Goal: Task Accomplishment & Management: Use online tool/utility

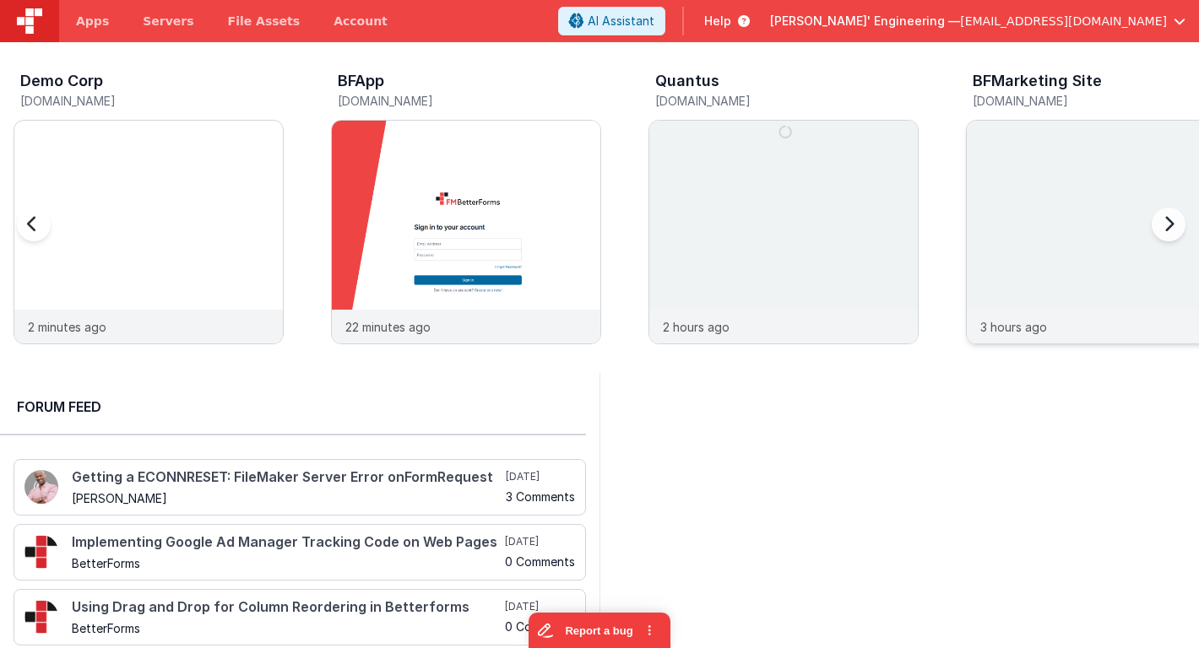
click at [1090, 167] on img at bounding box center [1101, 255] width 268 height 268
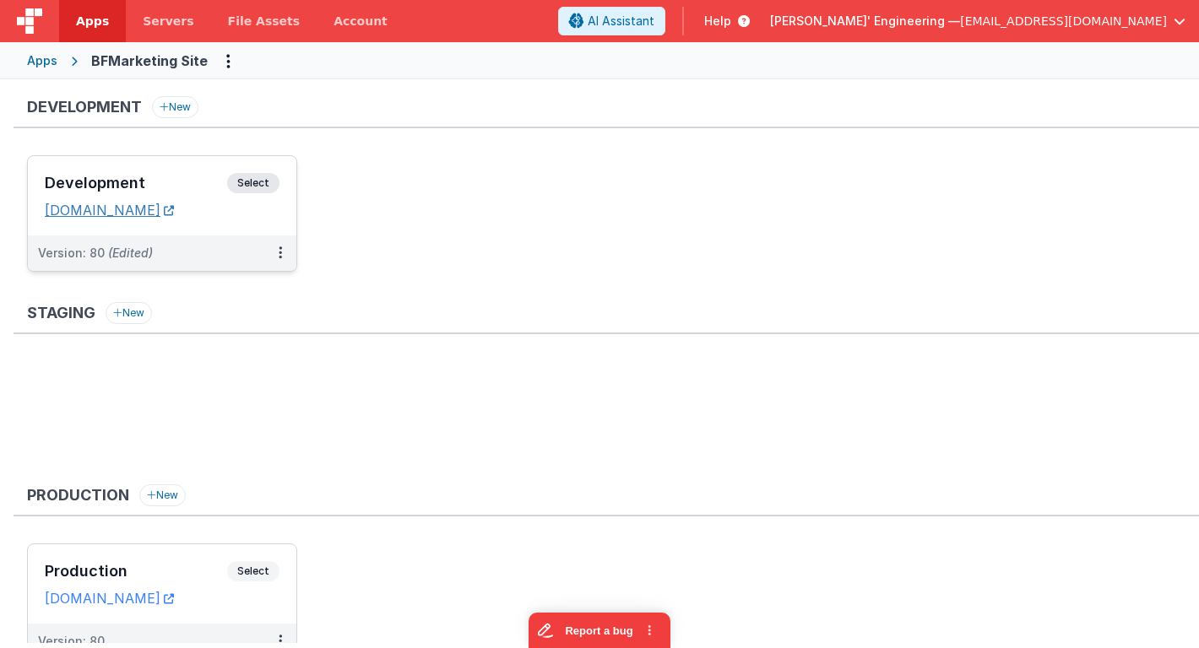
click at [171, 212] on link "[DOMAIN_NAME]" at bounding box center [109, 210] width 129 height 17
click at [150, 184] on h3 "Development" at bounding box center [136, 183] width 182 height 17
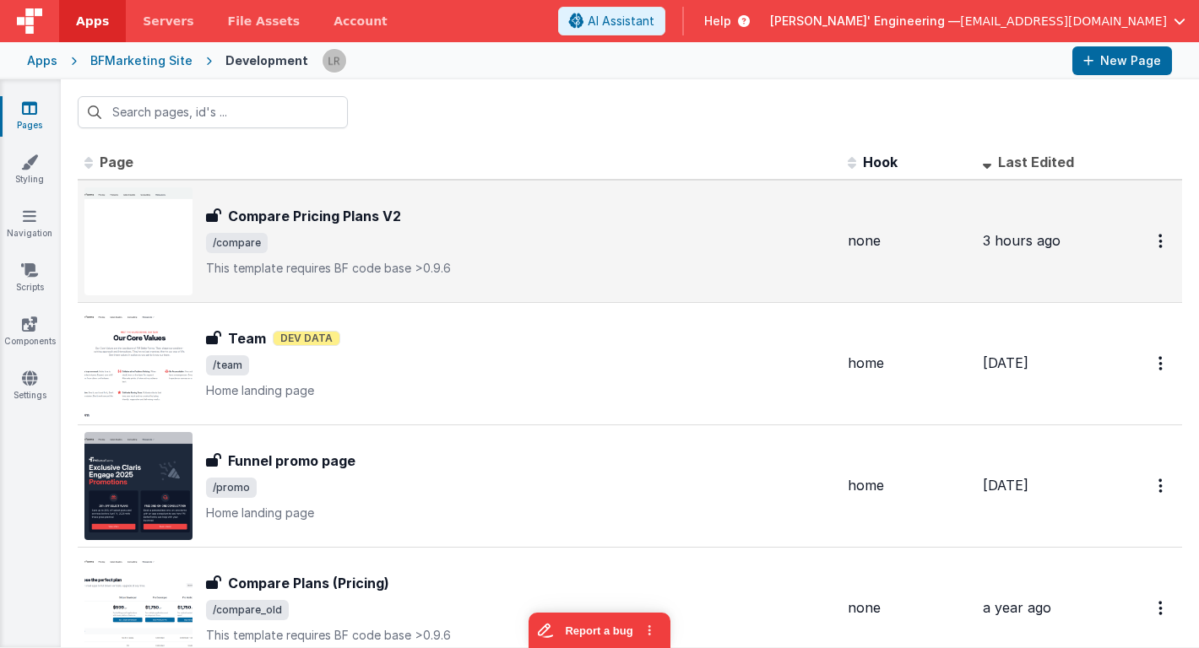
click at [420, 236] on span "/compare" at bounding box center [520, 243] width 628 height 20
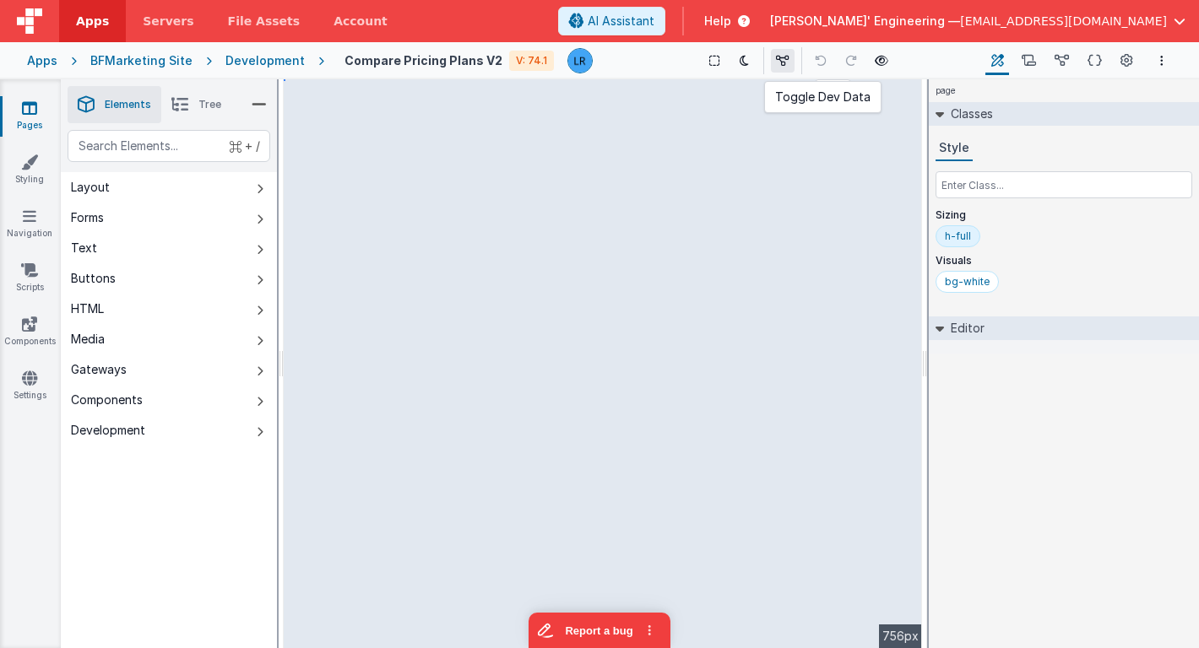
click at [776, 61] on icon at bounding box center [783, 61] width 14 height 12
click at [778, 61] on icon at bounding box center [785, 61] width 14 height 12
click at [1031, 59] on icon at bounding box center [1029, 61] width 14 height 18
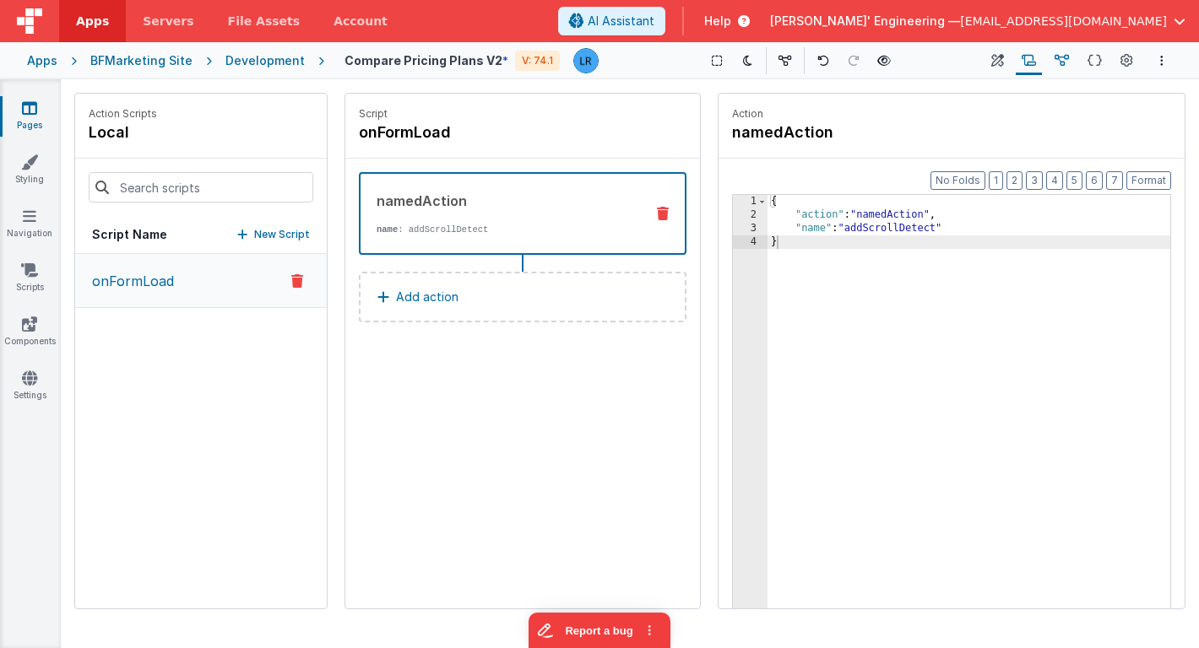
click at [1061, 58] on icon at bounding box center [1062, 61] width 14 height 18
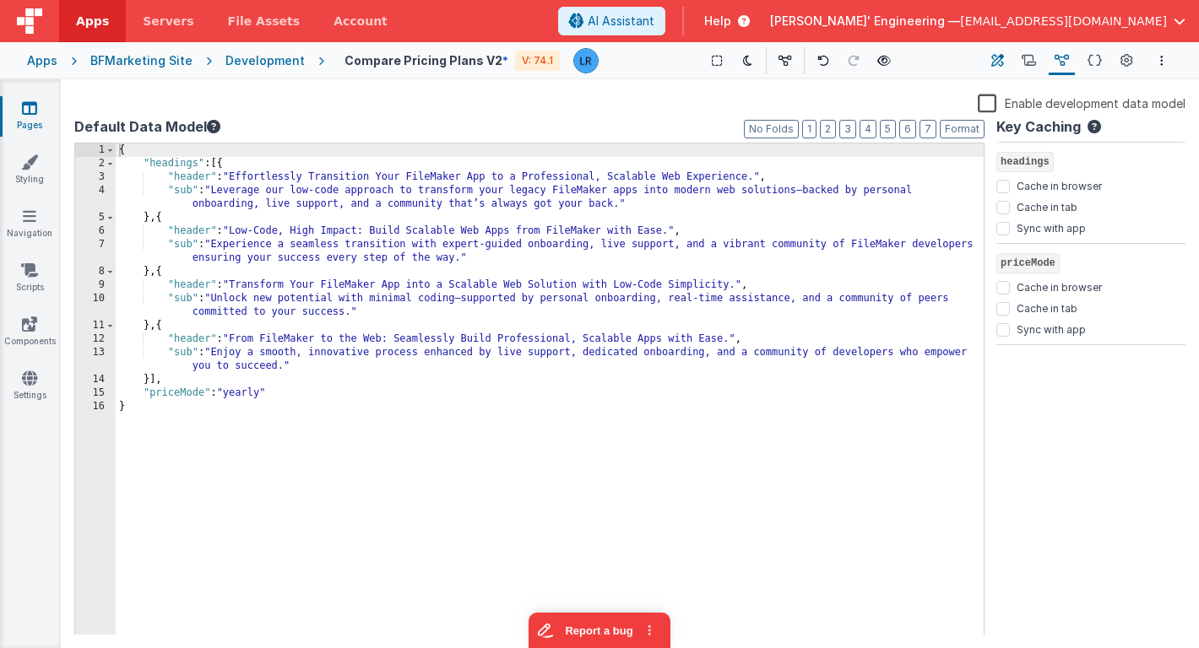
click at [995, 62] on icon at bounding box center [997, 61] width 13 height 18
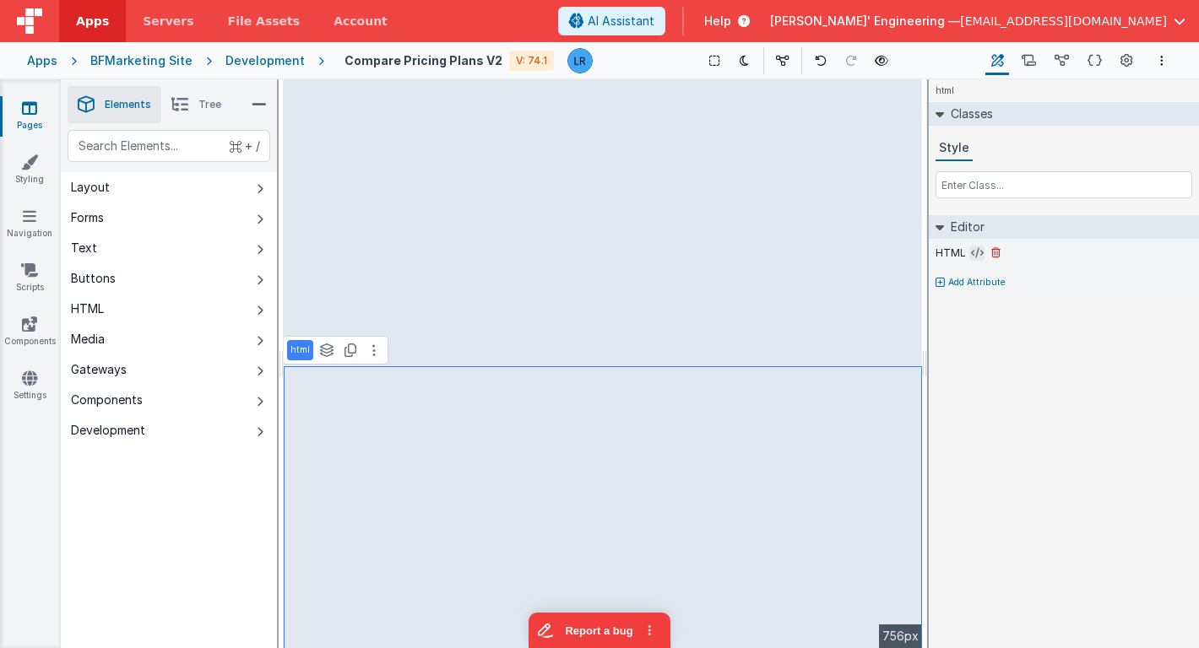
click at [975, 256] on icon at bounding box center [977, 254] width 13 height 14
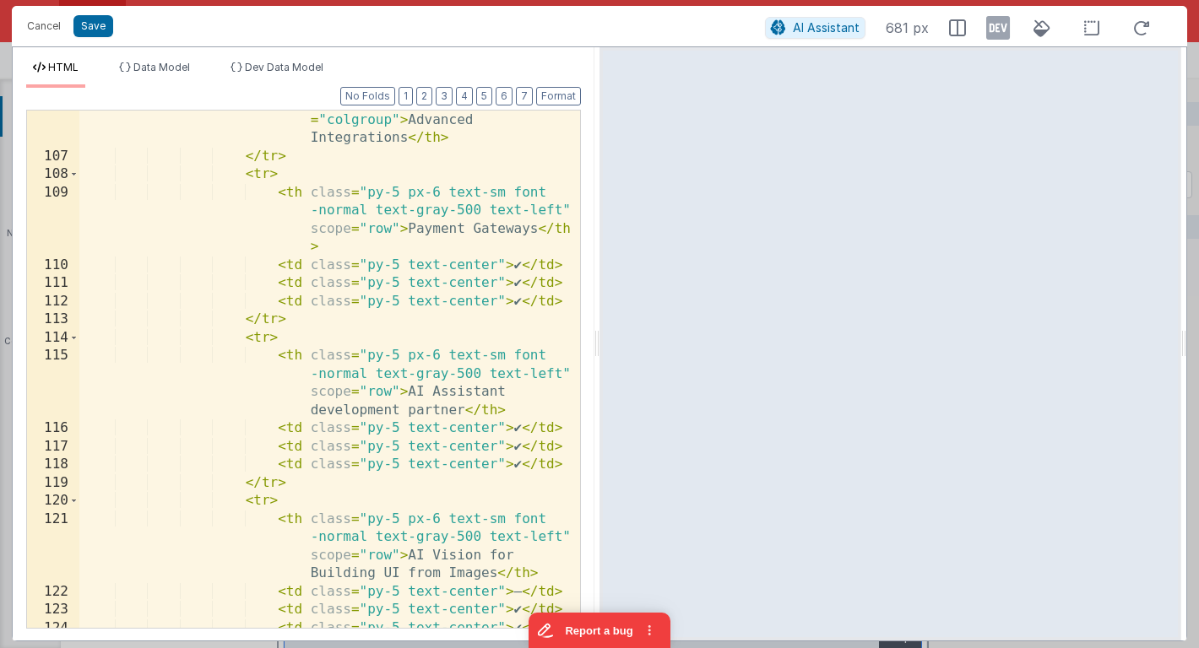
scroll to position [4573, 0]
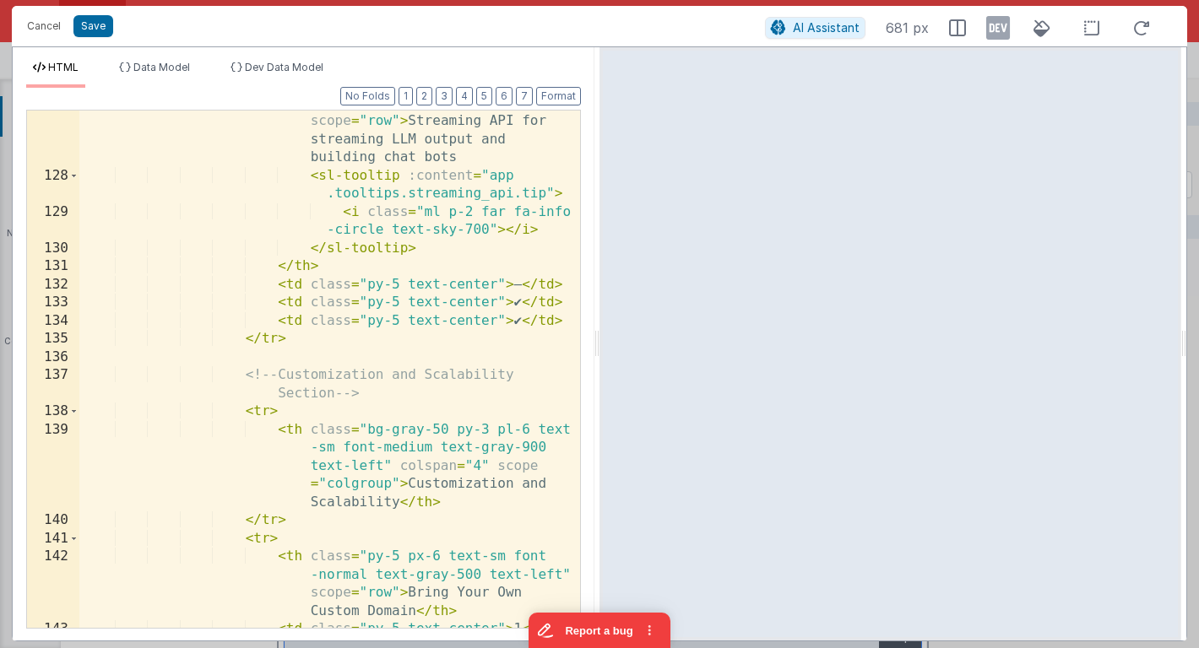
click at [357, 367] on div "< th class = "py-5 px-6 text-sm font -normal text-gray-500 text-left" scope = "…" at bounding box center [329, 389] width 501 height 626
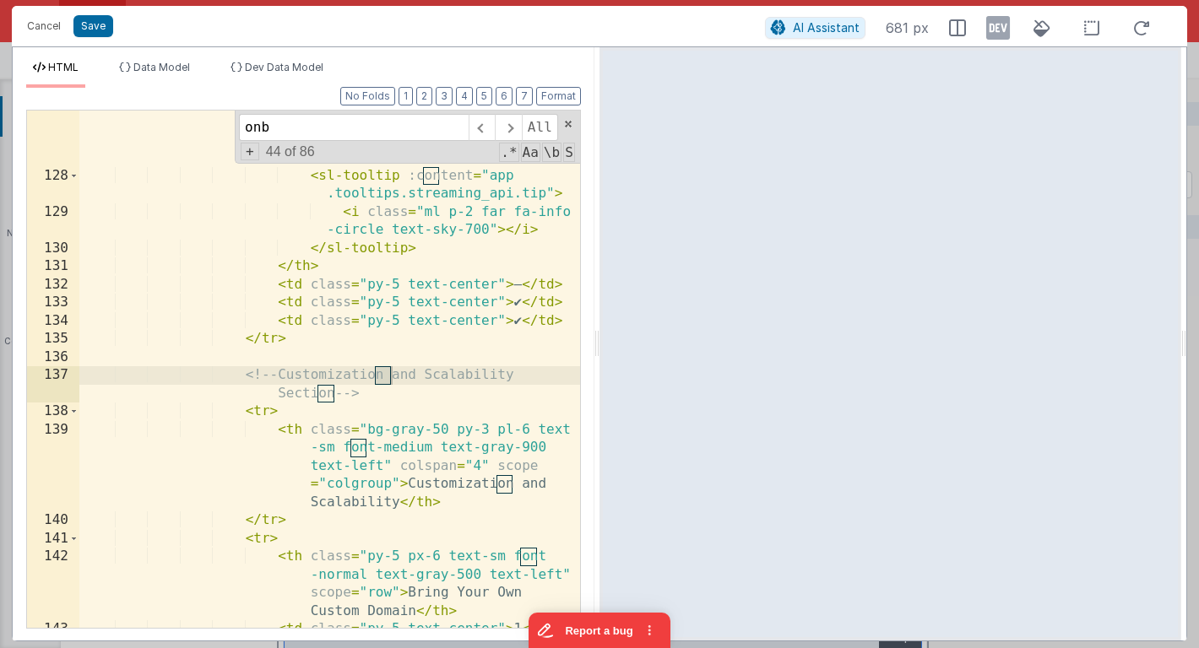
scroll to position [6457, 0]
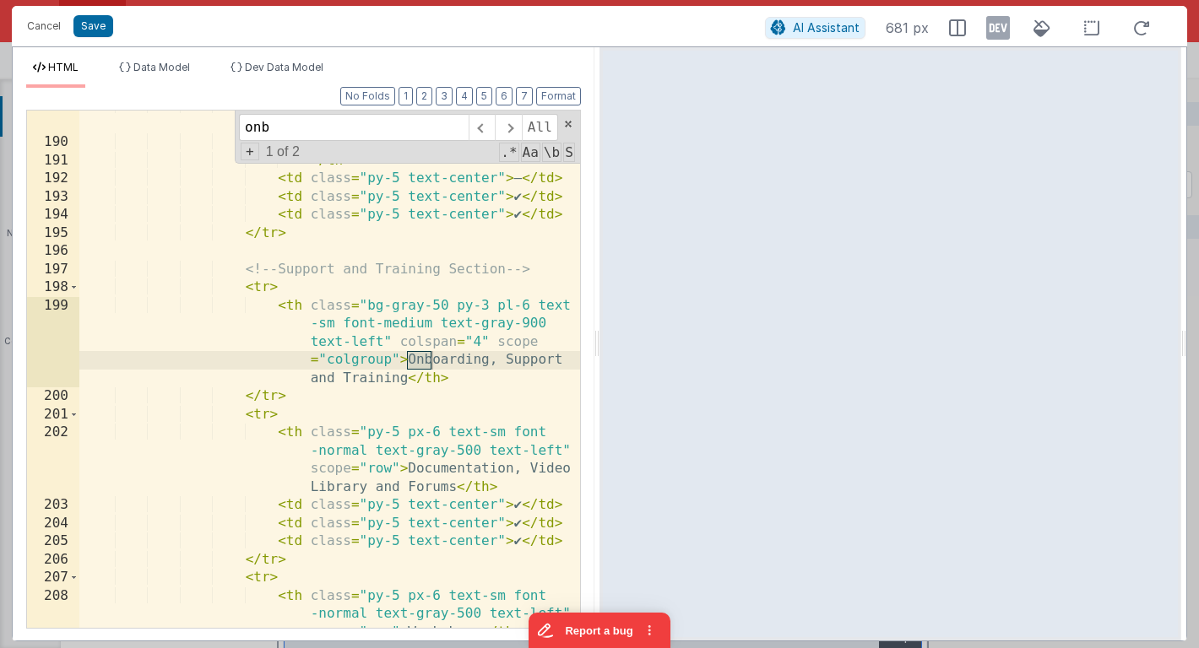
type input "onb"
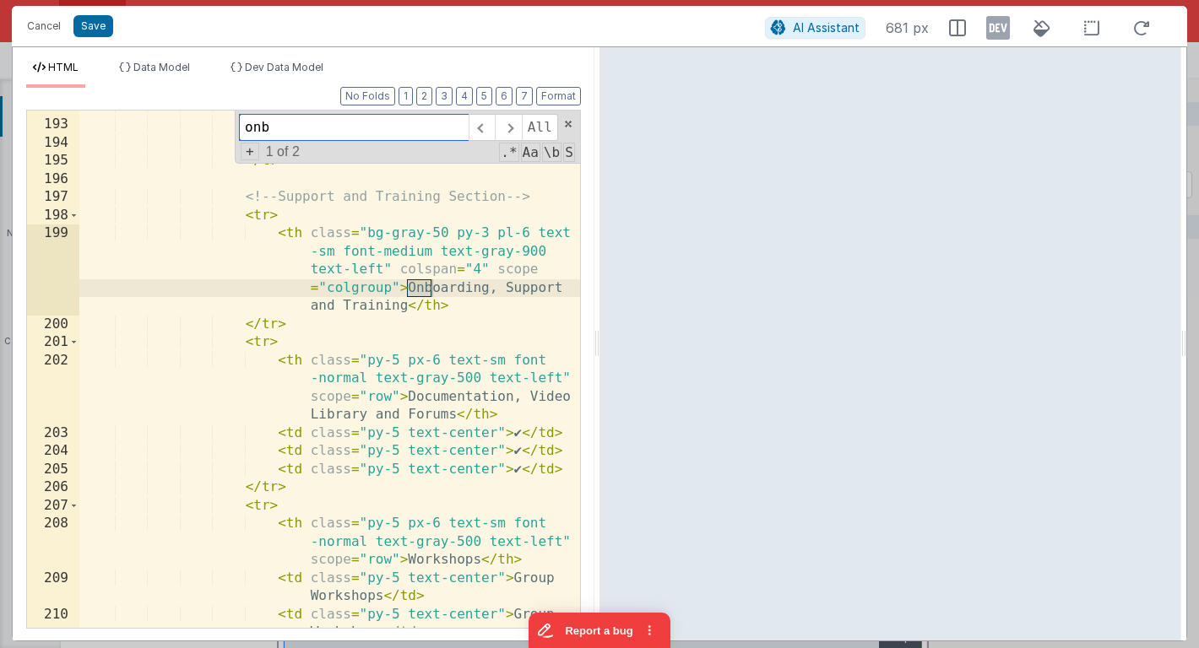
scroll to position [6531, 0]
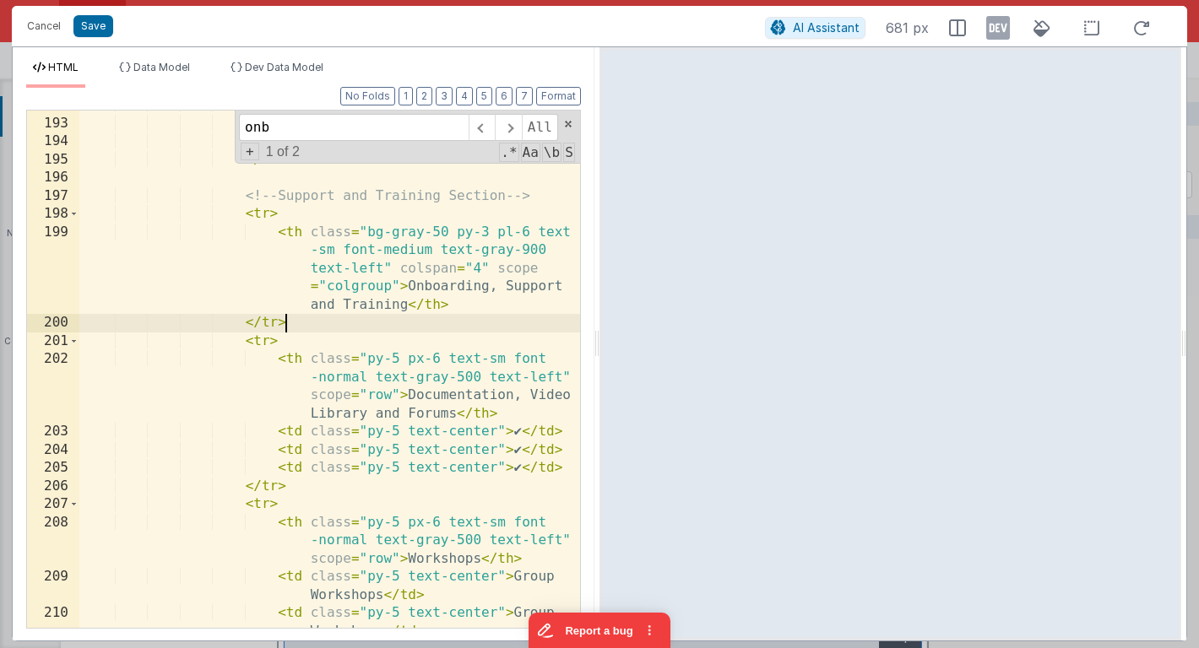
click at [477, 316] on div "< td class = "py-5 text-center" > – </ td > < td class = "py-5 text-center" > ✔…" at bounding box center [329, 382] width 501 height 572
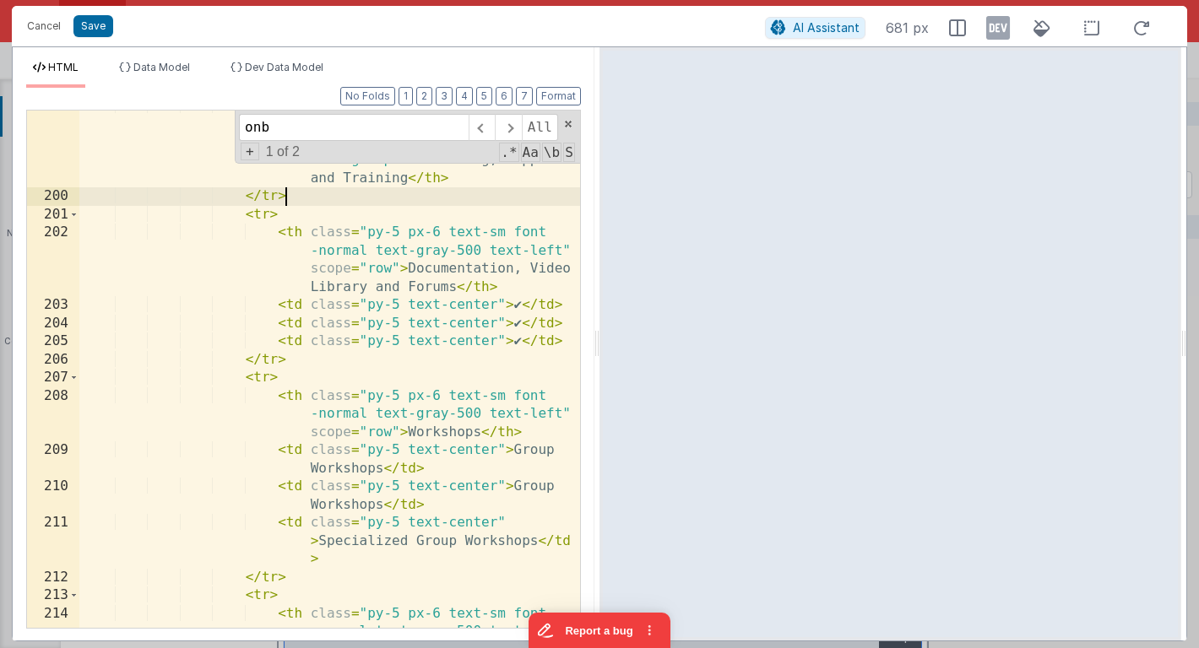
scroll to position [6657, 0]
click at [512, 127] on span at bounding box center [508, 127] width 26 height 27
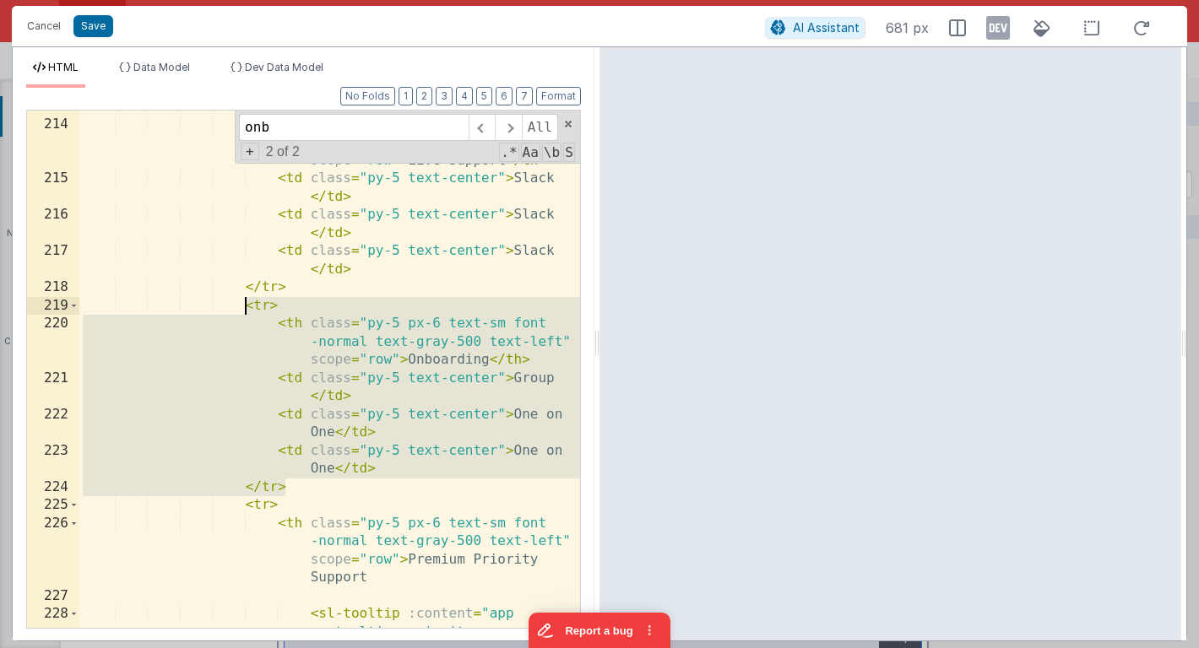
drag, startPoint x: 289, startPoint y: 488, endPoint x: 247, endPoint y: 311, distance: 182.3
click at [247, 311] on div "< tr > < th class = "py-5 px-6 text-sm font -normal text-gray-500 text-left" sc…" at bounding box center [329, 392] width 501 height 590
click at [299, 492] on div "< tr > < th class = "py-5 px-6 text-sm font -normal text-gray-500 text-left" sc…" at bounding box center [329, 392] width 501 height 590
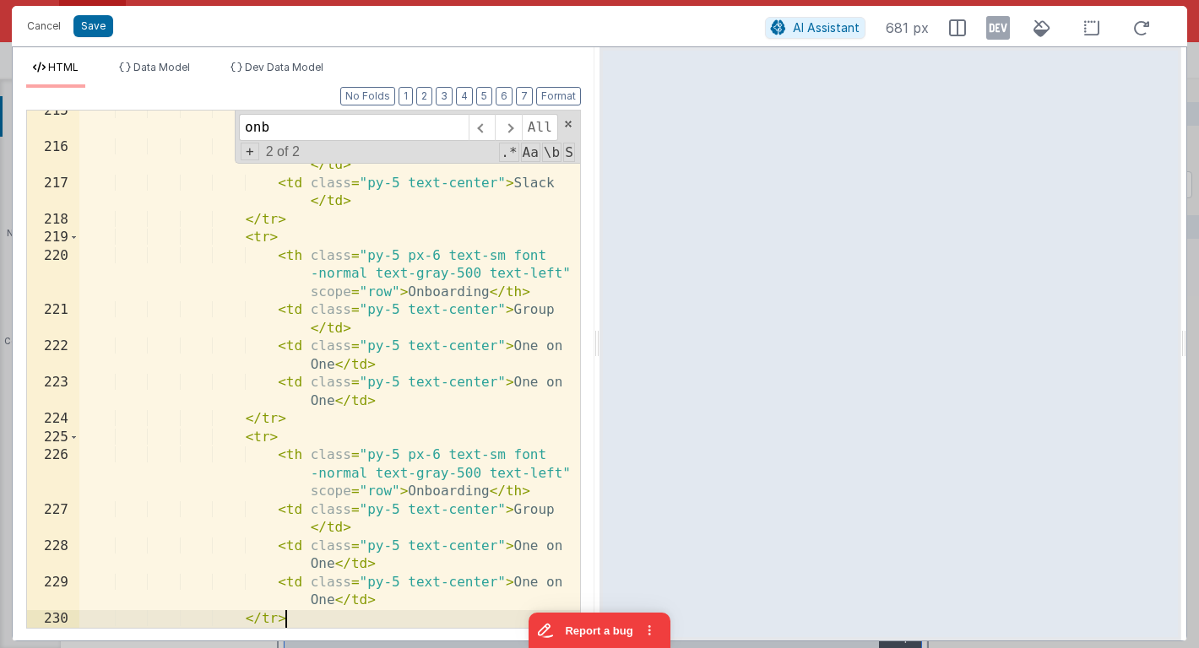
scroll to position [7215, 0]
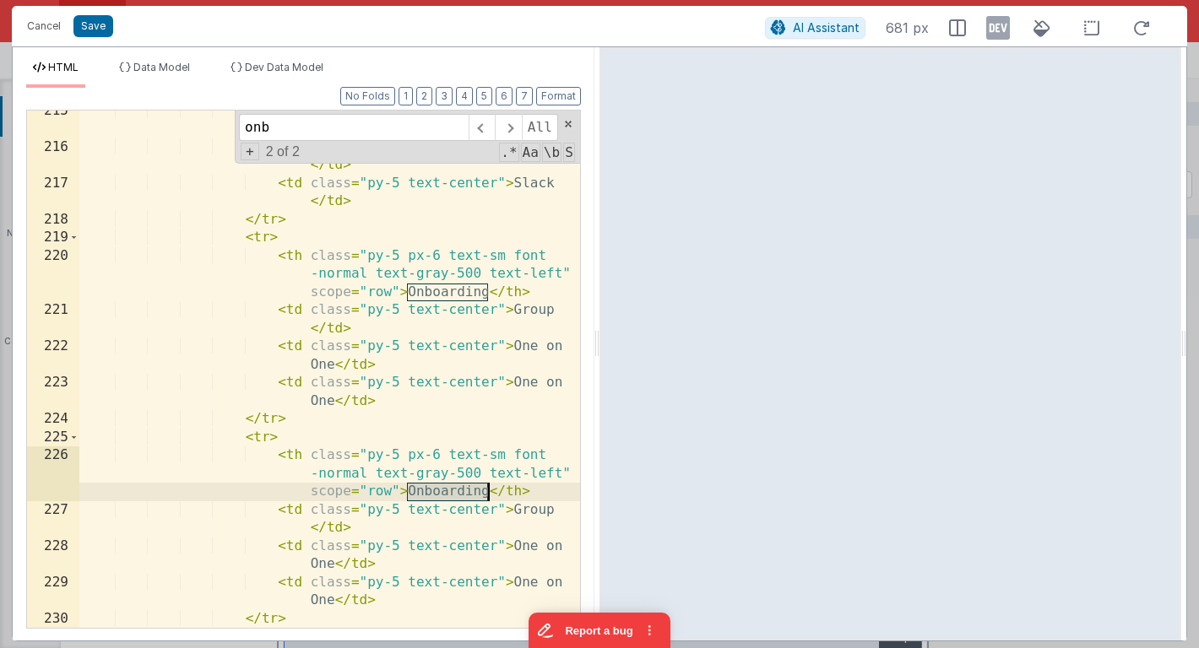
drag, startPoint x: 407, startPoint y: 489, endPoint x: 488, endPoint y: 487, distance: 81.1
click at [488, 488] on div "< td class = "py-5 text-center" > Slack </ td > < td class = "py-5 text-center"…" at bounding box center [329, 388] width 501 height 572
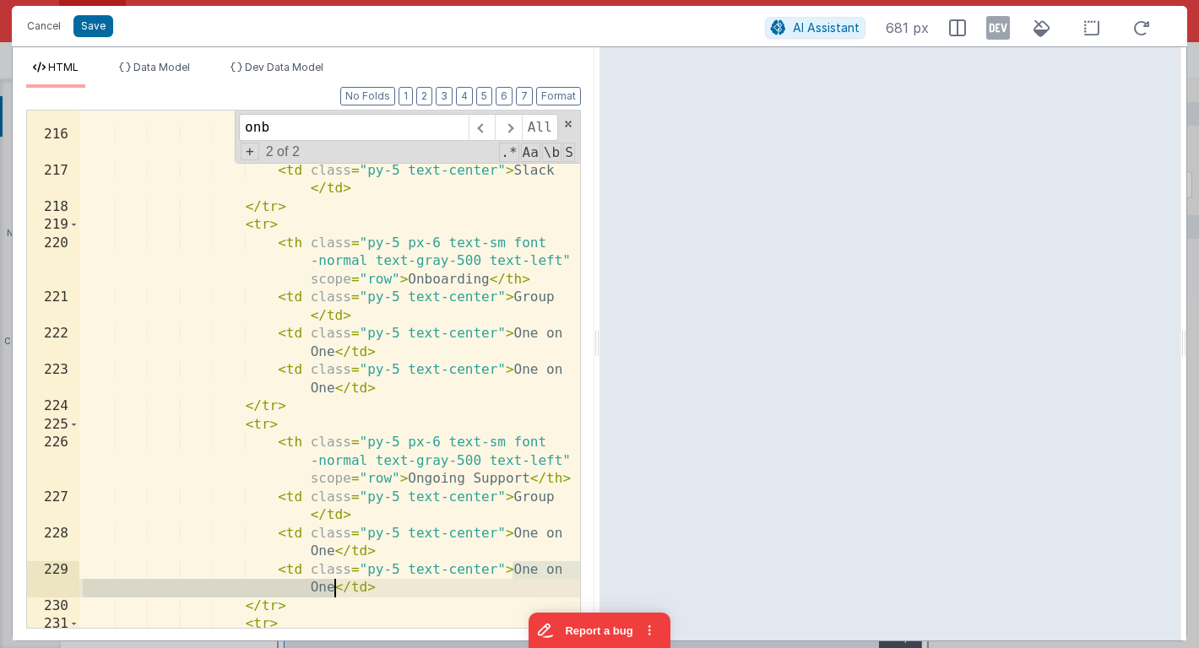
drag, startPoint x: 514, startPoint y: 573, endPoint x: 335, endPoint y: 588, distance: 179.6
click at [335, 588] on div "< td class = "py-5 text-center" > Slack </ td > < td class = "py-5 text-center"…" at bounding box center [329, 402] width 501 height 626
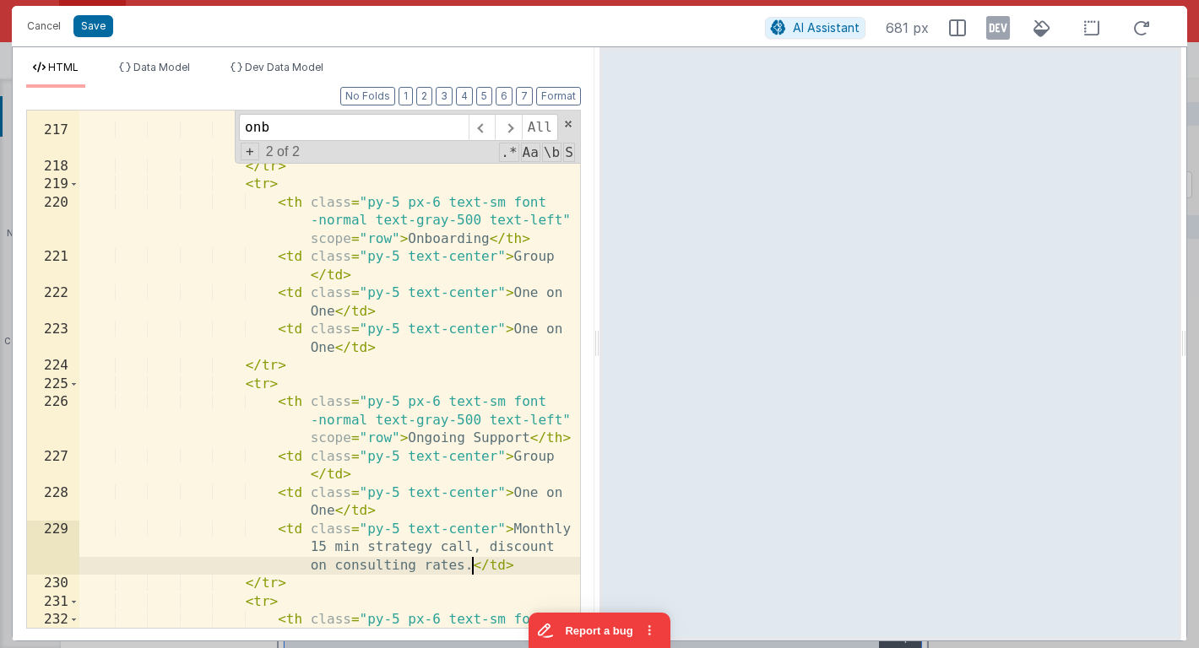
scroll to position [7269, 0]
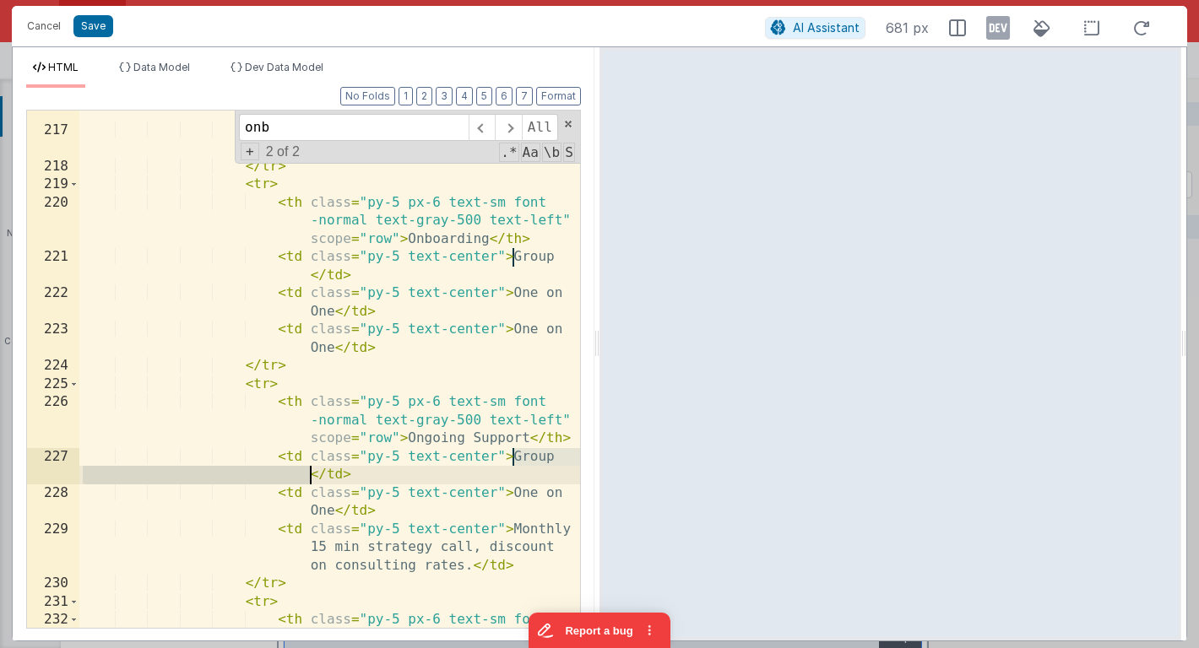
drag, startPoint x: 514, startPoint y: 458, endPoint x: 308, endPoint y: 478, distance: 207.0
click at [308, 478] on div "< td class = "py-5 text-center" > Slack </ td > < td class = "py-5 text-center"…" at bounding box center [329, 398] width 501 height 626
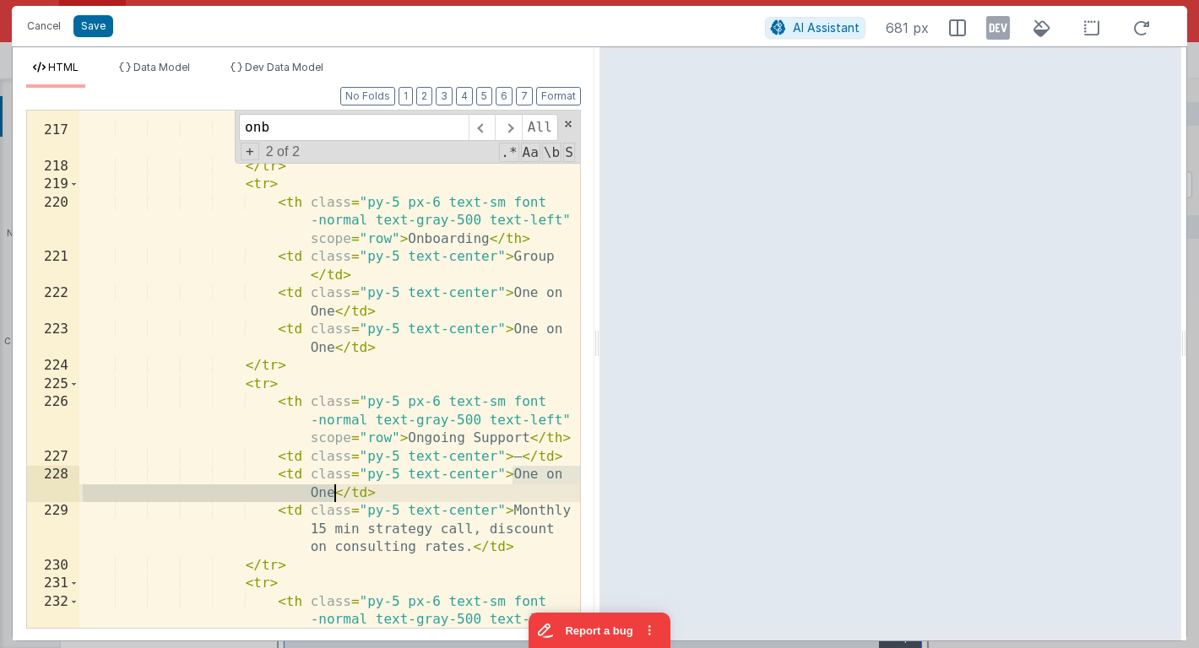
drag, startPoint x: 512, startPoint y: 475, endPoint x: 331, endPoint y: 491, distance: 182.2
click at [331, 491] on div "< td class = "py-5 text-center" > Slack </ td > < td class = "py-5 text-center"…" at bounding box center [329, 398] width 501 height 626
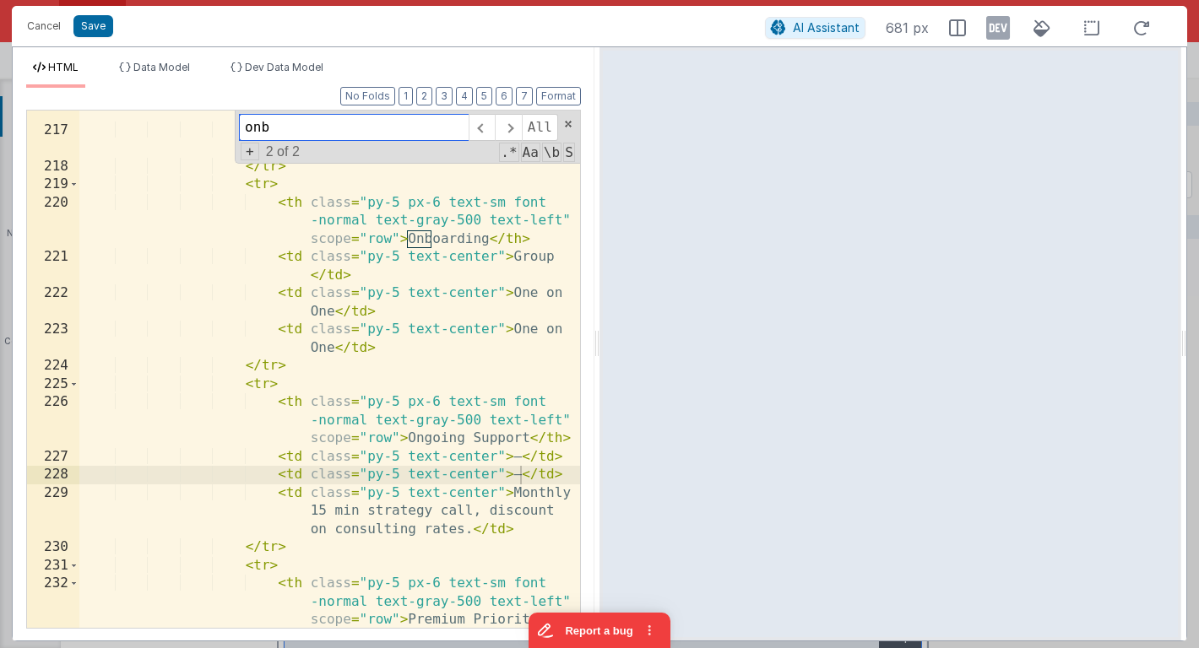
drag, startPoint x: 281, startPoint y: 126, endPoint x: 241, endPoint y: 127, distance: 39.7
click at [241, 127] on input "onb" at bounding box center [354, 127] width 230 height 27
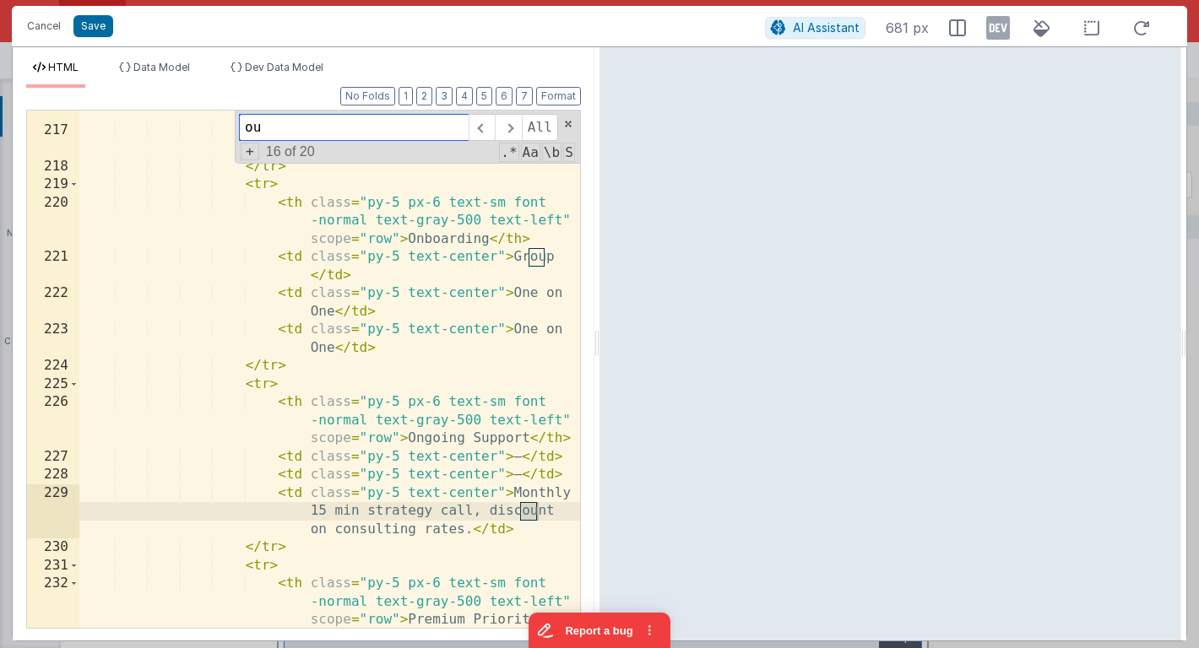
type input "o"
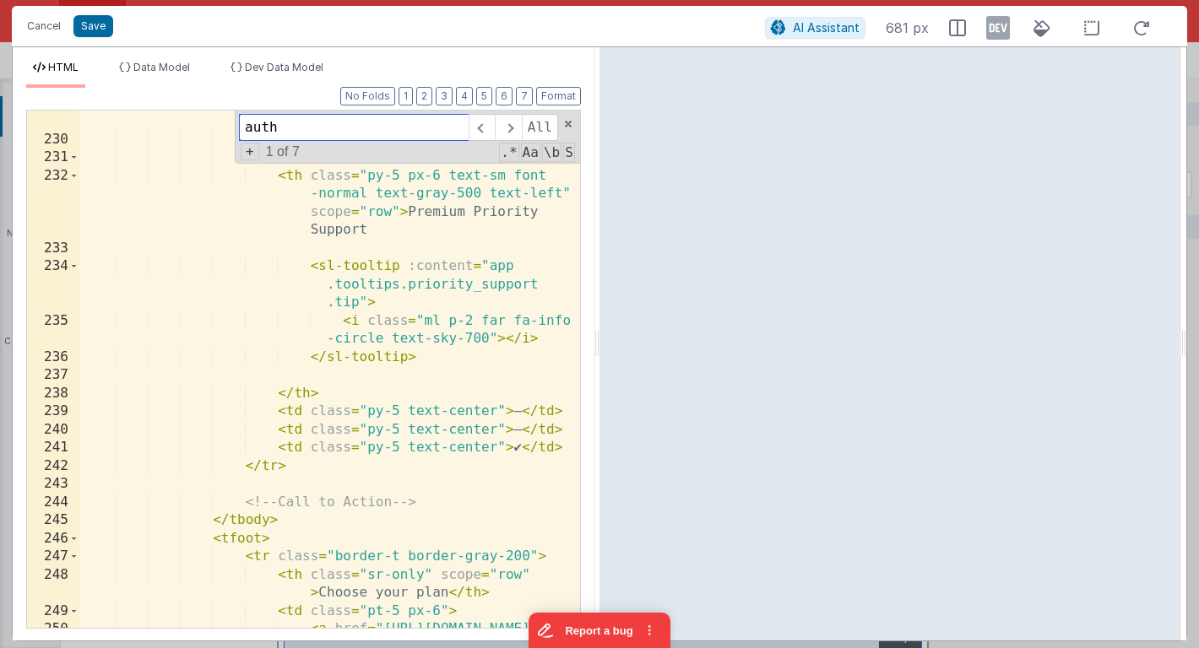
scroll to position [7676, 0]
type input "auth"
click at [102, 28] on button "Save" at bounding box center [93, 26] width 40 height 22
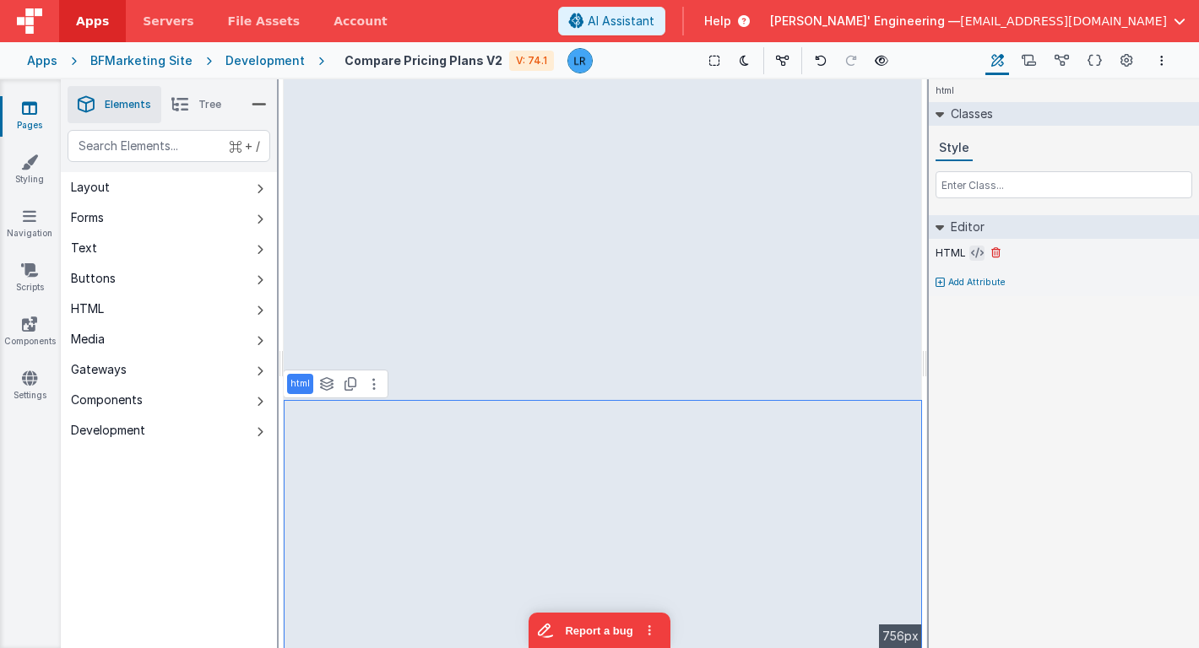
click at [974, 253] on icon at bounding box center [977, 254] width 13 height 14
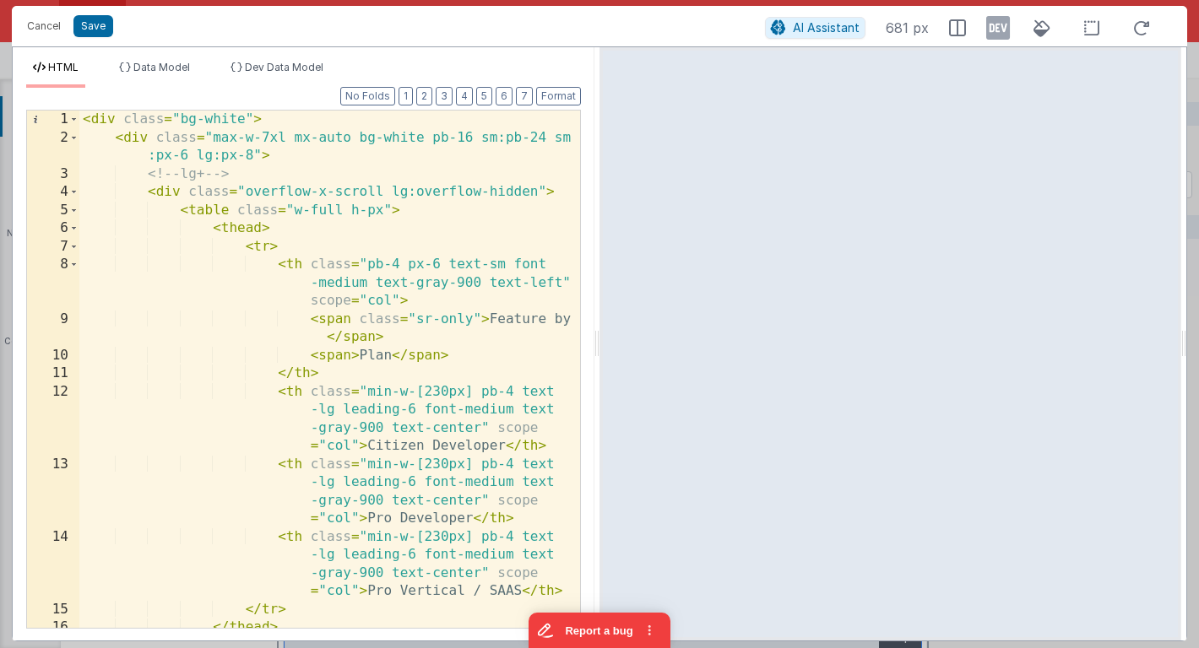
click at [380, 356] on div "< div class = "bg-white" > < div class = "max-w-7xl mx-auto bg-white pb-16 sm:p…" at bounding box center [329, 397] width 501 height 572
click at [267, 247] on div "< div class = "bg-white" > < div class = "max-w-7xl mx-auto bg-white pb-16 sm:p…" at bounding box center [329, 397] width 501 height 572
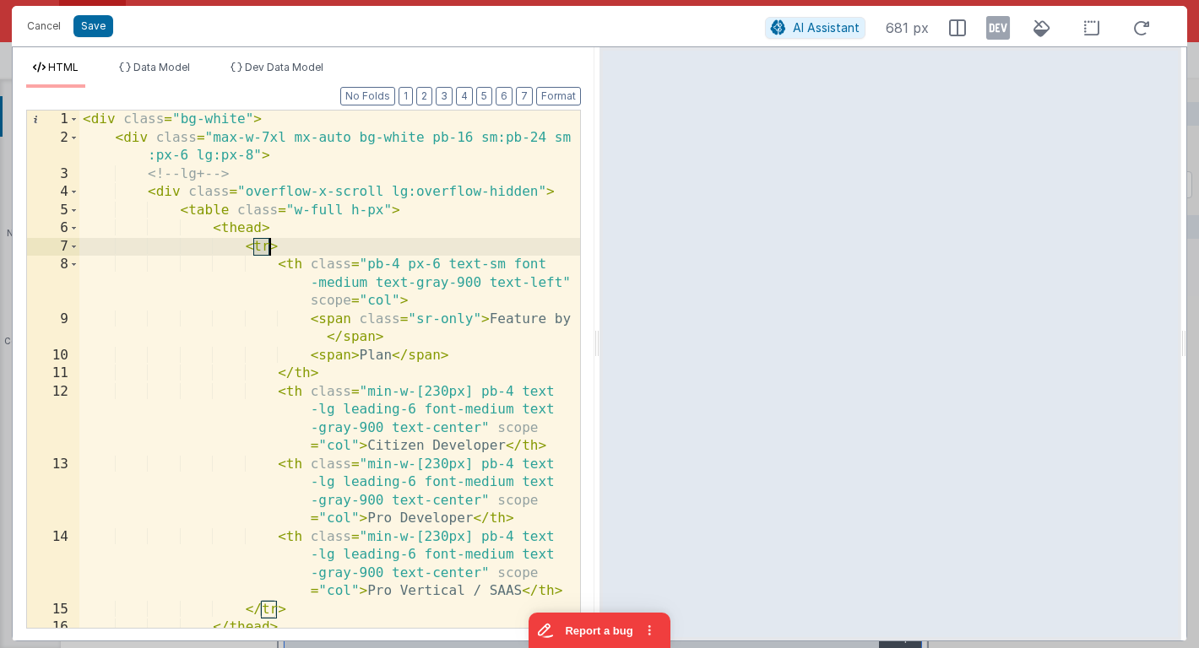
click at [261, 229] on div "< div class = "bg-white" > < div class = "max-w-7xl mx-auto bg-white pb-16 sm:p…" at bounding box center [329, 397] width 501 height 572
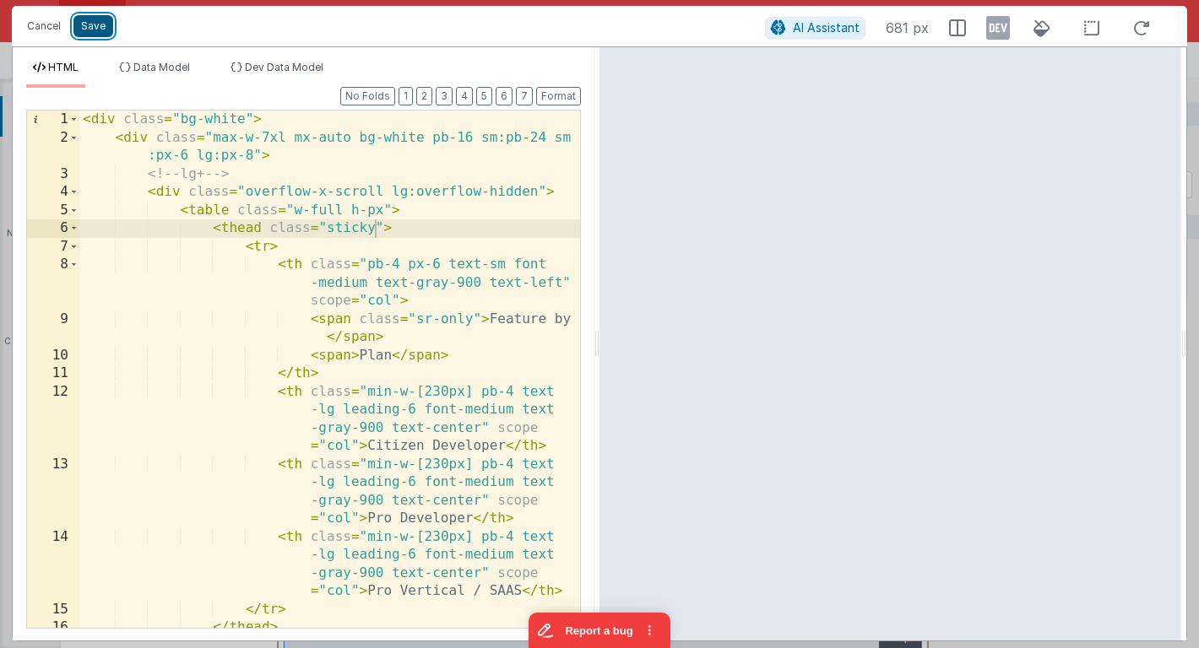
click at [91, 33] on button "Save" at bounding box center [93, 26] width 40 height 22
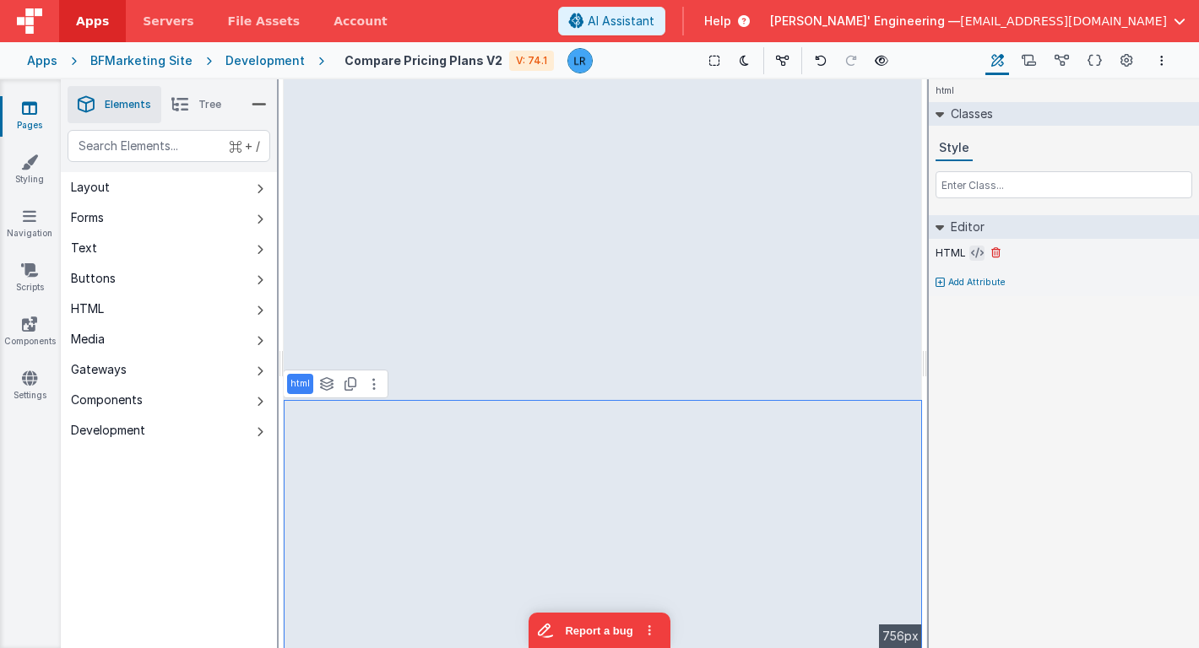
click at [972, 259] on icon at bounding box center [977, 254] width 13 height 14
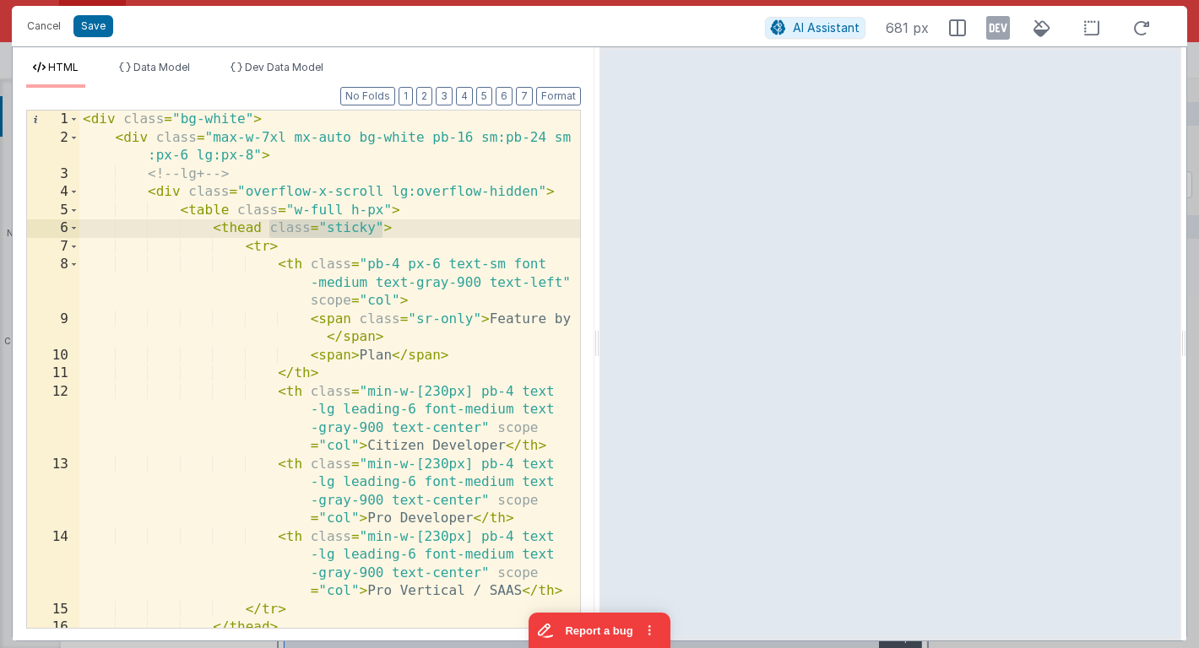
drag, startPoint x: 269, startPoint y: 229, endPoint x: 386, endPoint y: 225, distance: 116.6
click at [386, 225] on div "< div class = "bg-white" > < div class = "max-w-7xl mx-auto bg-white pb-16 sm:p…" at bounding box center [329, 397] width 501 height 572
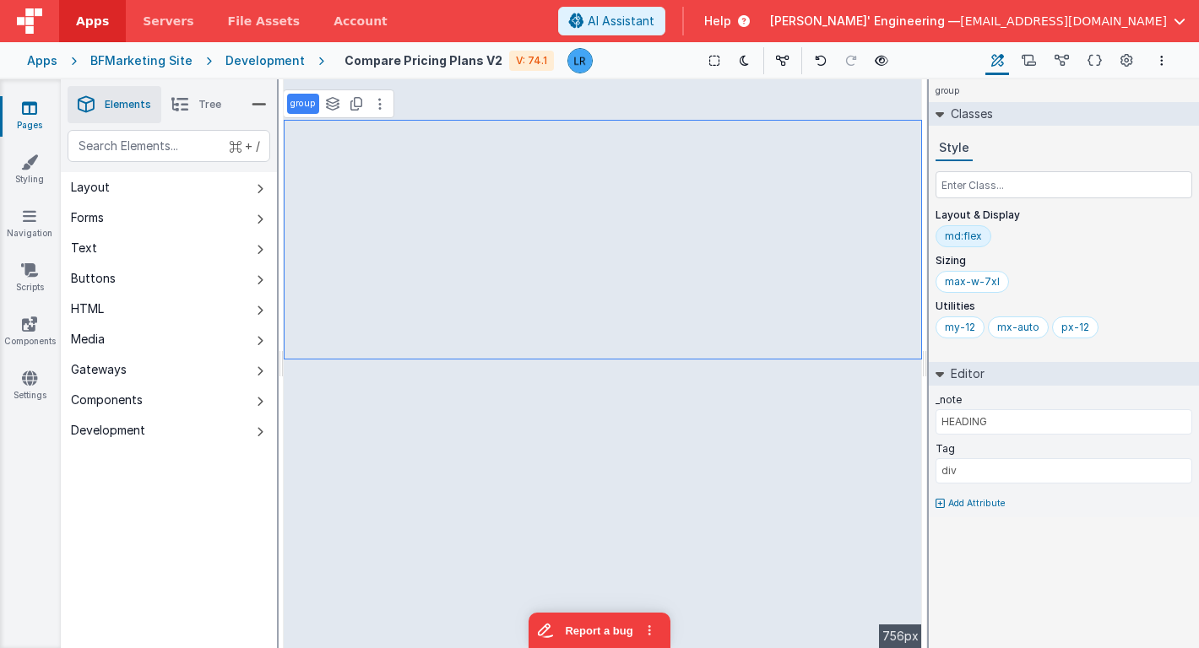
click at [194, 108] on li "Tree" at bounding box center [196, 104] width 70 height 37
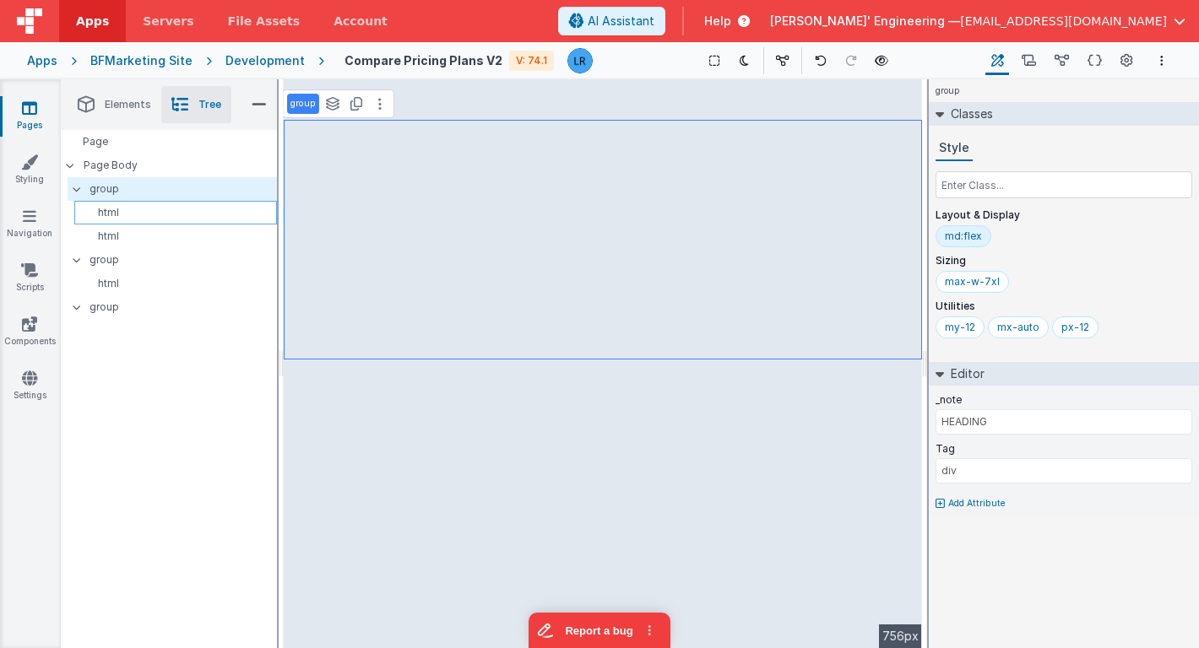
click at [141, 212] on p "html" at bounding box center [178, 213] width 195 height 14
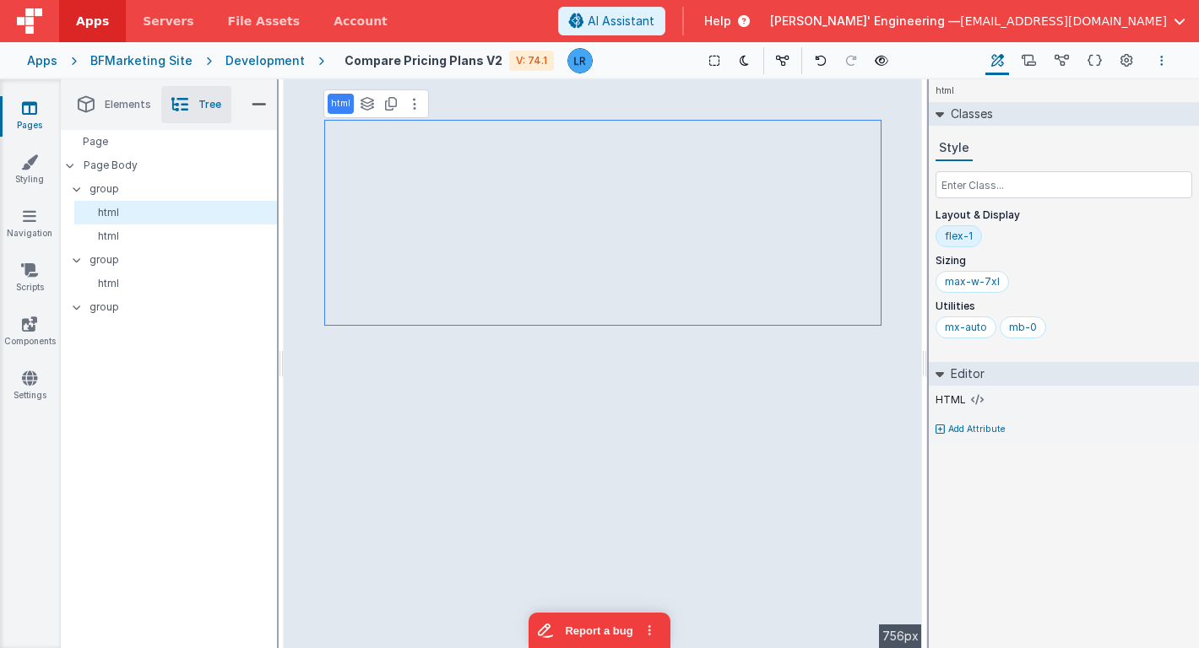
click at [1157, 62] on button "Options" at bounding box center [1162, 61] width 20 height 20
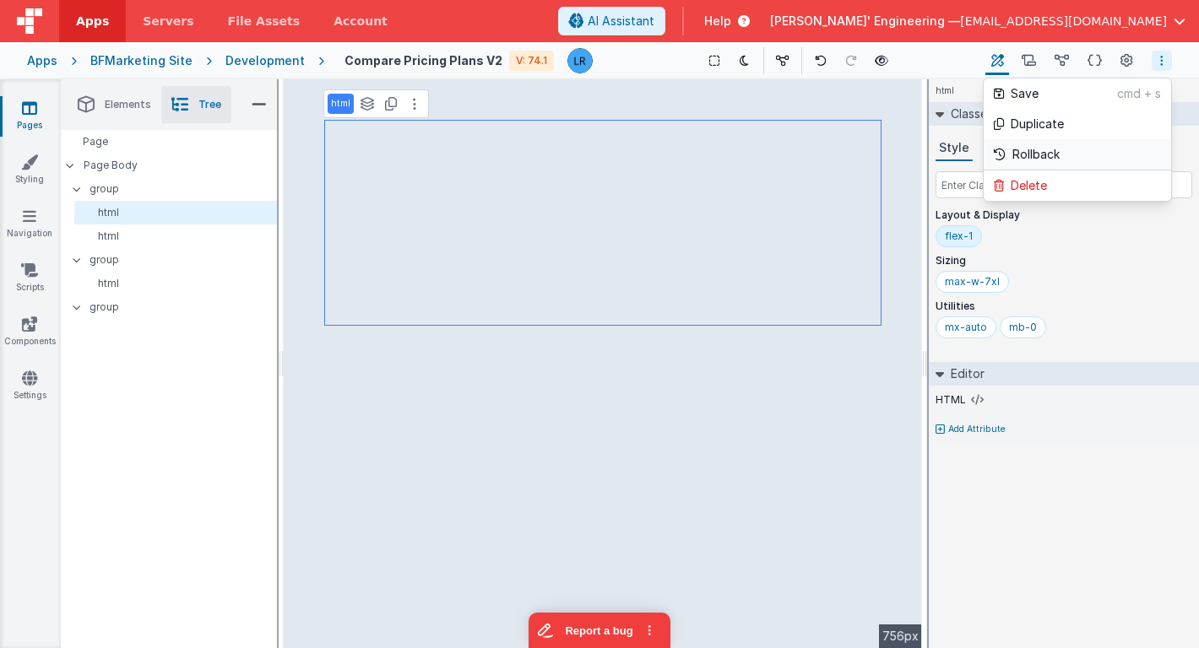
click at [1088, 149] on link "Rollback" at bounding box center [1077, 154] width 187 height 31
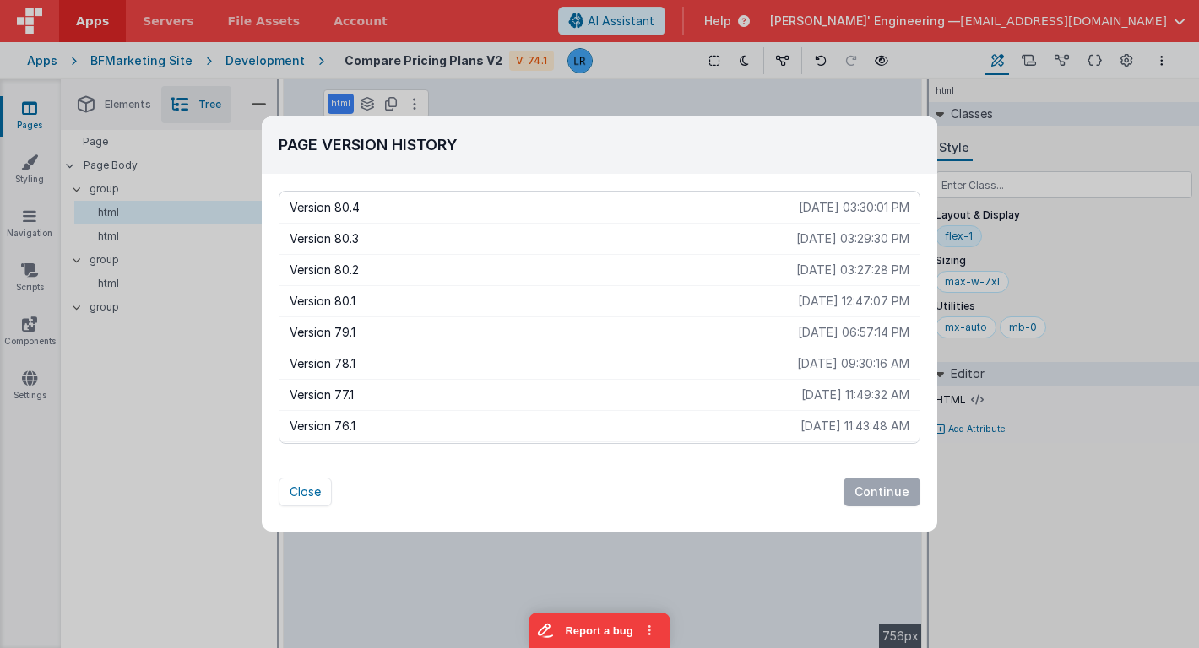
click at [732, 269] on p "Version 80.2" at bounding box center [543, 270] width 507 height 17
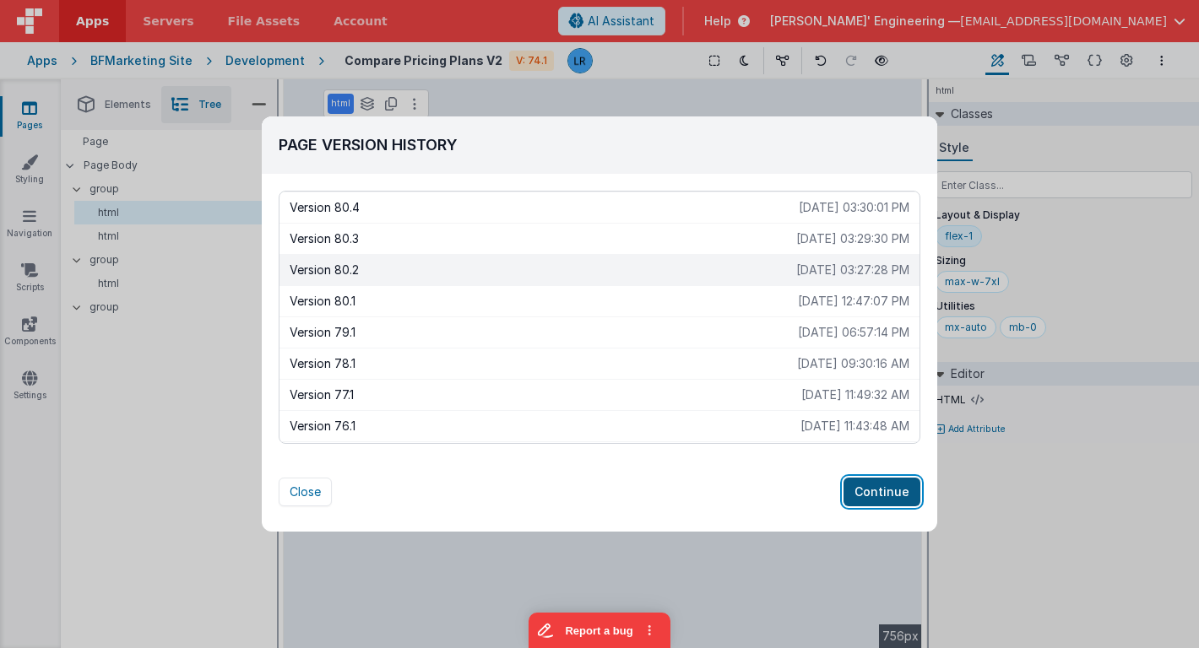
click at [887, 496] on button "Continue" at bounding box center [881, 492] width 77 height 29
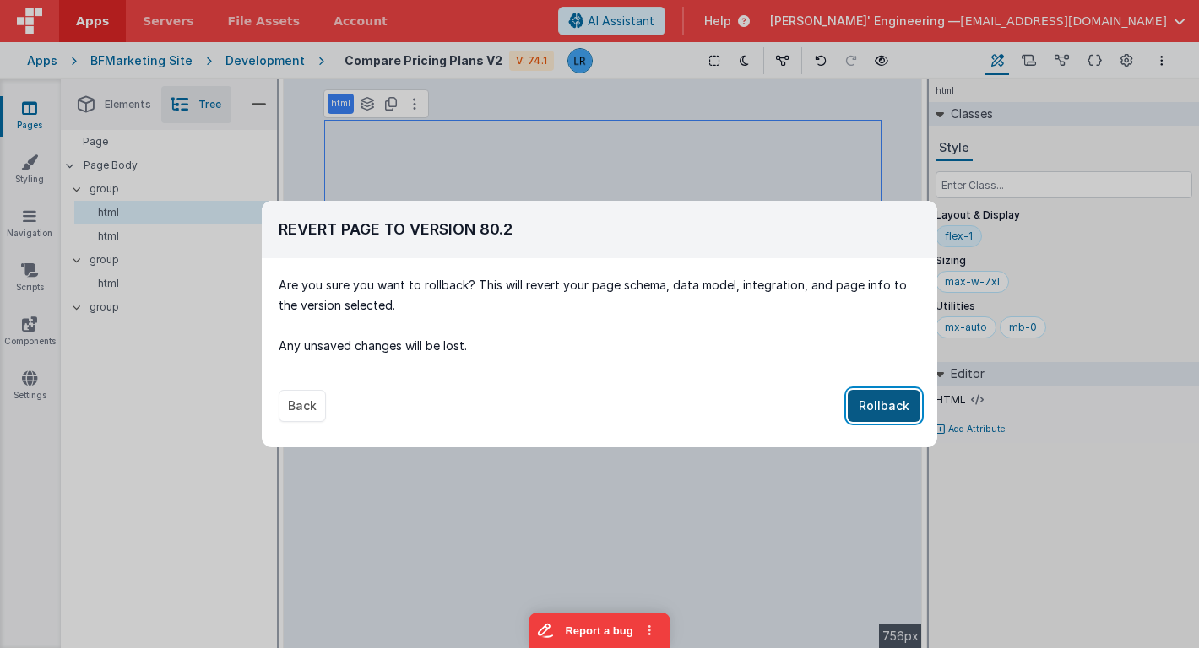
click at [906, 406] on button "Rollback" at bounding box center [884, 406] width 73 height 32
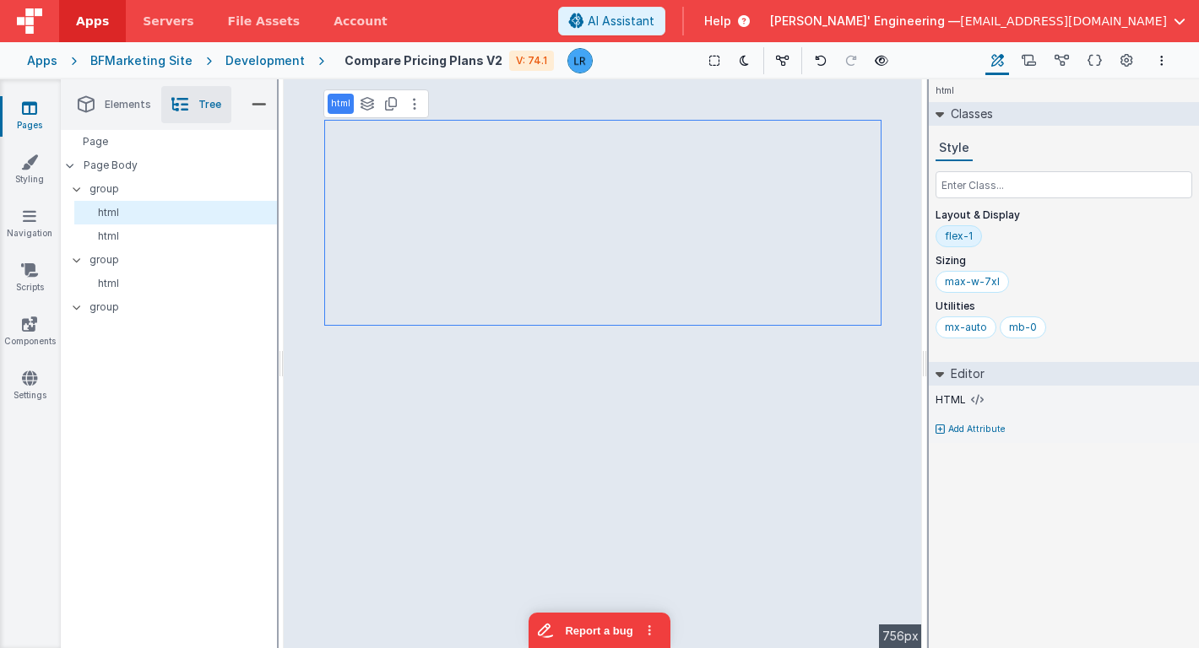
click at [19, 116] on link "Pages" at bounding box center [29, 117] width 61 height 34
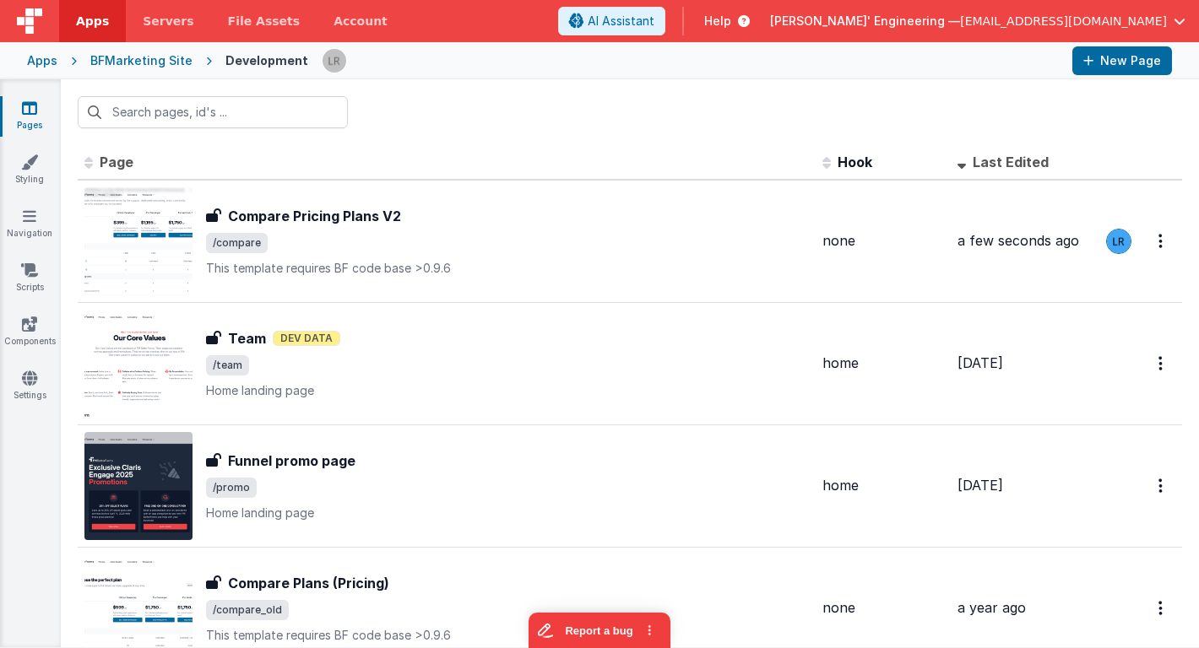
click at [160, 62] on div "BFMarketing Site" at bounding box center [141, 60] width 102 height 17
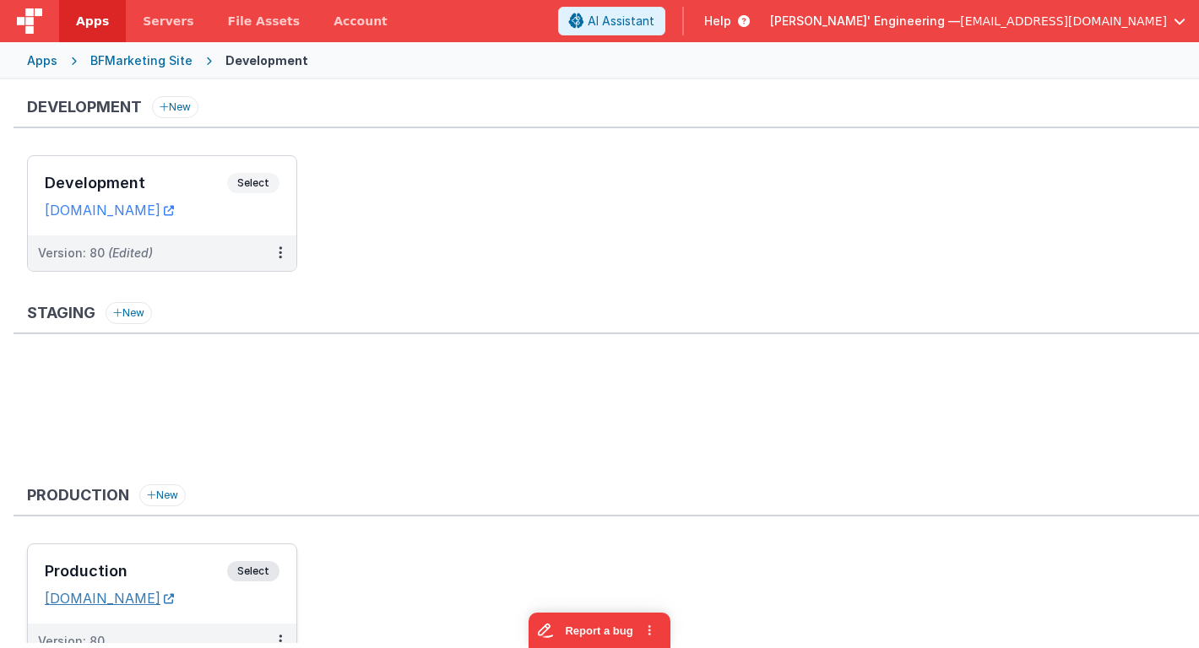
click at [93, 601] on link "[DOMAIN_NAME]" at bounding box center [109, 598] width 129 height 17
click at [155, 187] on h3 "Development" at bounding box center [136, 183] width 182 height 17
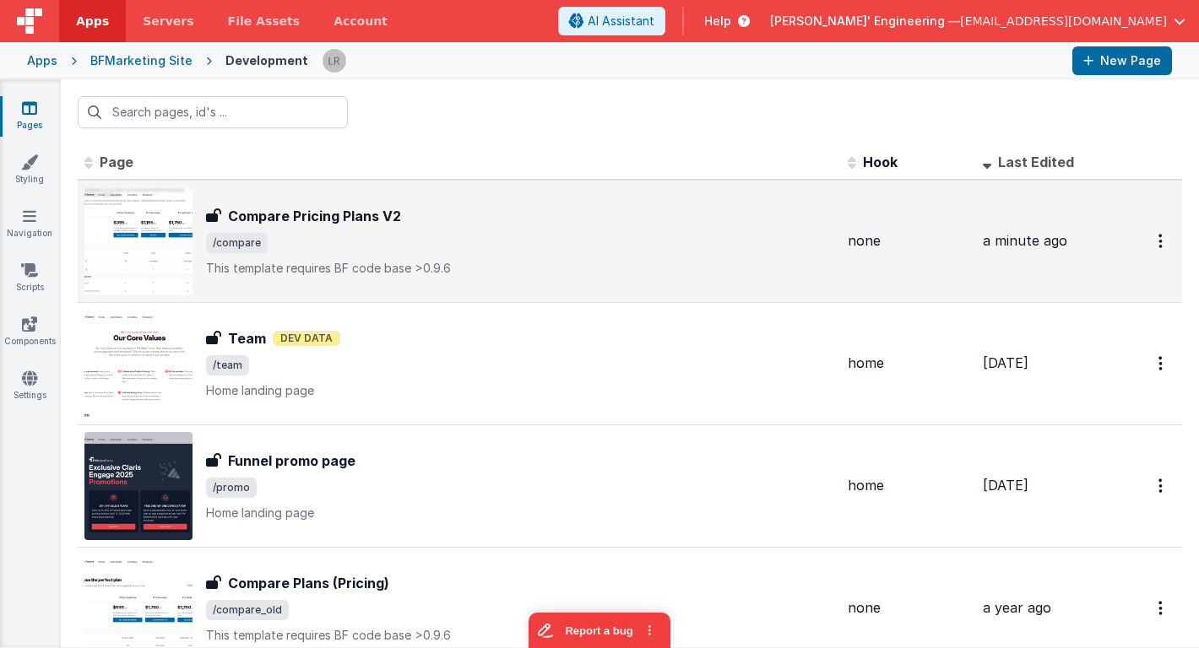
click at [263, 204] on div "Compare Pricing Plans V2 Compare Pricing Plans V2 /compare This template requir…" at bounding box center [459, 241] width 750 height 108
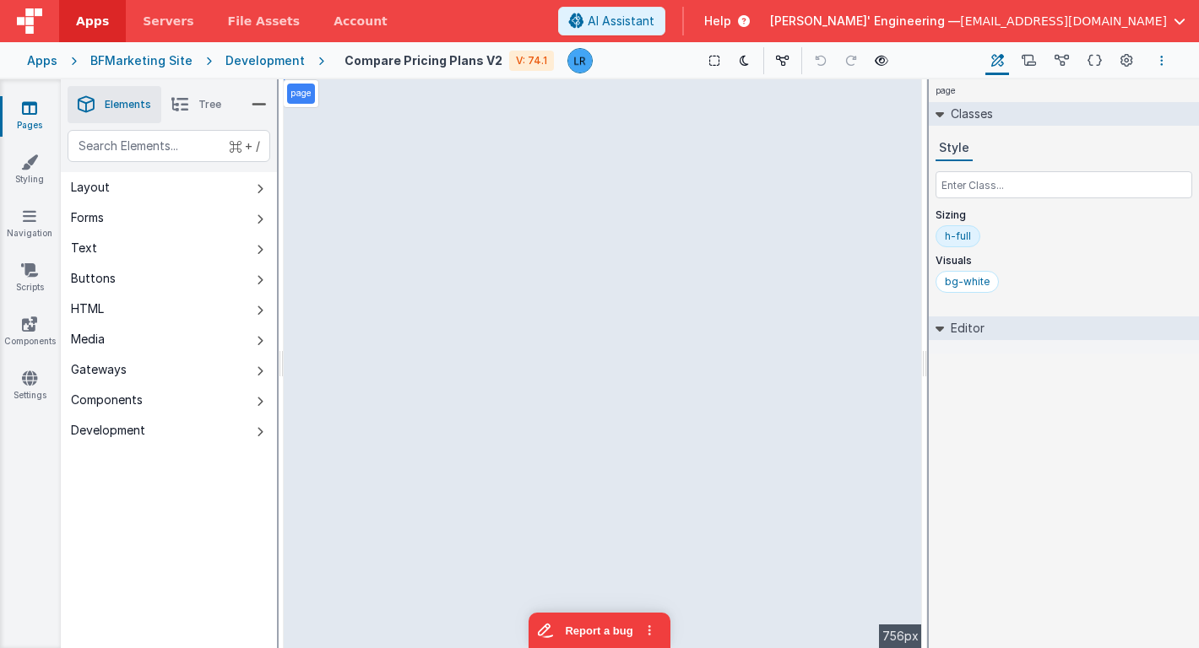
click at [1165, 59] on button "Options" at bounding box center [1162, 61] width 20 height 20
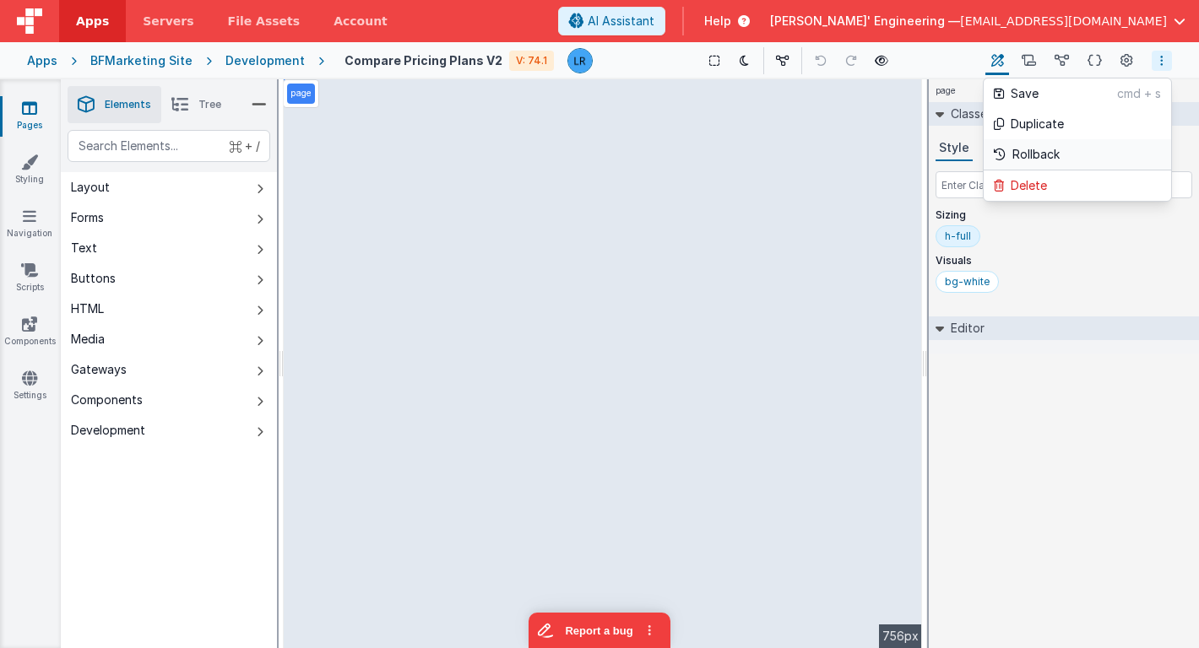
click at [1059, 150] on p "Rollback" at bounding box center [1035, 154] width 47 height 17
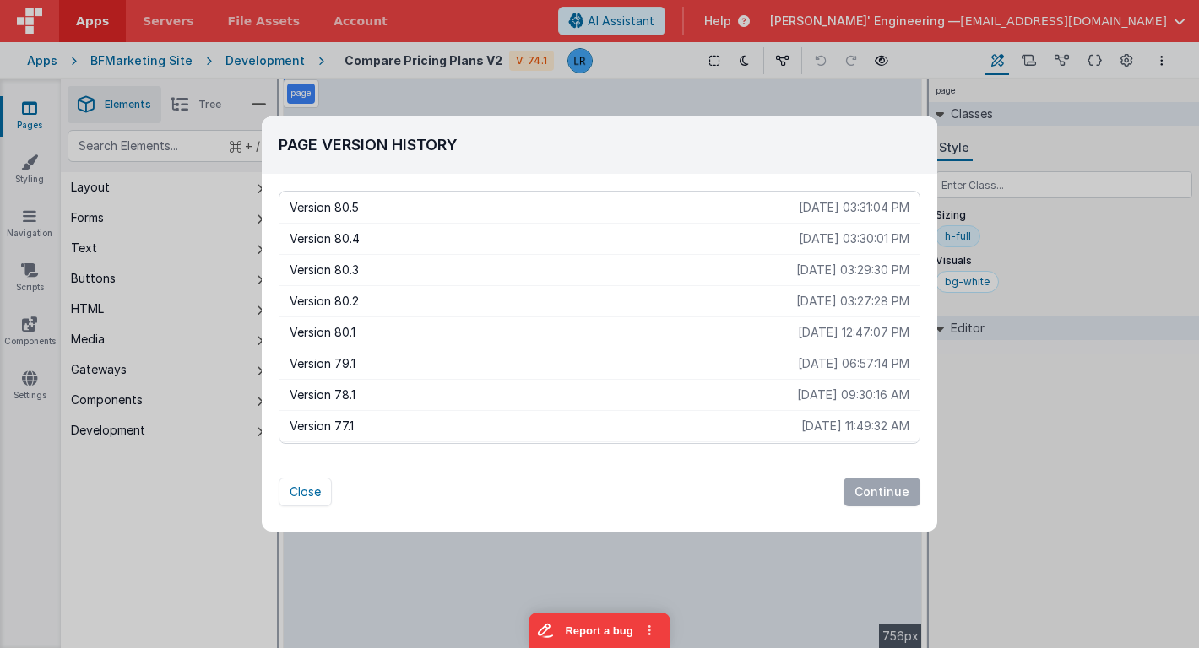
click at [796, 304] on p "[DATE] 03:27:28 PM" at bounding box center [852, 301] width 113 height 17
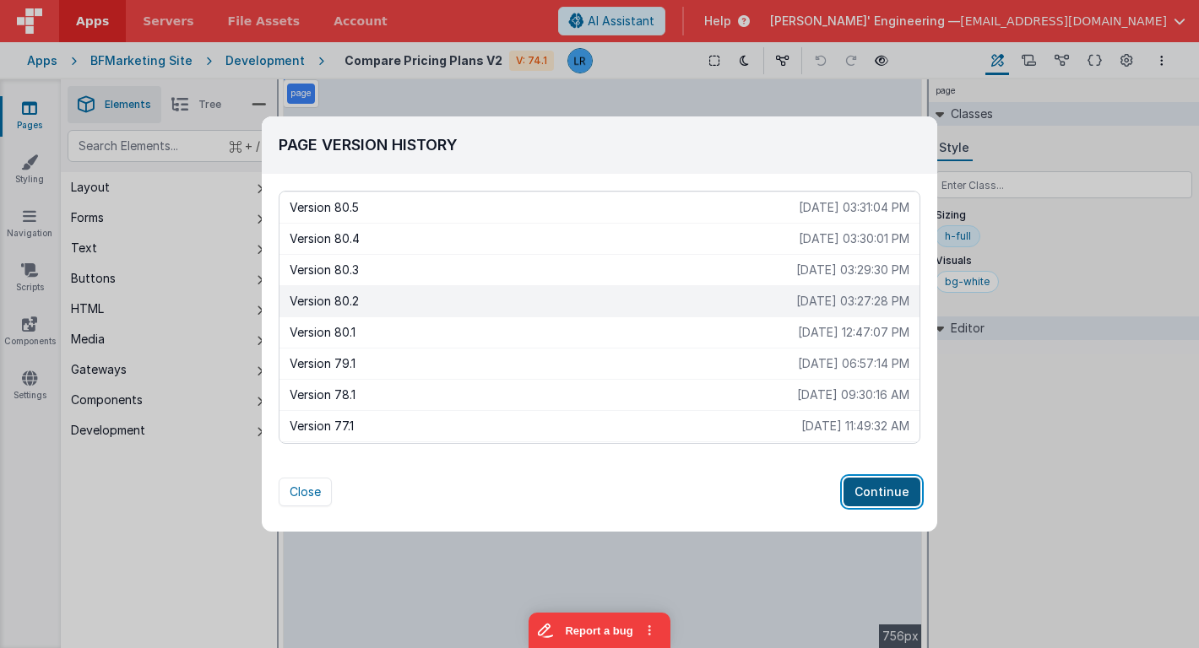
click at [860, 491] on button "Continue" at bounding box center [881, 492] width 77 height 29
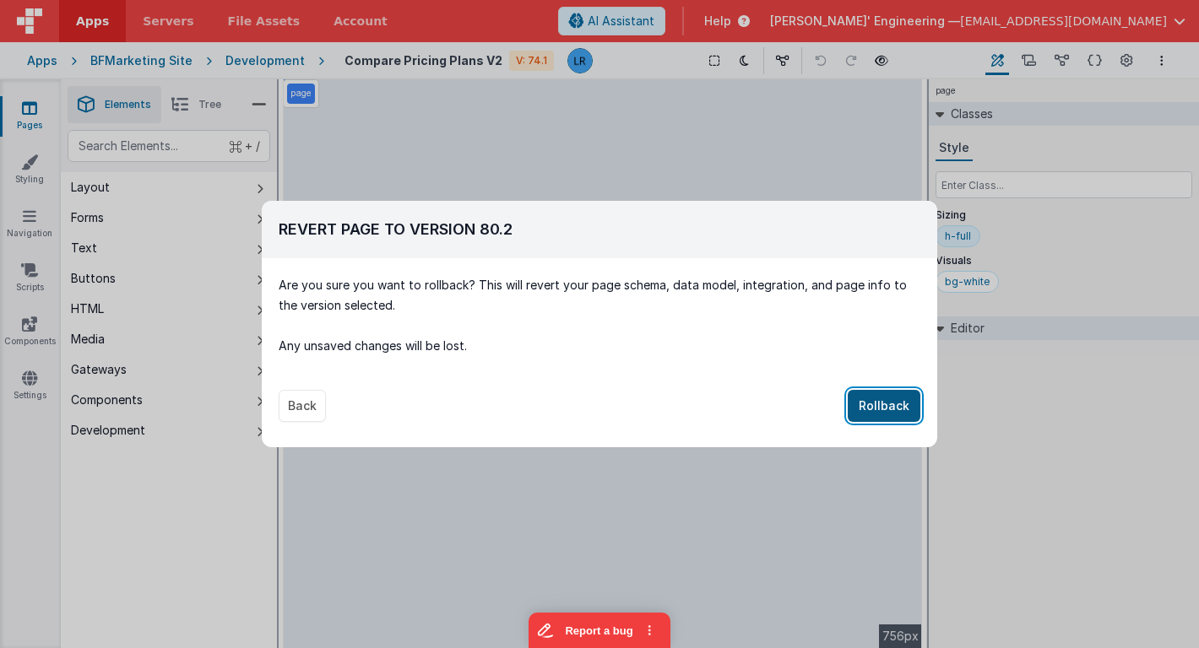
click at [898, 408] on button "Rollback" at bounding box center [884, 406] width 73 height 32
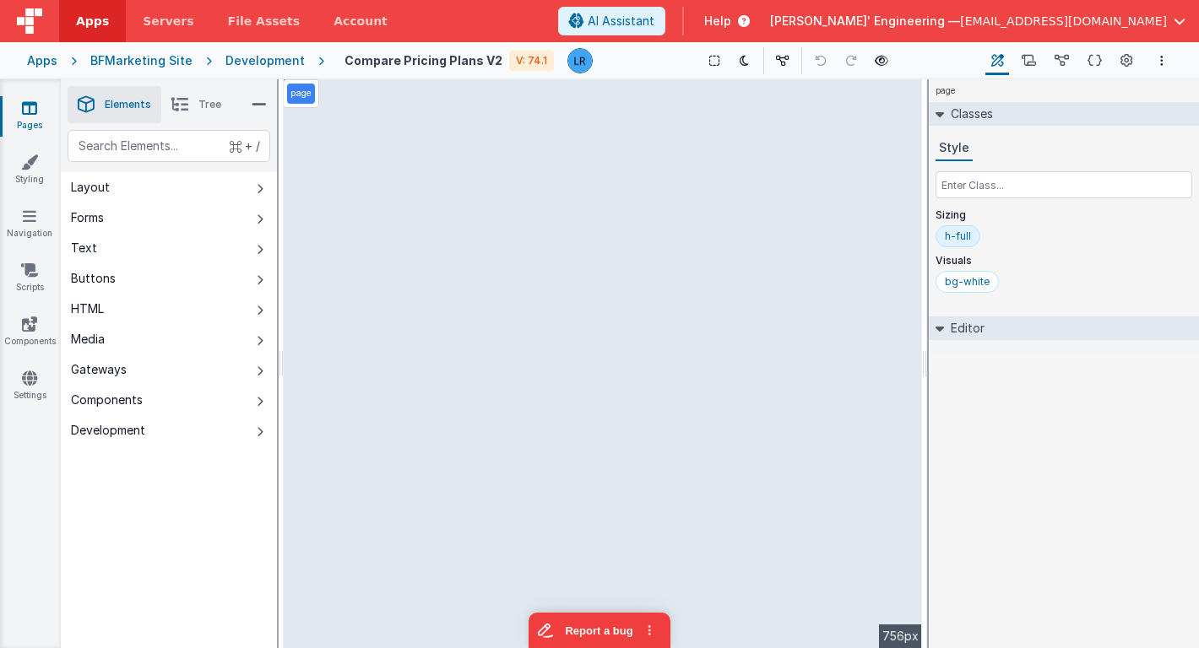
click at [186, 113] on icon at bounding box center [179, 105] width 17 height 24
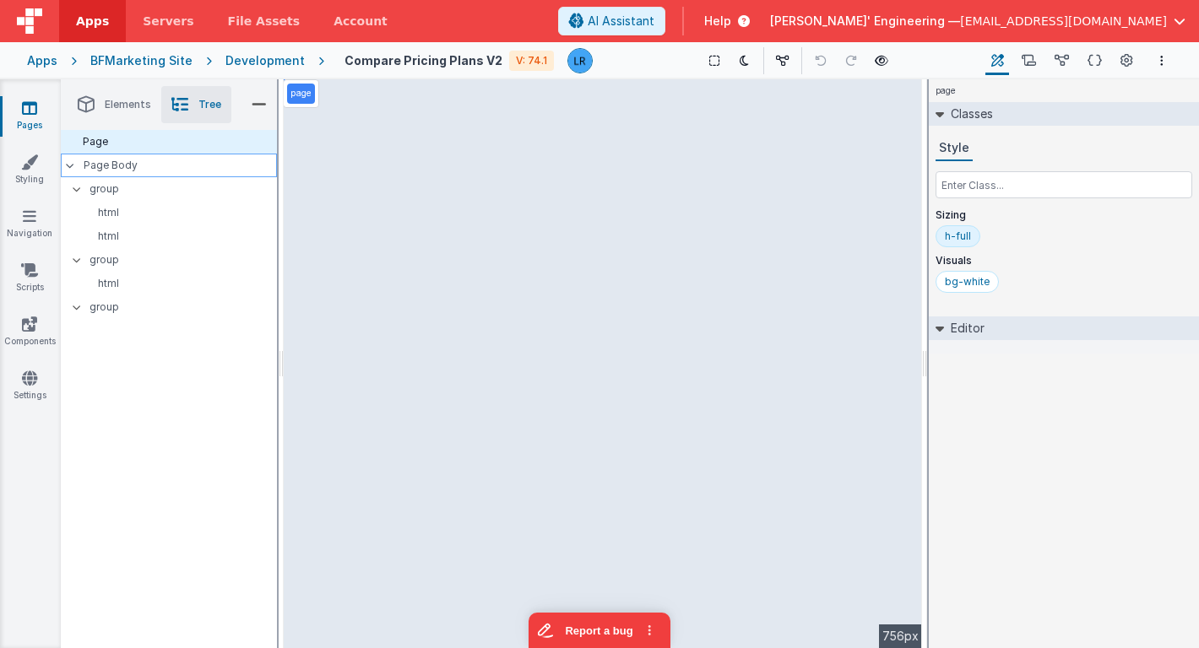
click at [155, 166] on p "Page Body" at bounding box center [180, 166] width 193 height 14
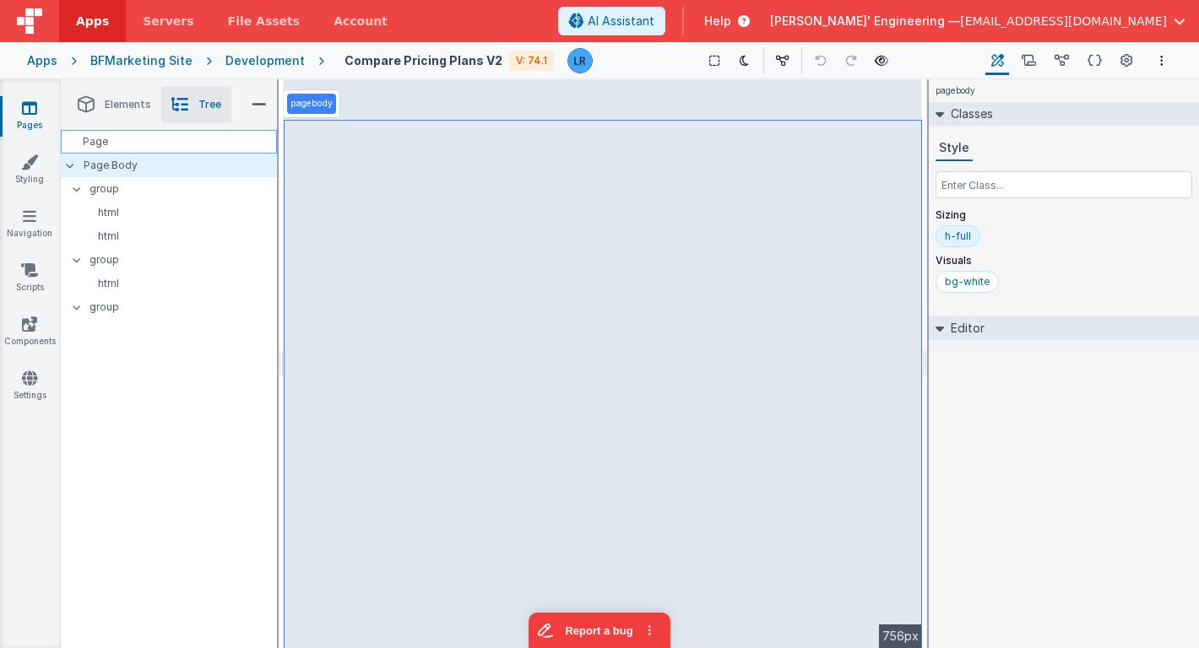
click at [156, 149] on div "Page" at bounding box center [169, 142] width 216 height 24
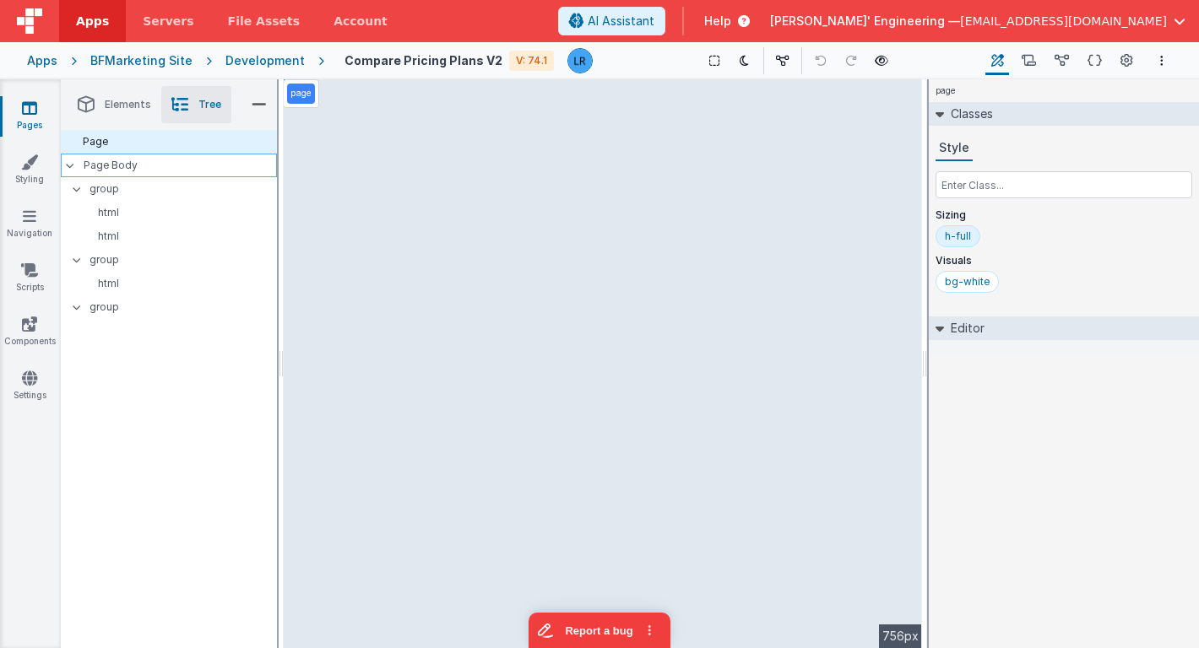
click at [149, 171] on p "Page Body" at bounding box center [180, 166] width 193 height 14
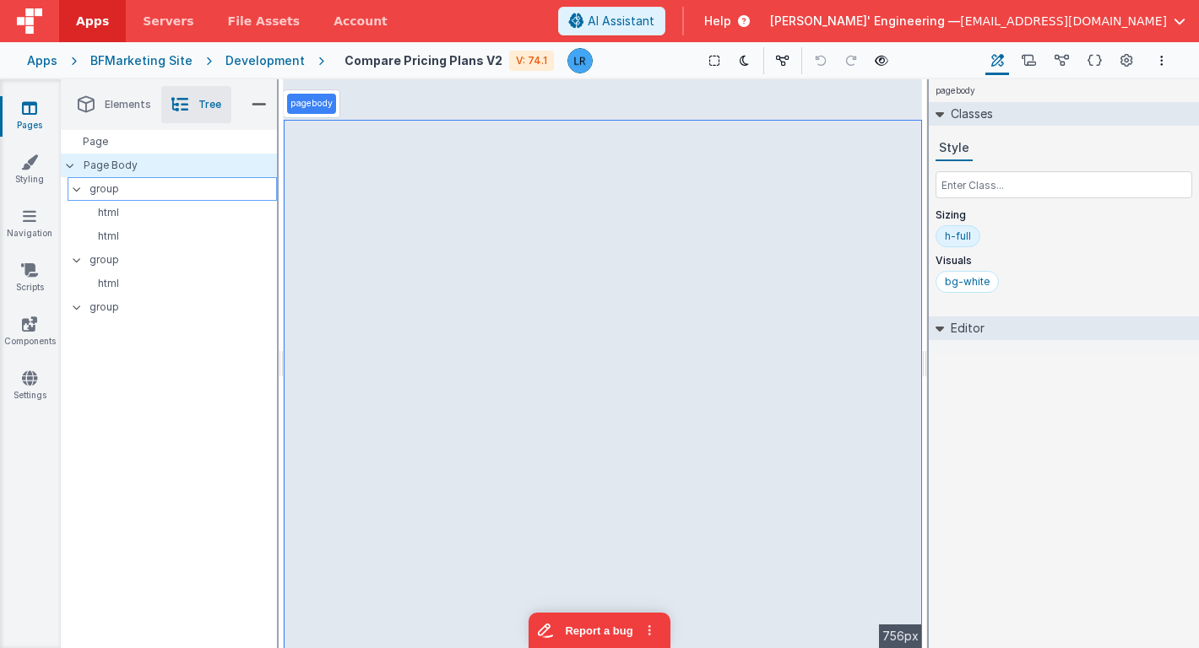
click at [141, 192] on p "group" at bounding box center [182, 189] width 187 height 19
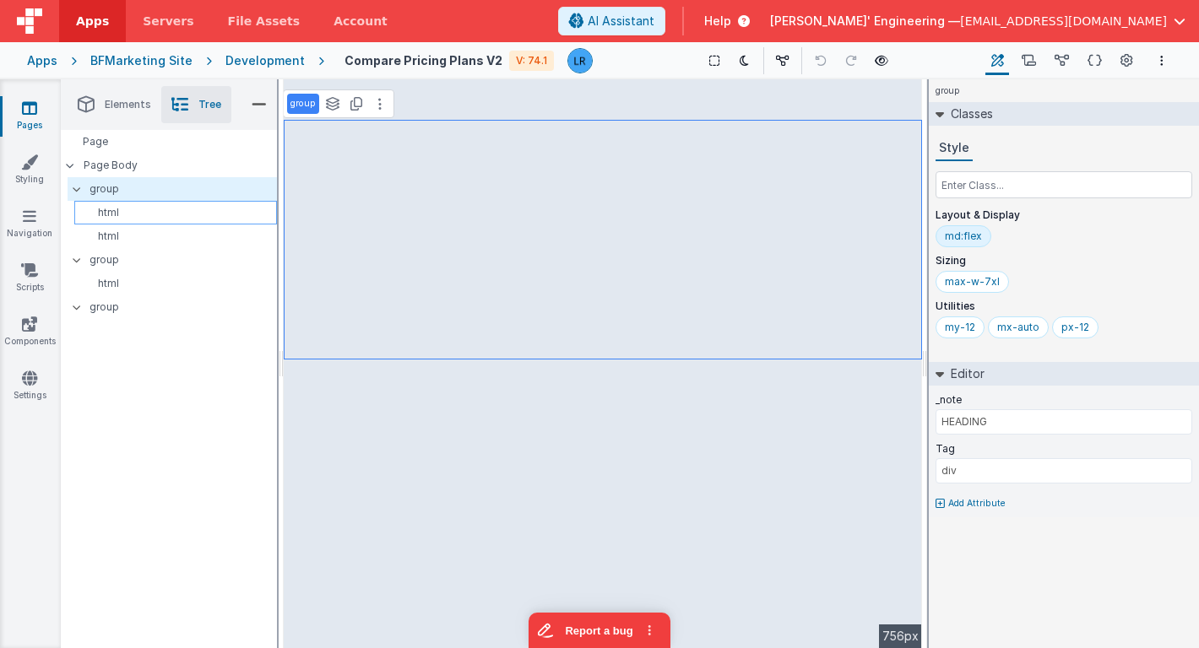
click at [130, 214] on p "html" at bounding box center [178, 213] width 195 height 14
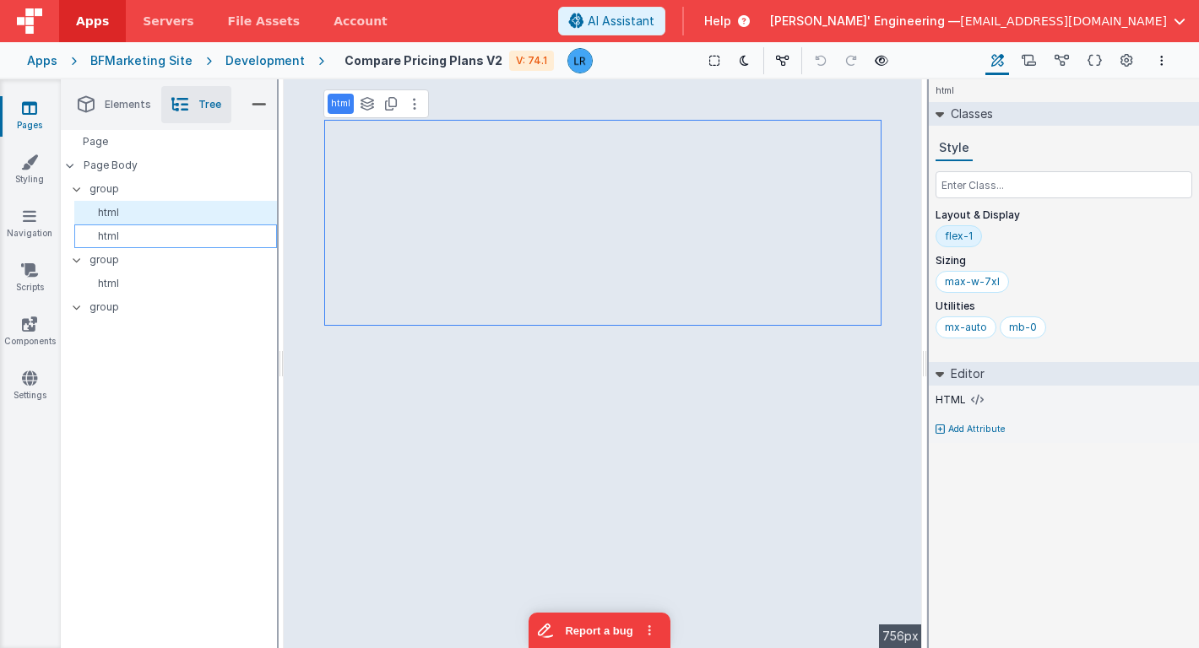
click at [126, 239] on p "html" at bounding box center [178, 237] width 195 height 14
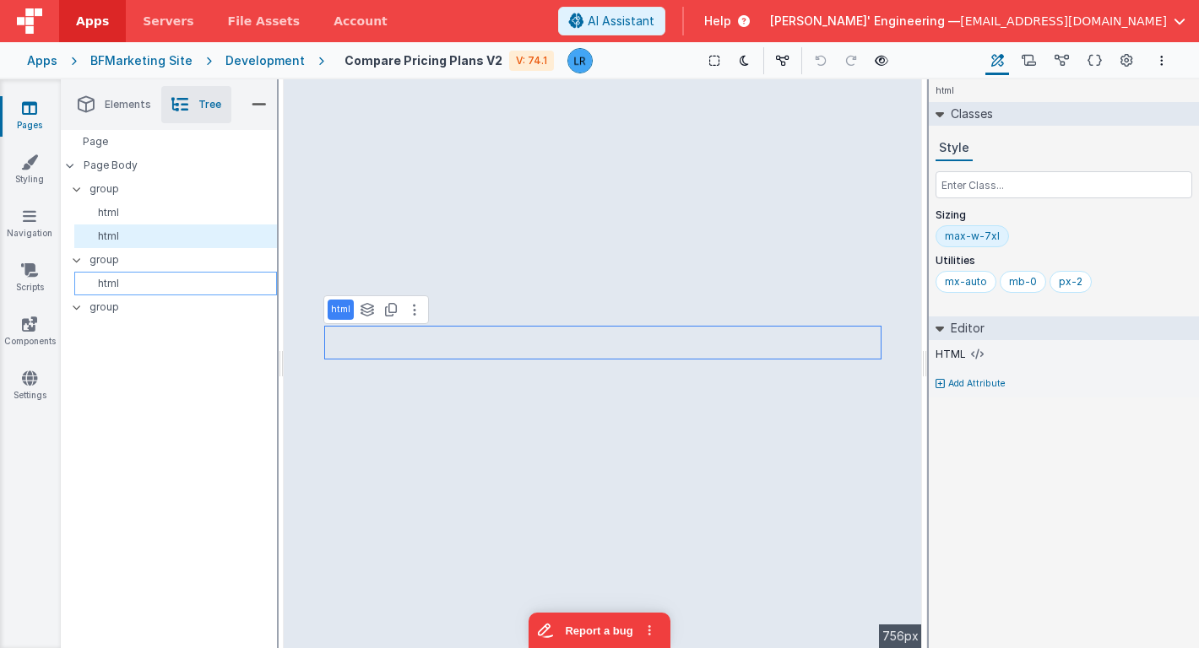
click at [117, 281] on p "html" at bounding box center [178, 284] width 195 height 14
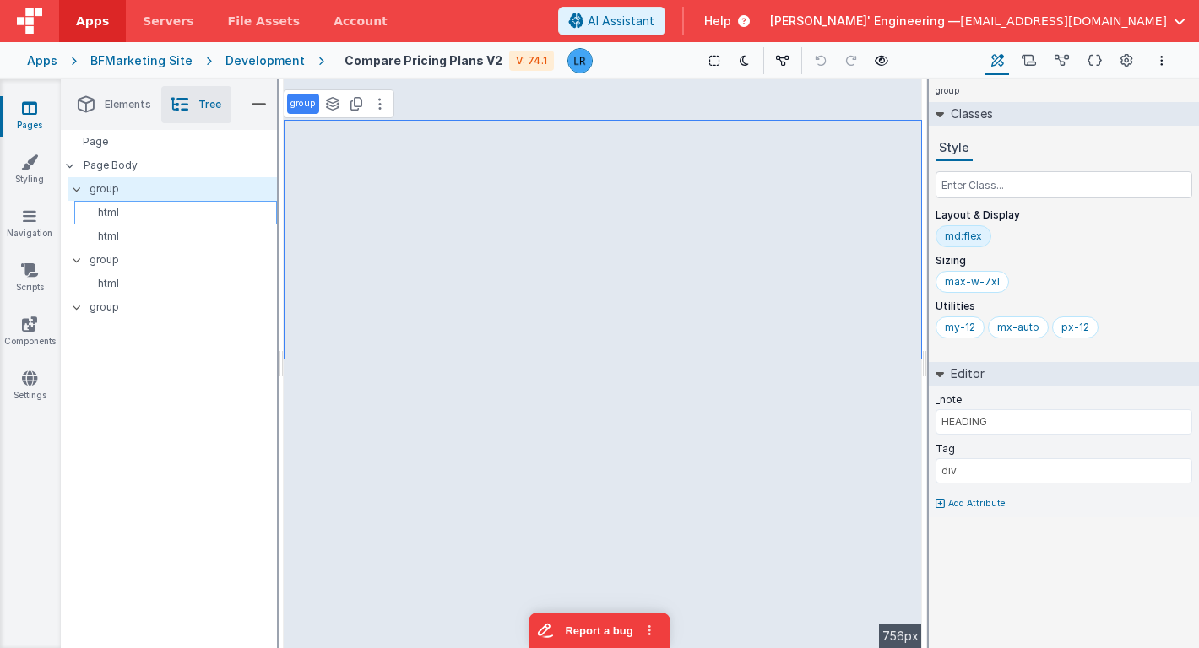
click at [232, 219] on p "html" at bounding box center [178, 213] width 195 height 14
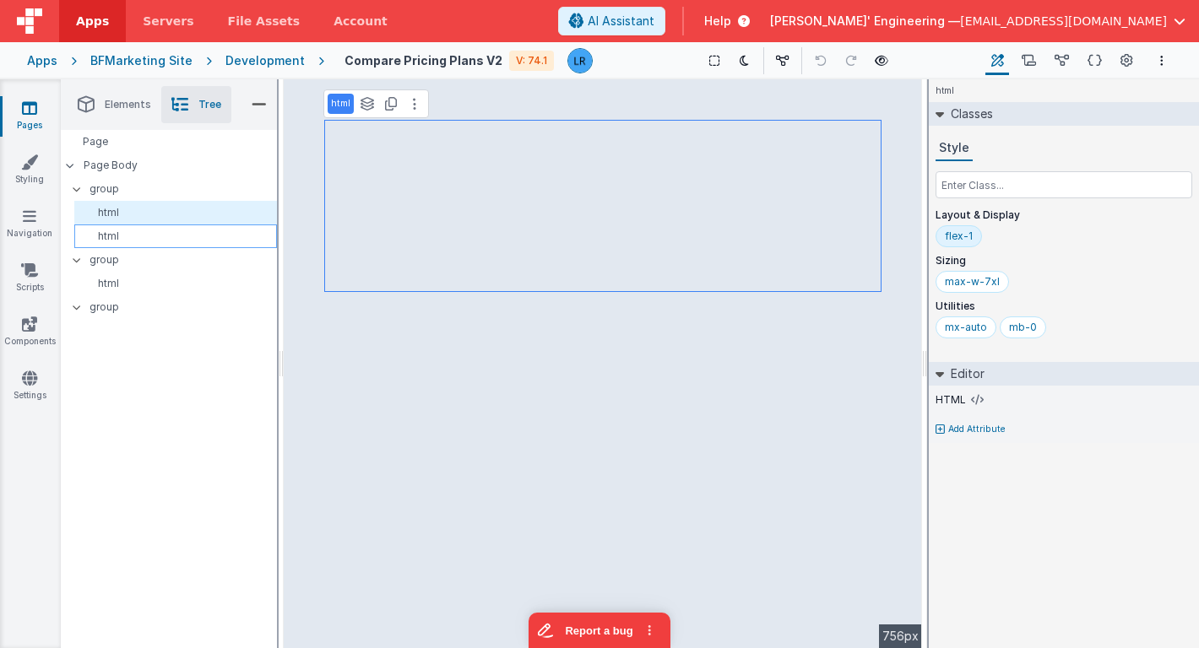
click at [226, 233] on p "html" at bounding box center [178, 237] width 195 height 14
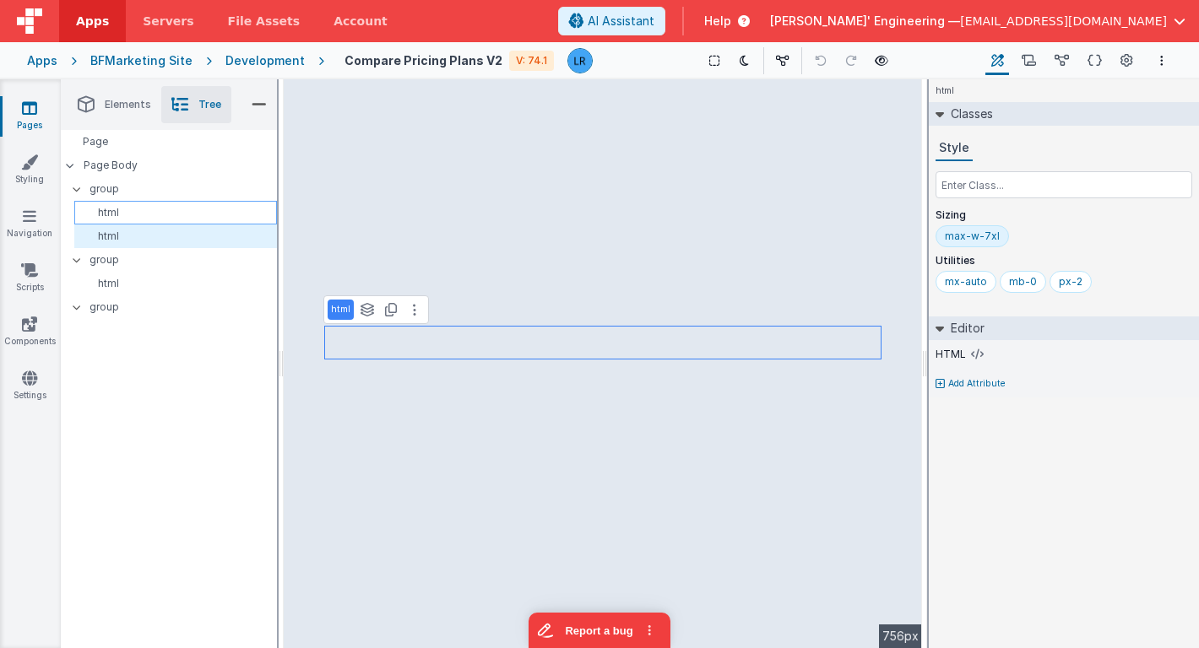
click at [224, 212] on p "html" at bounding box center [178, 213] width 195 height 14
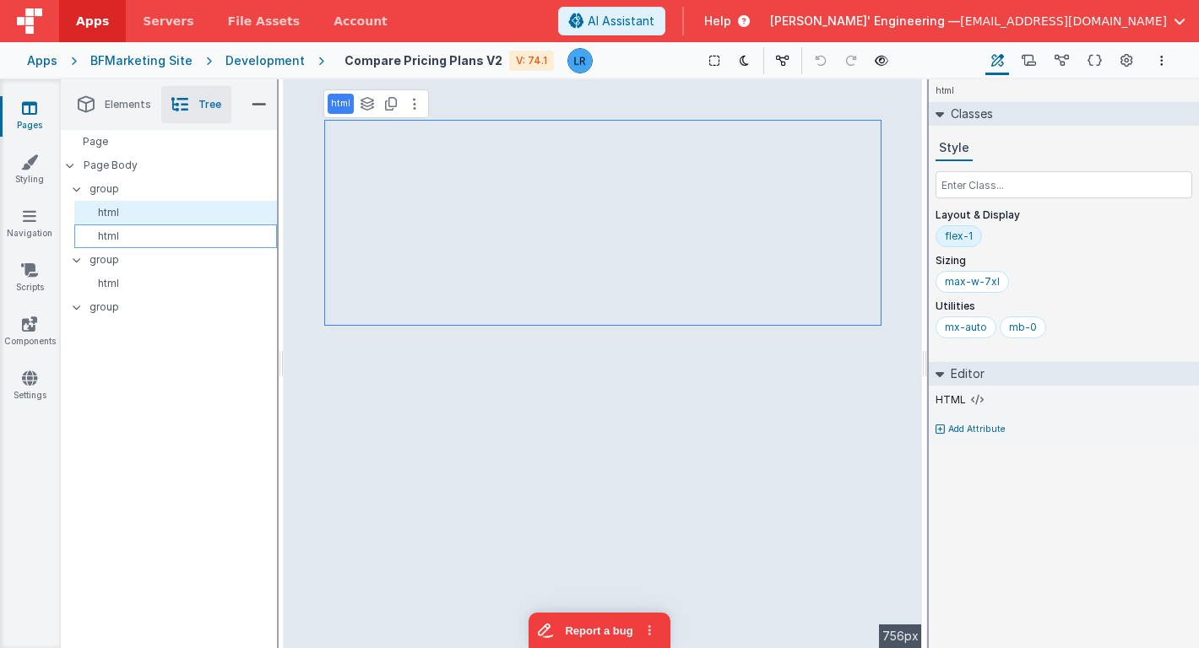
click at [214, 236] on p "html" at bounding box center [178, 237] width 195 height 14
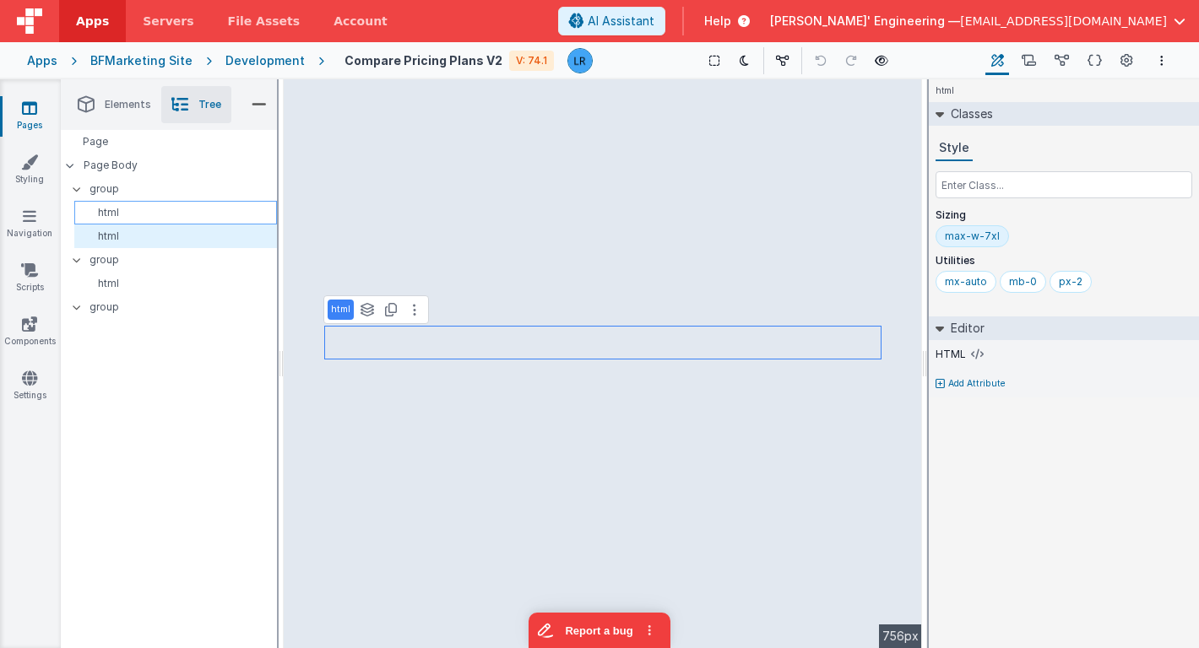
click at [212, 218] on p "html" at bounding box center [178, 213] width 195 height 14
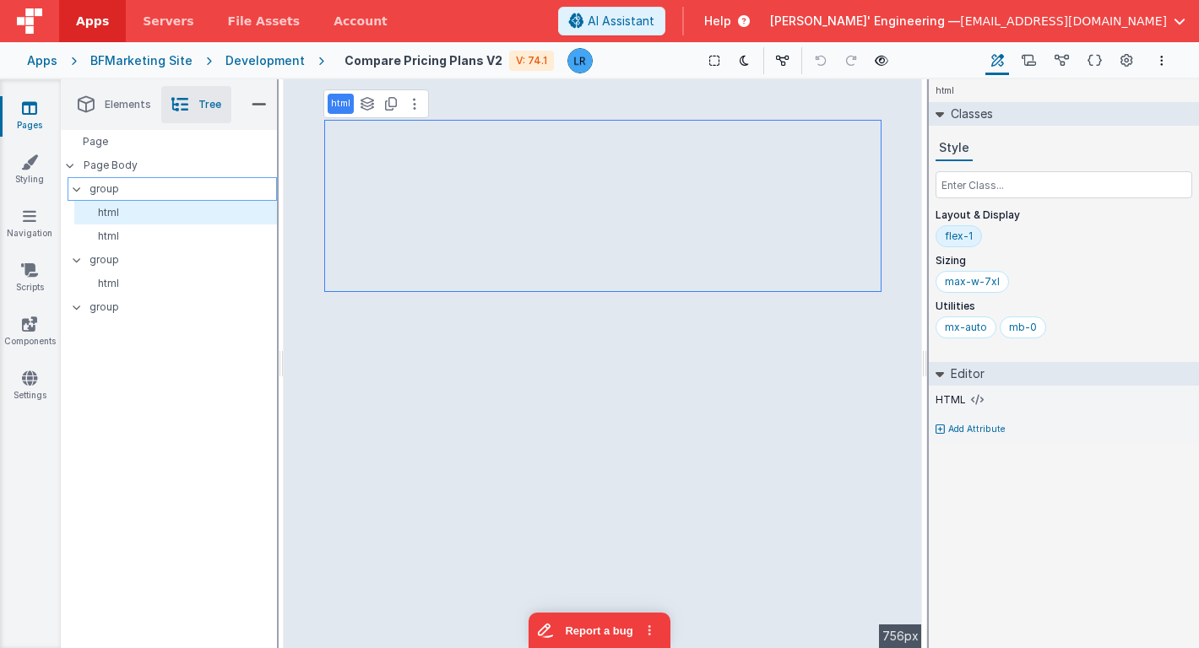
click at [207, 182] on p "group" at bounding box center [182, 189] width 187 height 19
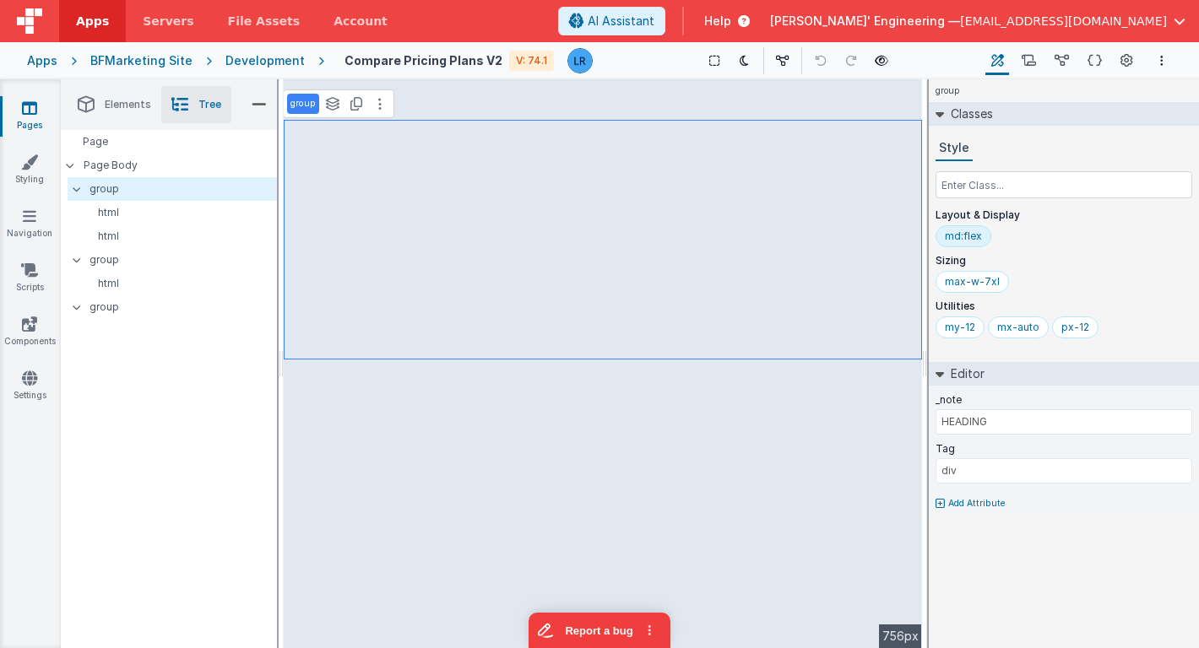
click at [36, 118] on link "Pages" at bounding box center [29, 117] width 61 height 34
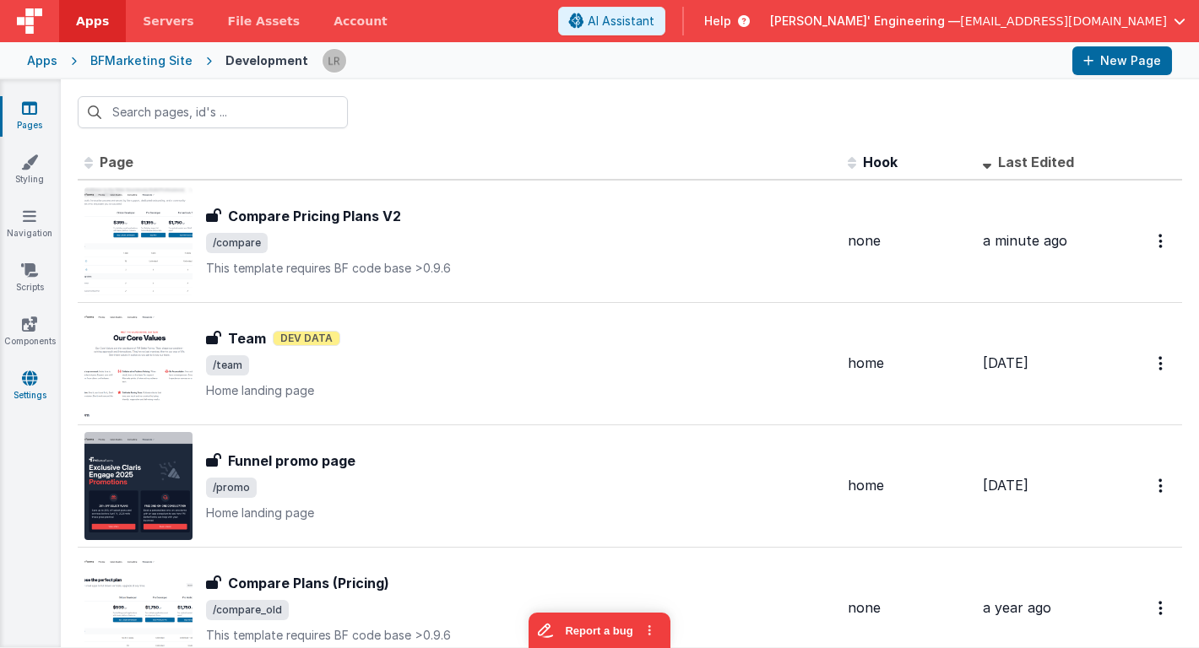
click at [24, 374] on icon at bounding box center [29, 378] width 15 height 17
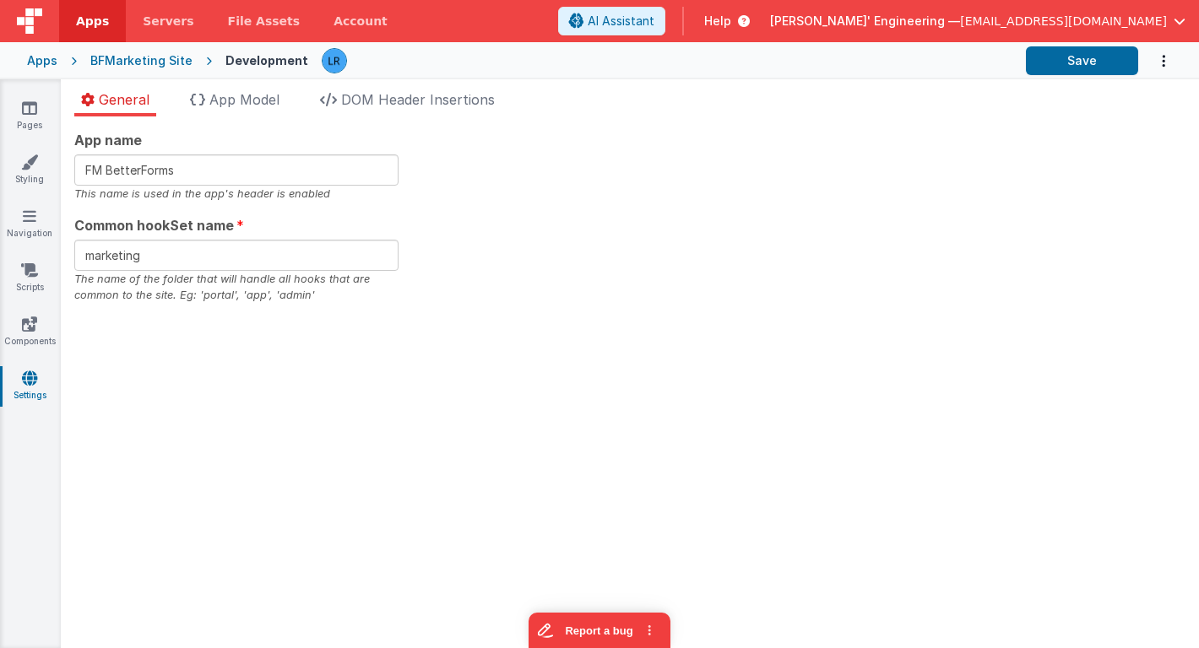
click at [133, 57] on div "BFMarketing Site" at bounding box center [141, 60] width 102 height 17
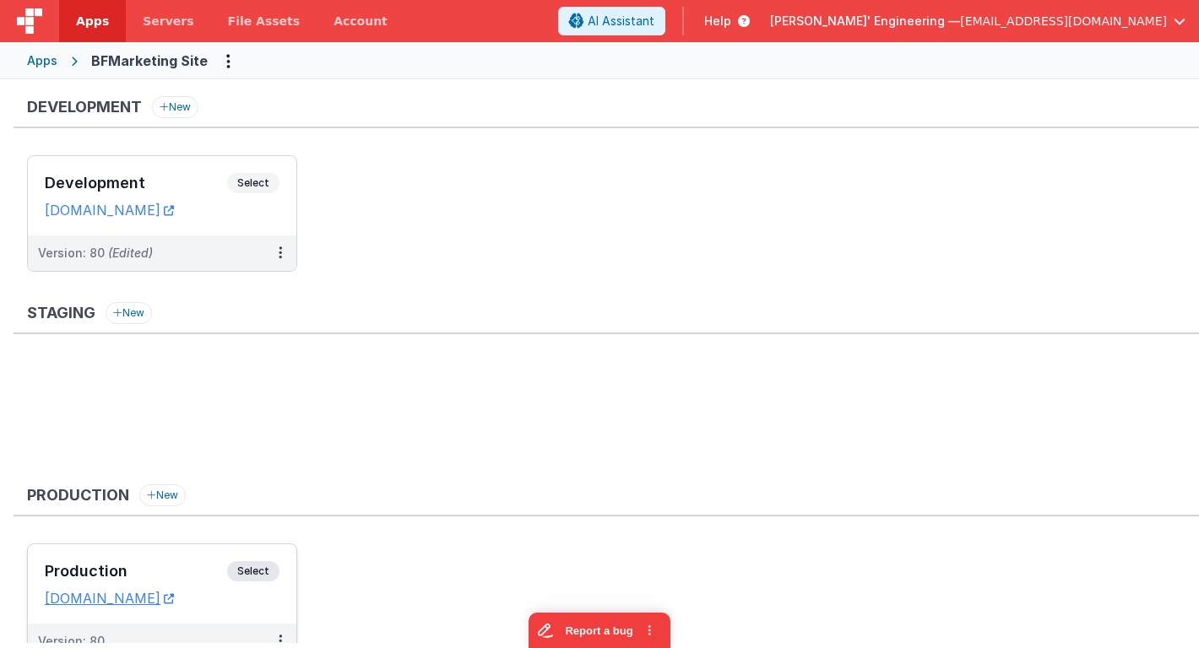
click at [99, 571] on h3 "Production" at bounding box center [136, 571] width 182 height 17
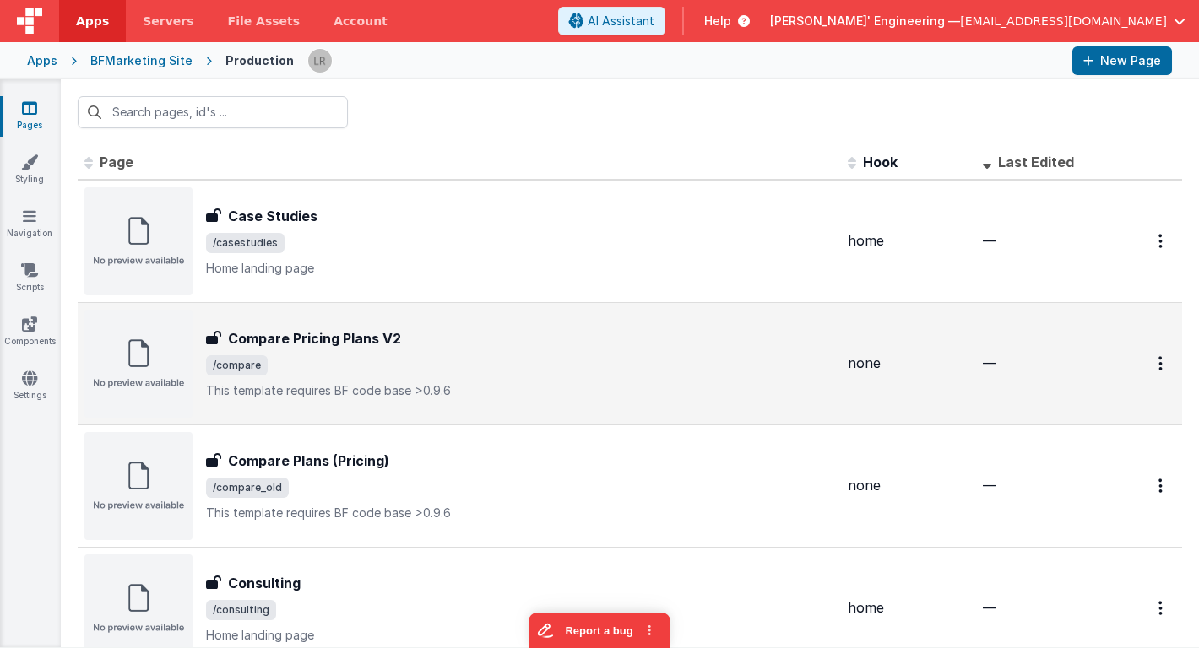
click at [332, 349] on div "Compare Pricing Plans V2 Compare Pricing Plans V2 /compare This template requir…" at bounding box center [520, 363] width 628 height 71
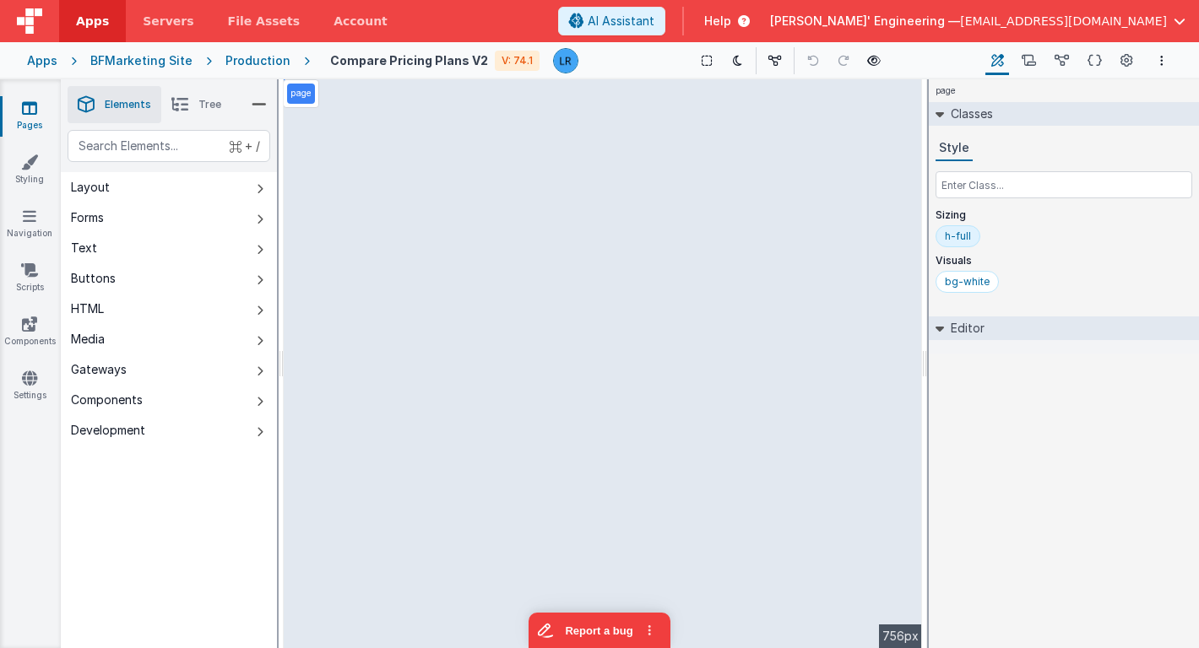
click at [197, 107] on li "Tree" at bounding box center [196, 104] width 70 height 37
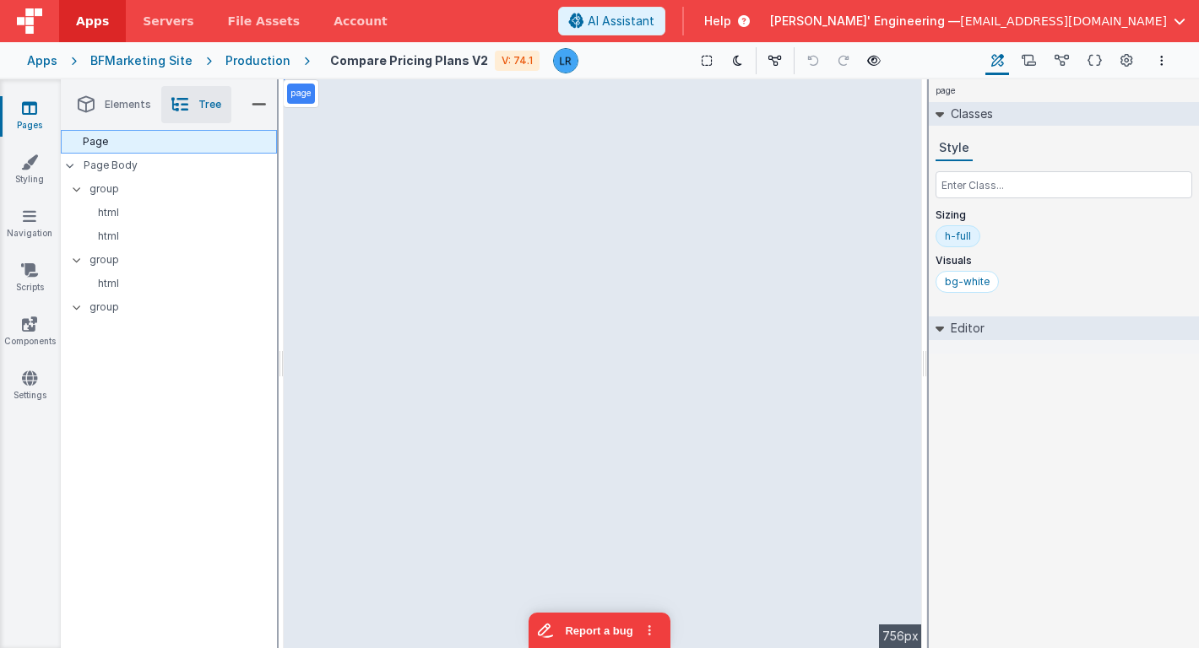
click at [168, 146] on div "Page" at bounding box center [169, 142] width 216 height 24
click at [156, 168] on p "Page Body" at bounding box center [180, 166] width 193 height 14
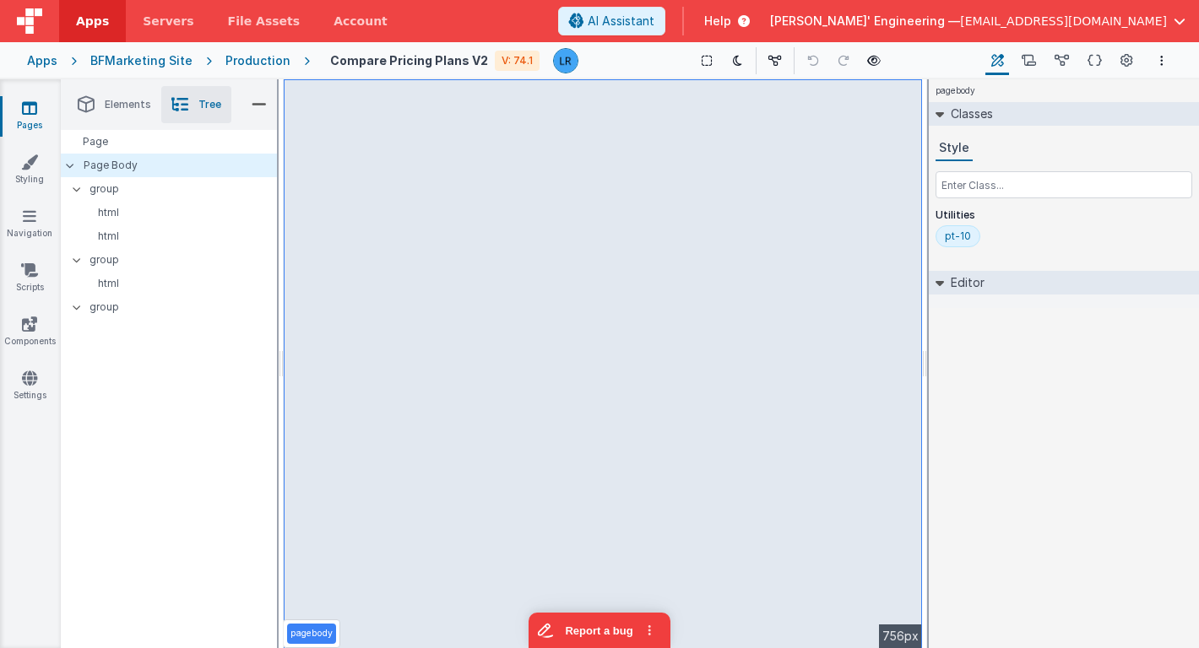
click at [29, 118] on link "Pages" at bounding box center [29, 117] width 61 height 34
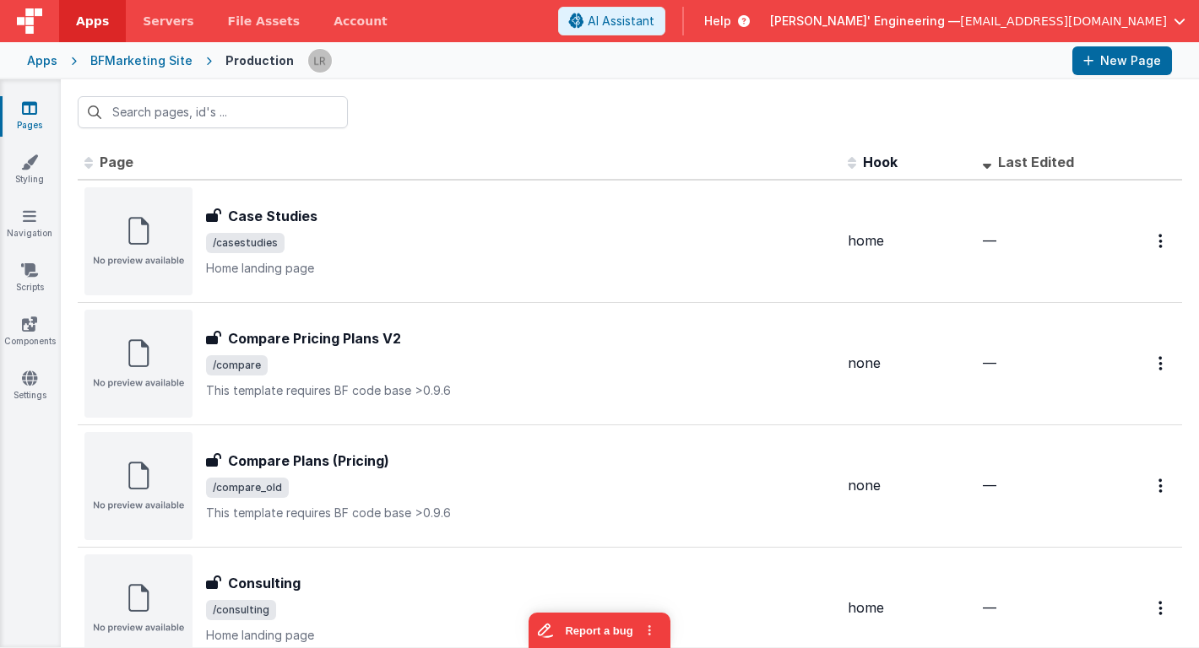
click at [29, 106] on icon at bounding box center [29, 108] width 15 height 17
click at [130, 65] on div "BFMarketing Site" at bounding box center [141, 60] width 102 height 17
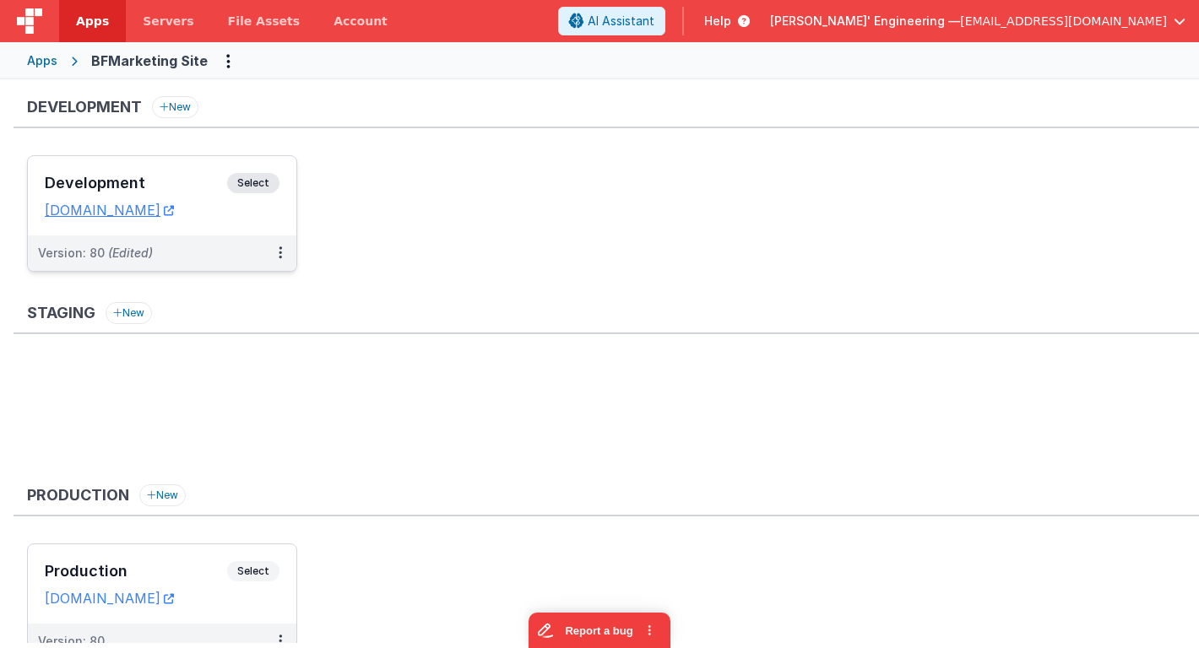
click at [127, 186] on h3 "Development" at bounding box center [136, 183] width 182 height 17
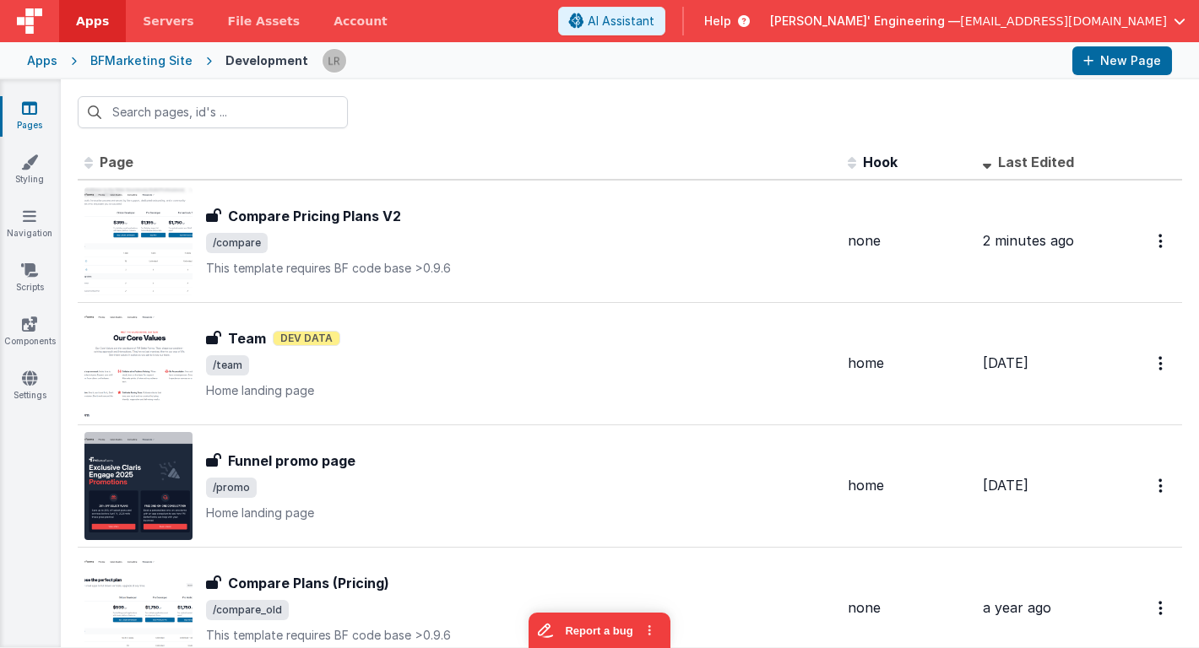
click at [35, 127] on link "Pages" at bounding box center [29, 117] width 61 height 34
click at [127, 68] on div "BFMarketing Site" at bounding box center [141, 60] width 102 height 17
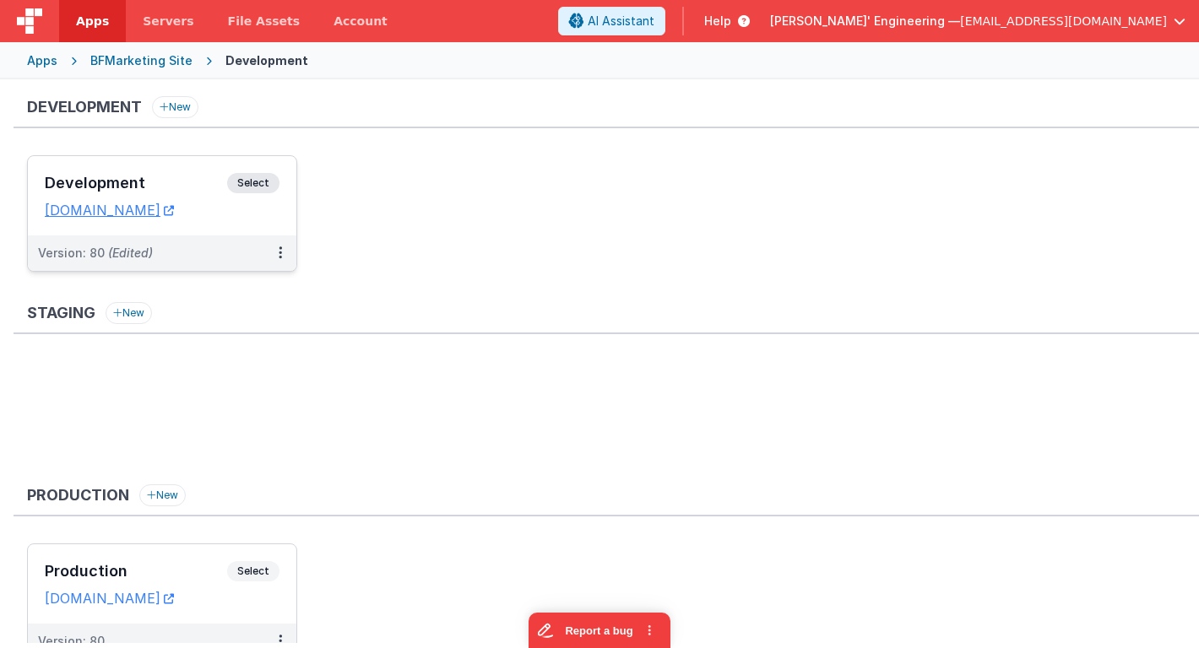
click at [110, 177] on h3 "Development" at bounding box center [136, 183] width 182 height 17
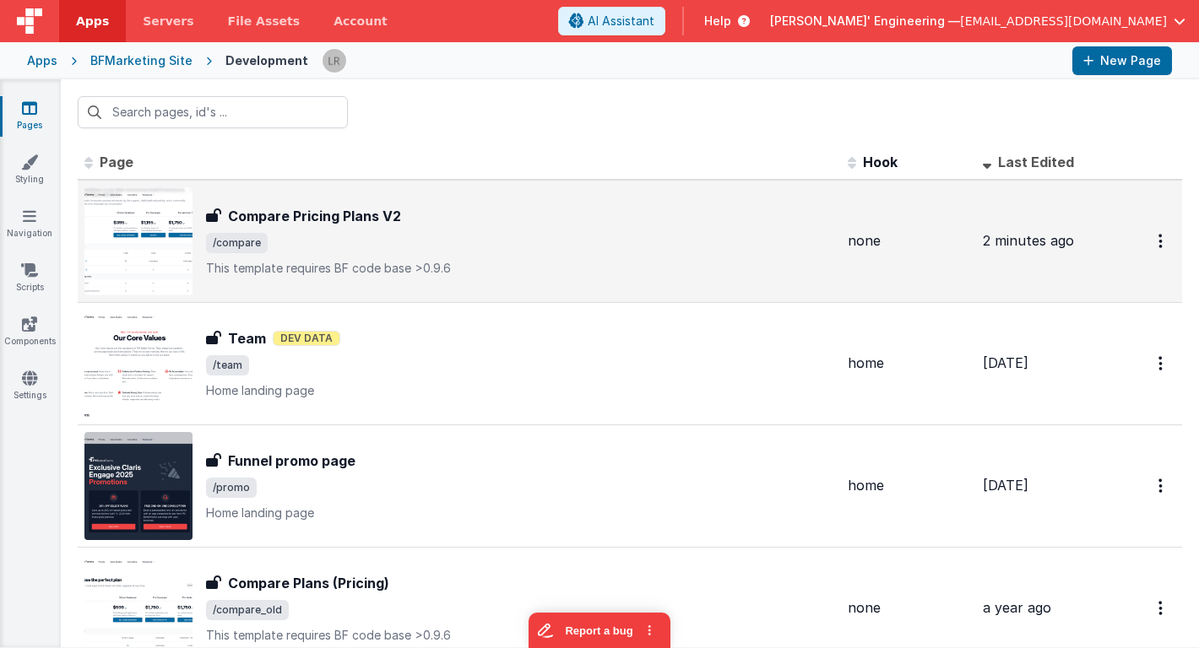
click at [391, 239] on span "/compare" at bounding box center [520, 243] width 628 height 20
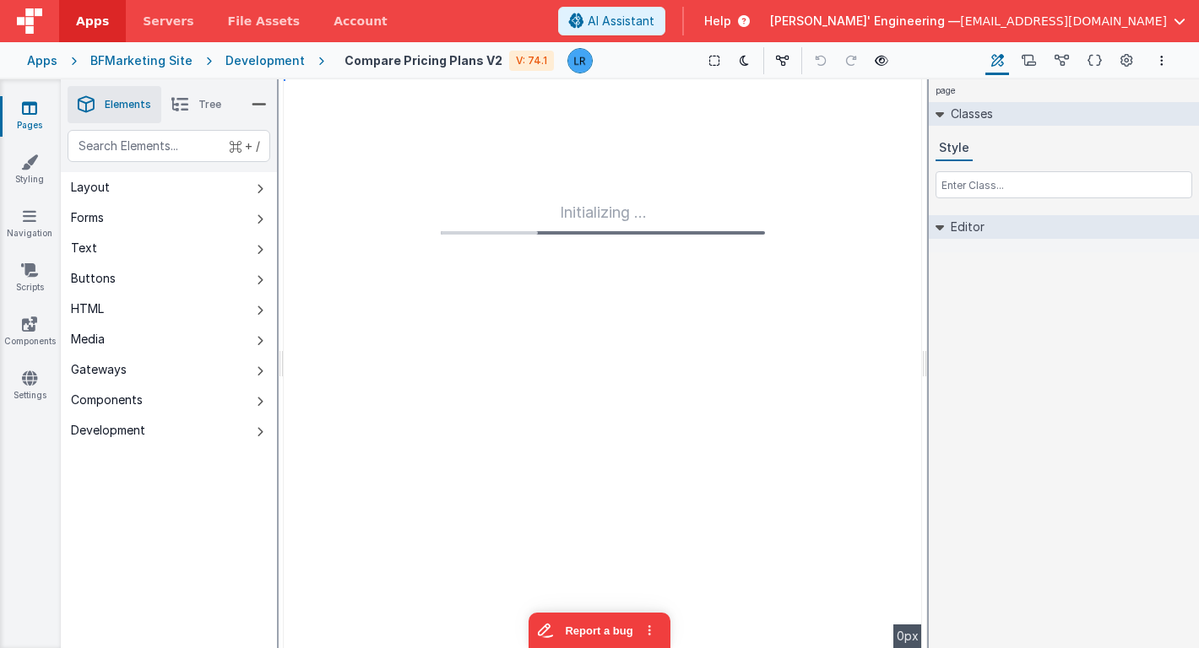
click at [198, 105] on span "Tree" at bounding box center [209, 105] width 23 height 14
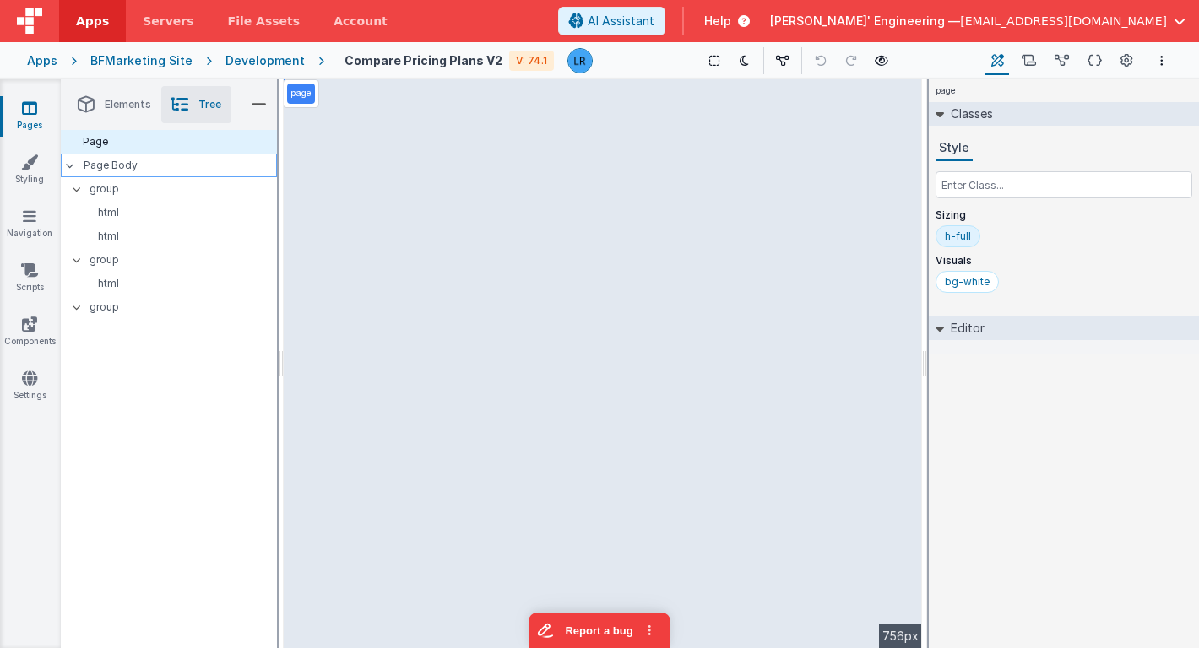
click at [162, 165] on p "Page Body" at bounding box center [180, 166] width 193 height 14
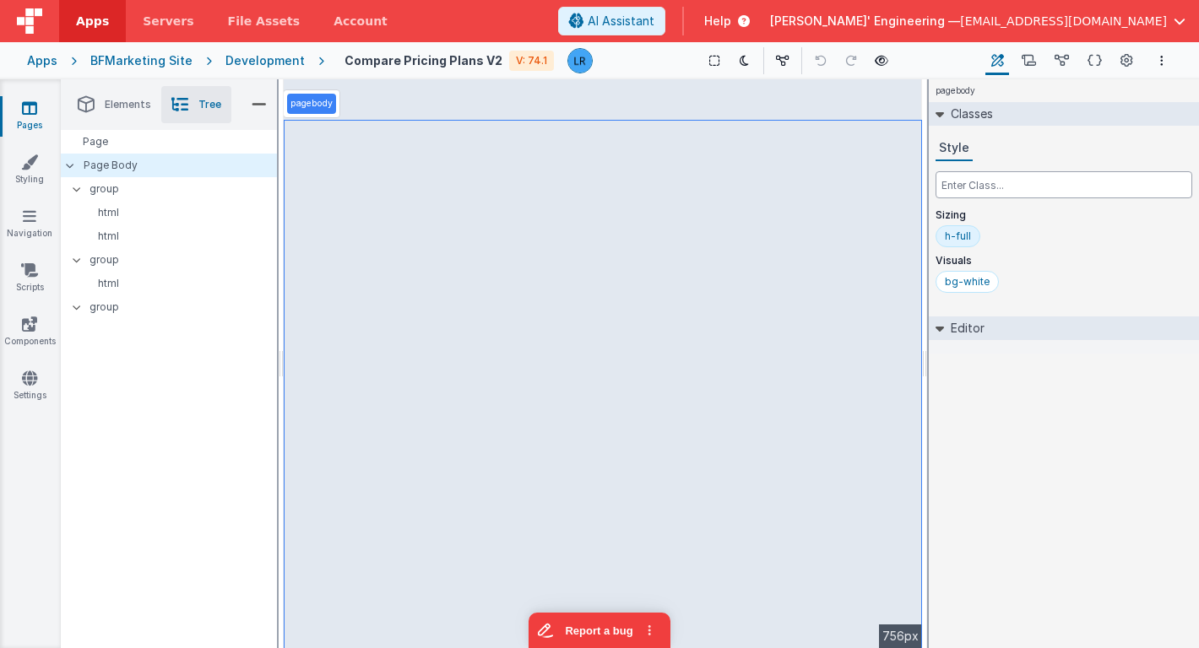
click at [1015, 191] on input "text" at bounding box center [1063, 184] width 257 height 27
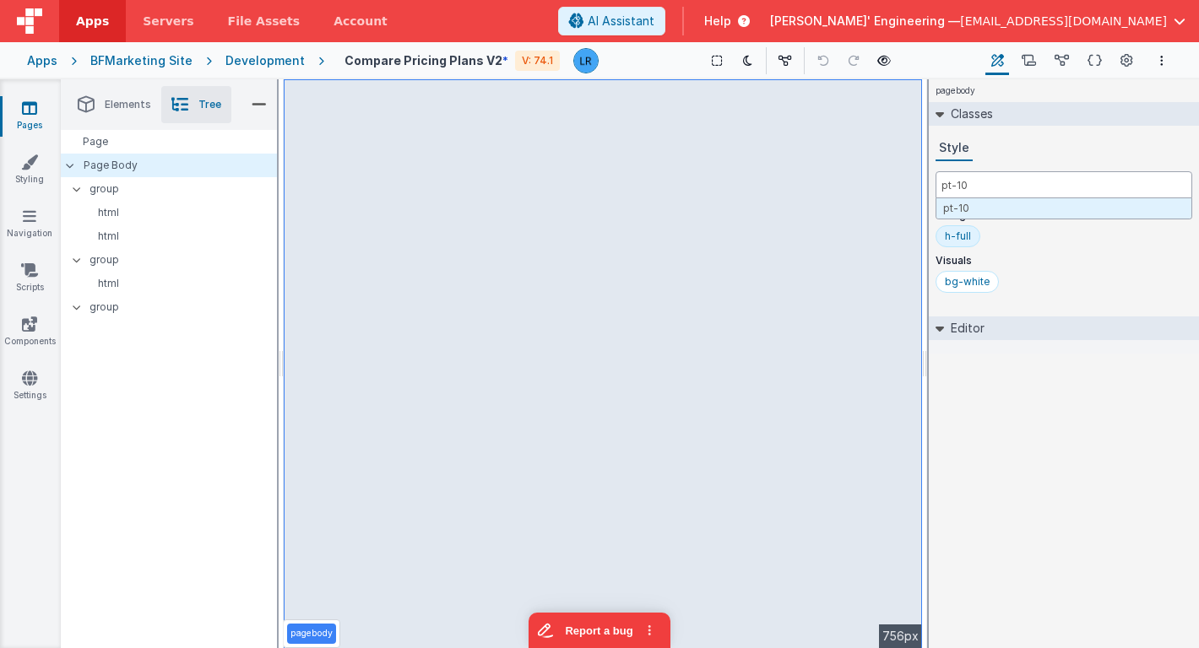
type input "pt-10"
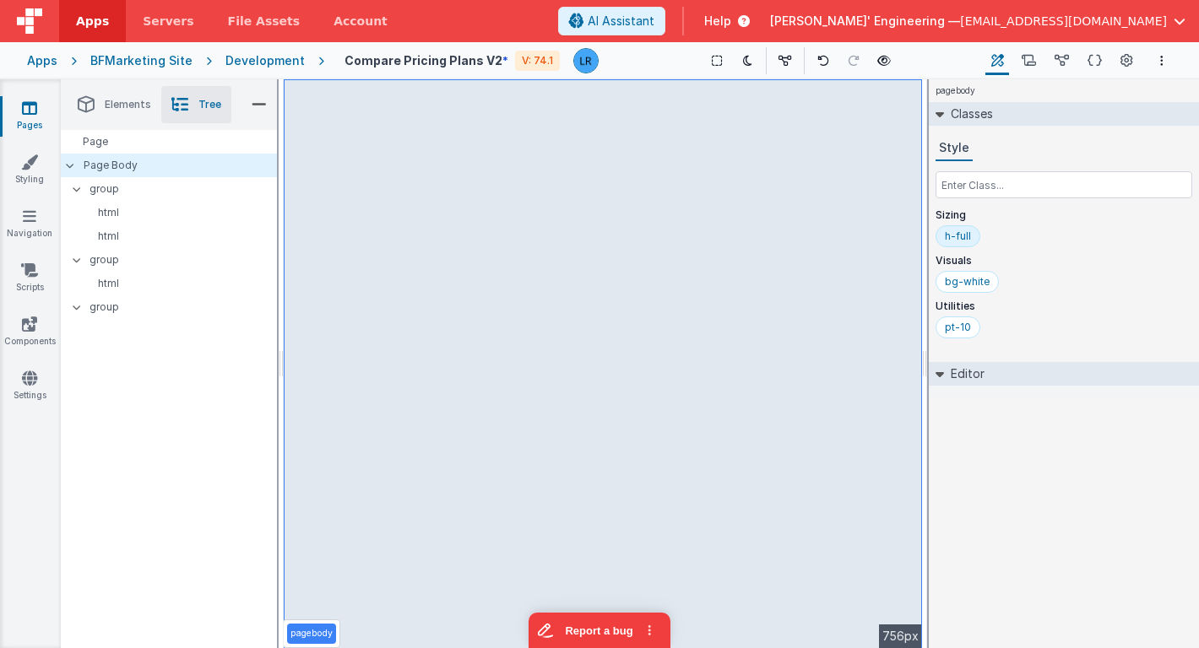
click at [29, 101] on icon at bounding box center [29, 108] width 15 height 17
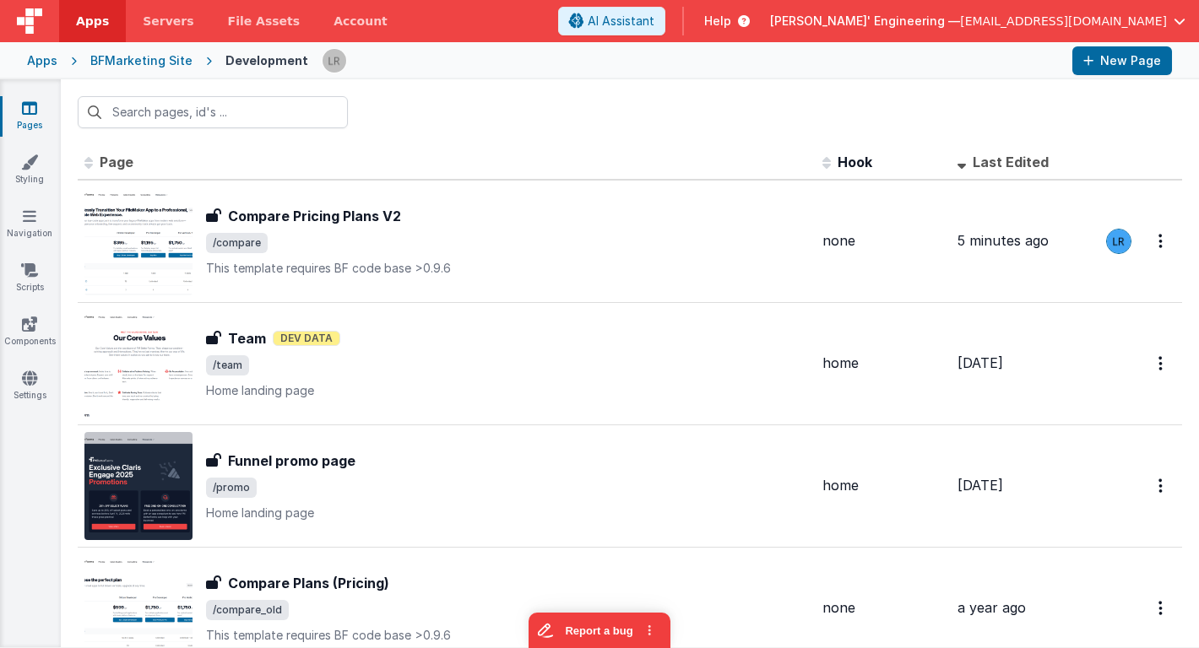
click at [93, 27] on span "Apps" at bounding box center [92, 21] width 33 height 17
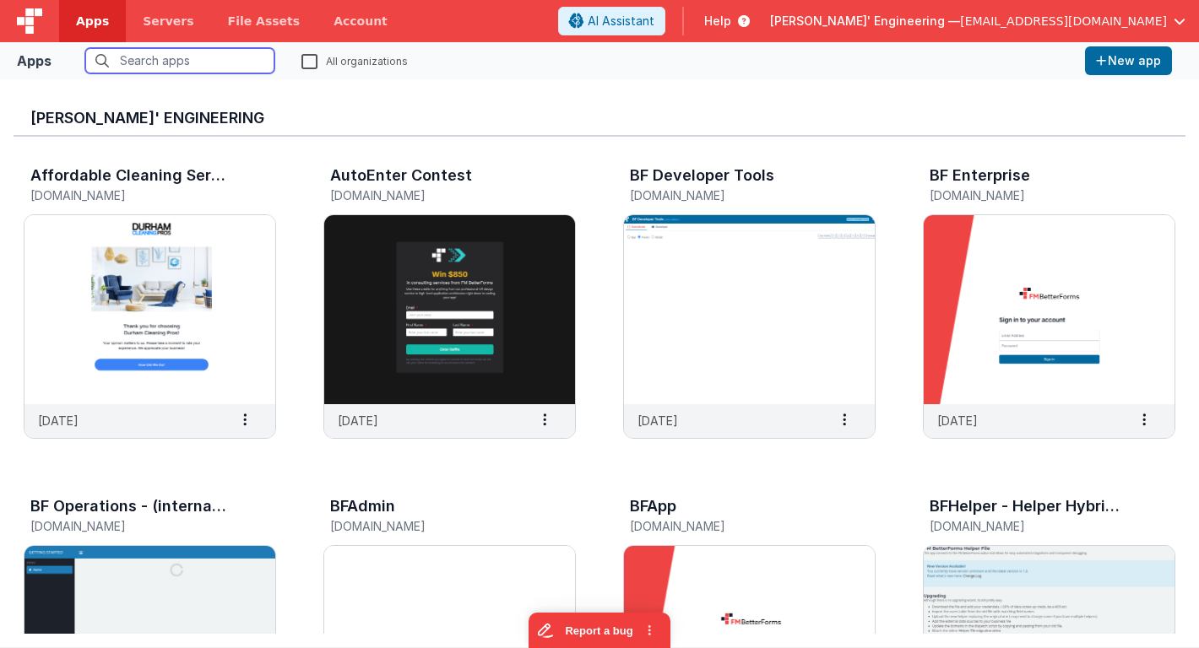
click at [155, 61] on input "text" at bounding box center [179, 60] width 189 height 25
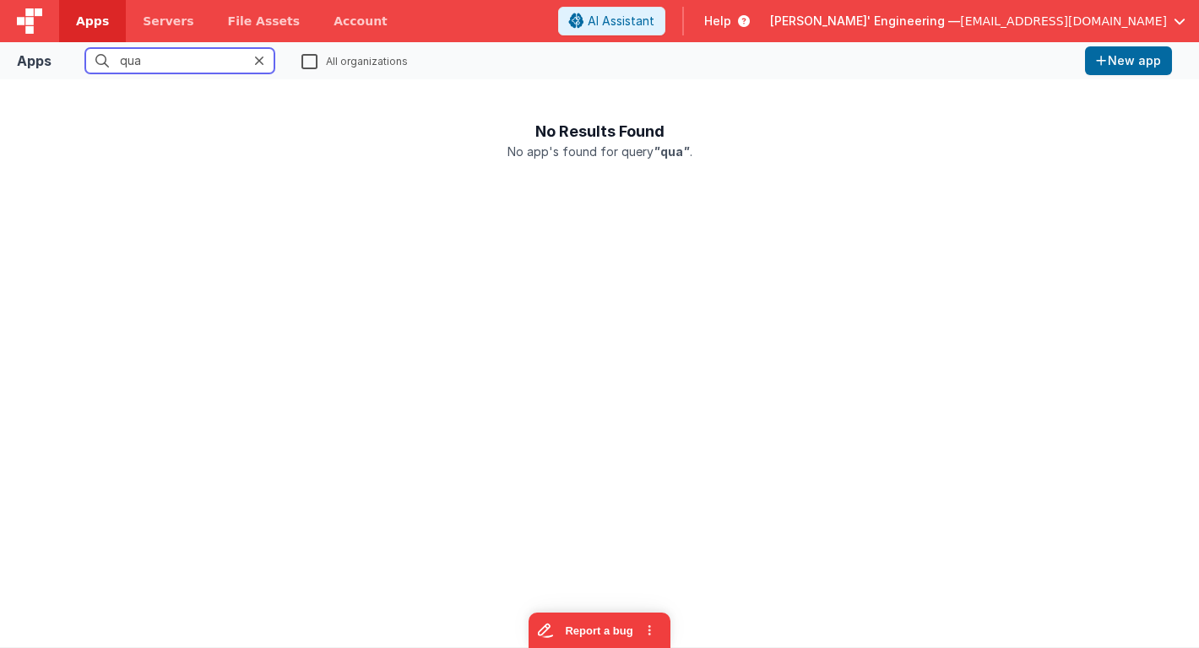
type input "qua"
click at [344, 63] on label "All organizations" at bounding box center [354, 60] width 106 height 16
click at [0, 0] on input "All organizations" at bounding box center [0, 0] width 0 height 0
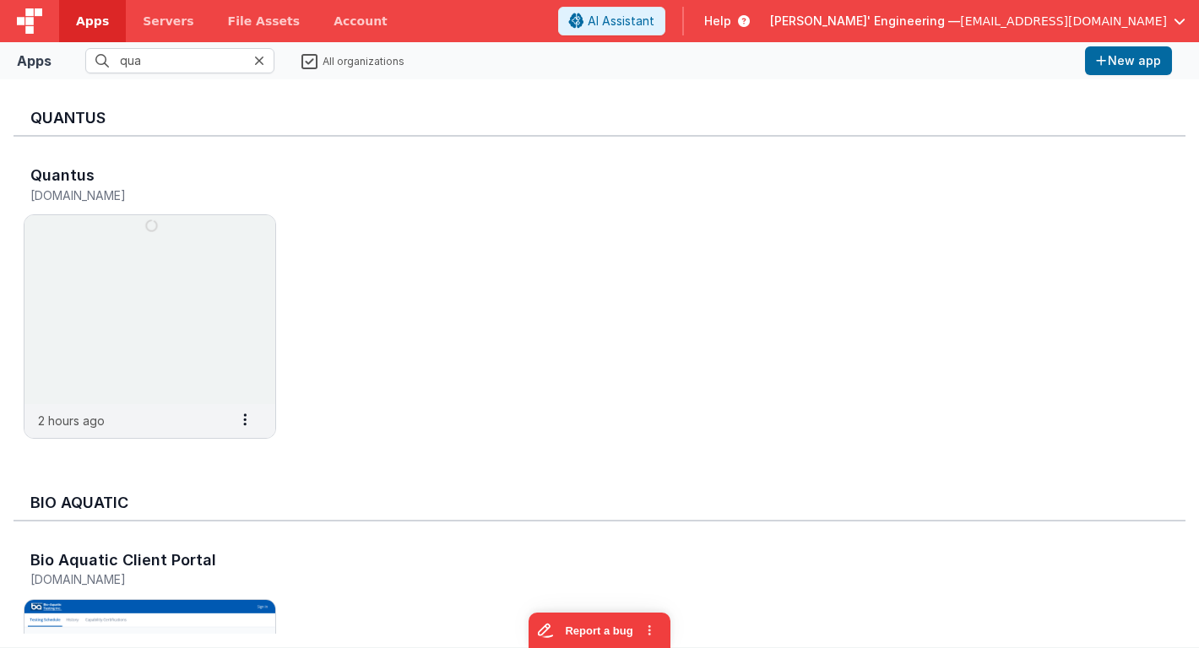
click at [344, 63] on label "All organizations" at bounding box center [352, 60] width 103 height 16
click at [0, 0] on input "All organizations" at bounding box center [0, 0] width 0 height 0
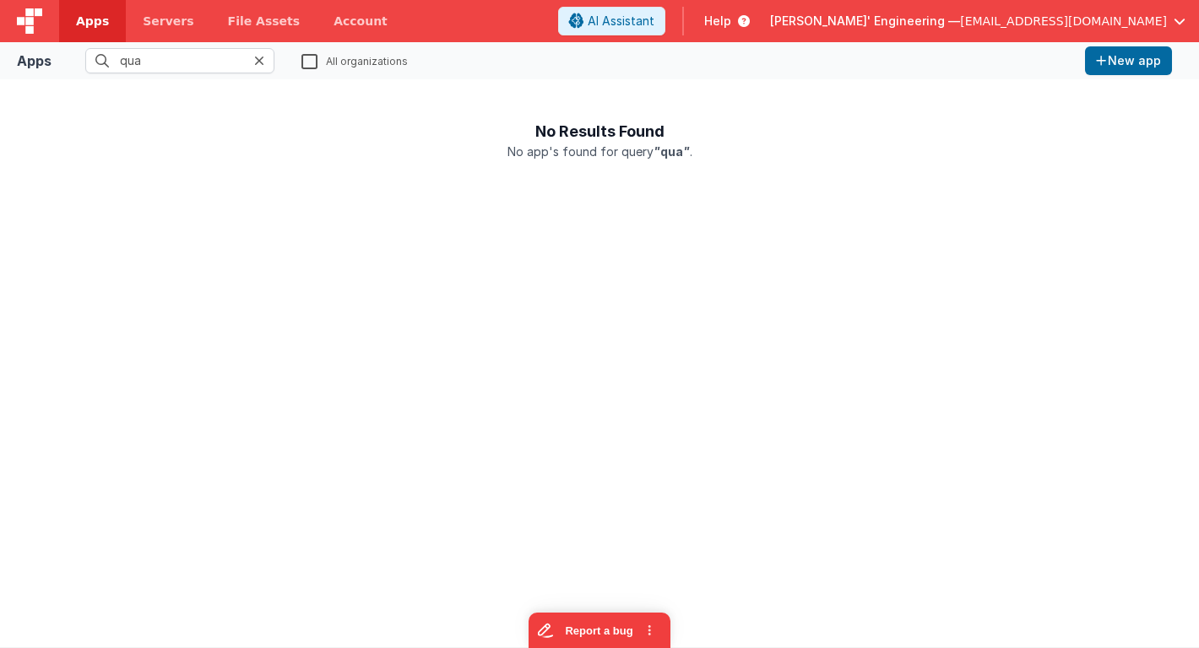
click at [306, 66] on label "All organizations" at bounding box center [354, 60] width 106 height 16
click at [0, 0] on input "All organizations" at bounding box center [0, 0] width 0 height 0
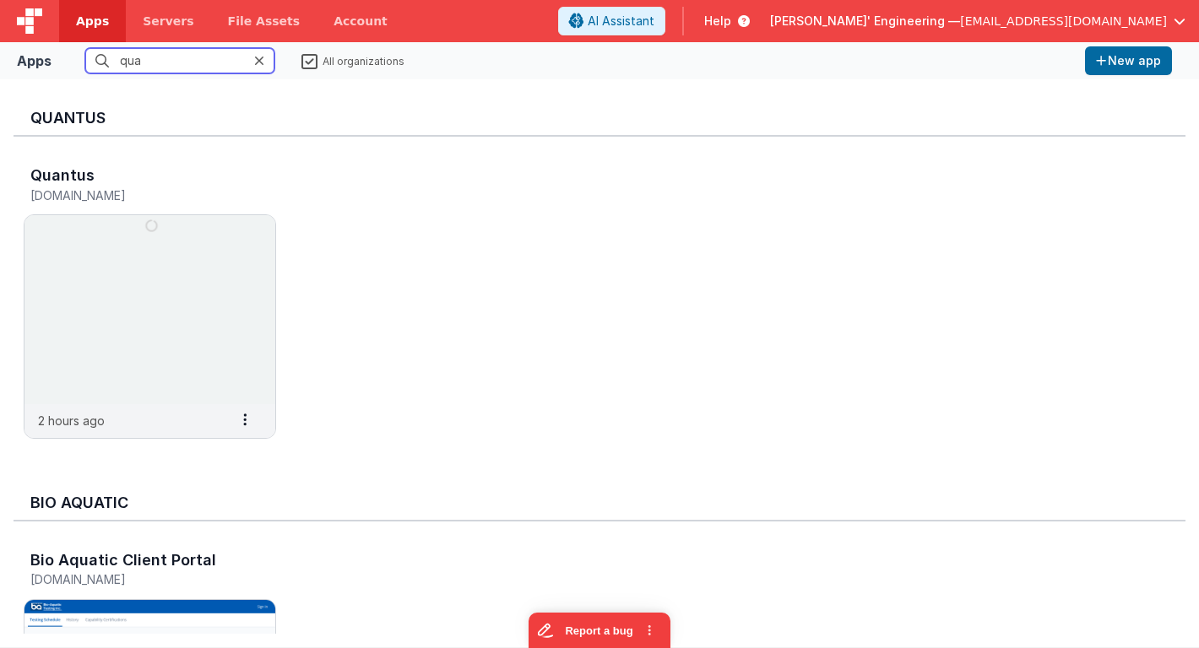
click at [253, 64] on input "qua" at bounding box center [179, 60] width 189 height 25
click at [256, 64] on icon at bounding box center [259, 61] width 10 height 14
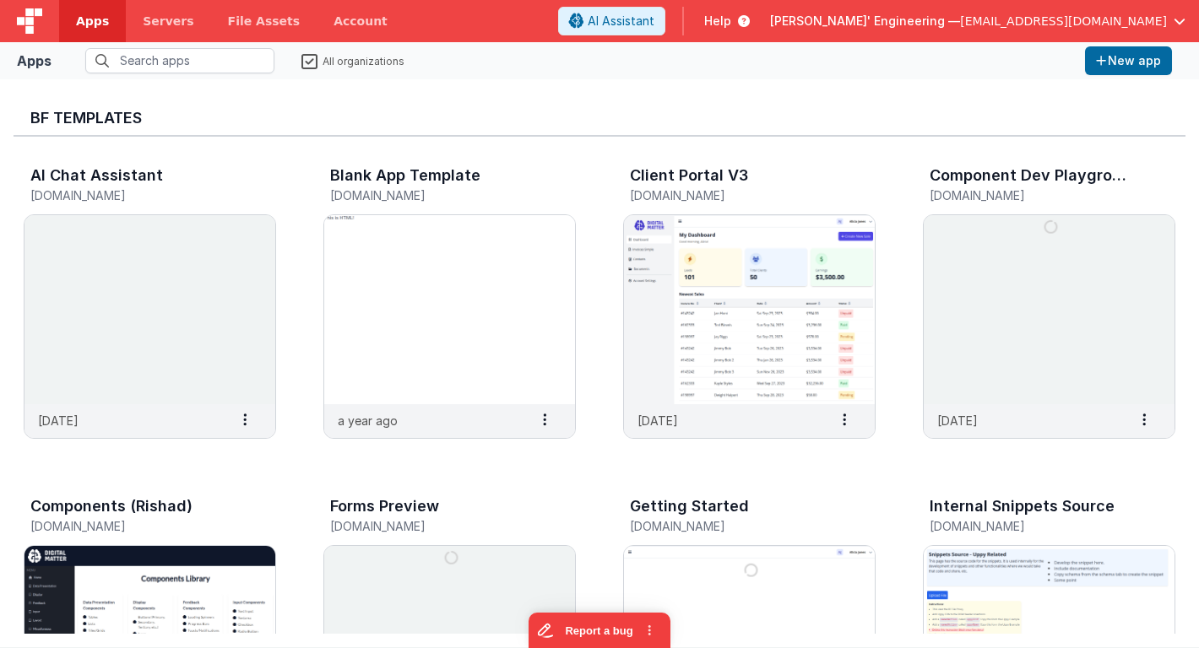
click at [311, 59] on label "All organizations" at bounding box center [352, 60] width 103 height 16
click at [0, 0] on input "All organizations" at bounding box center [0, 0] width 0 height 0
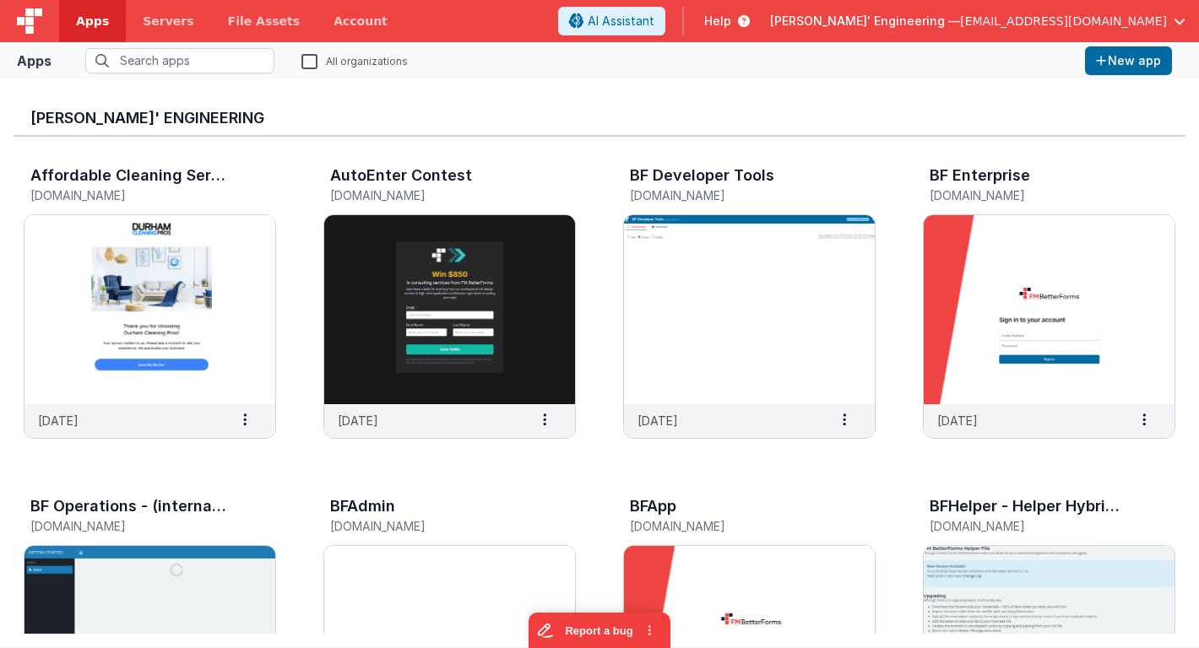
click at [661, 567] on img at bounding box center [749, 640] width 251 height 189
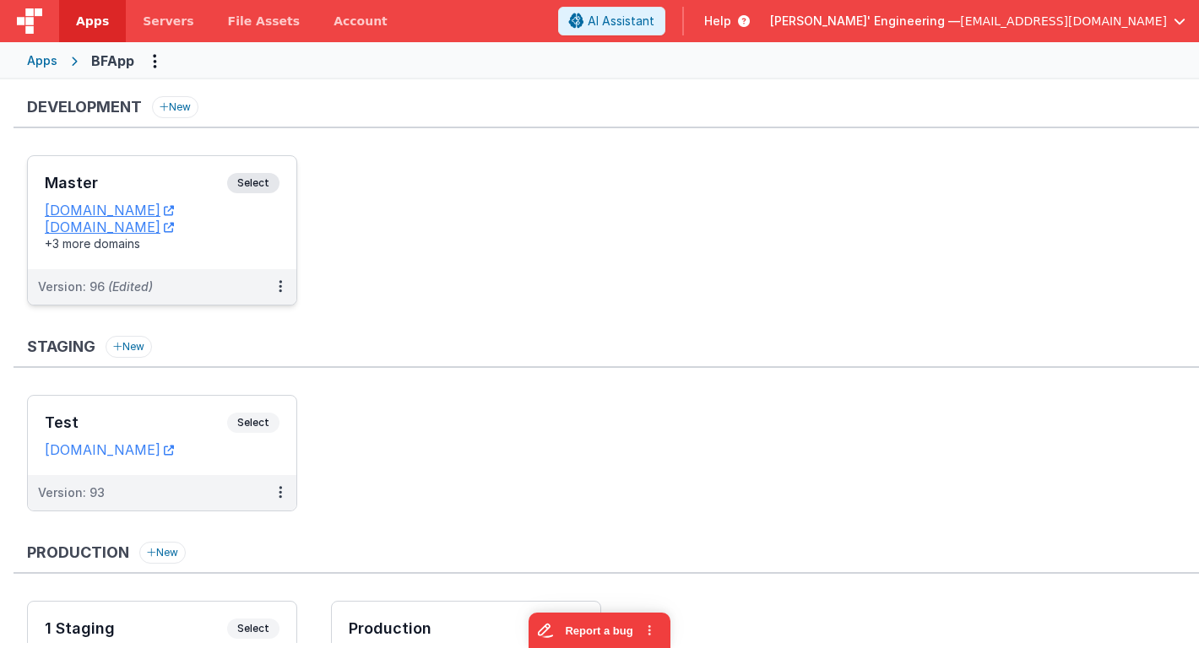
click at [160, 161] on div "Master Select URLs [DOMAIN_NAME] [DOMAIN_NAME] +3 more domains" at bounding box center [162, 212] width 268 height 113
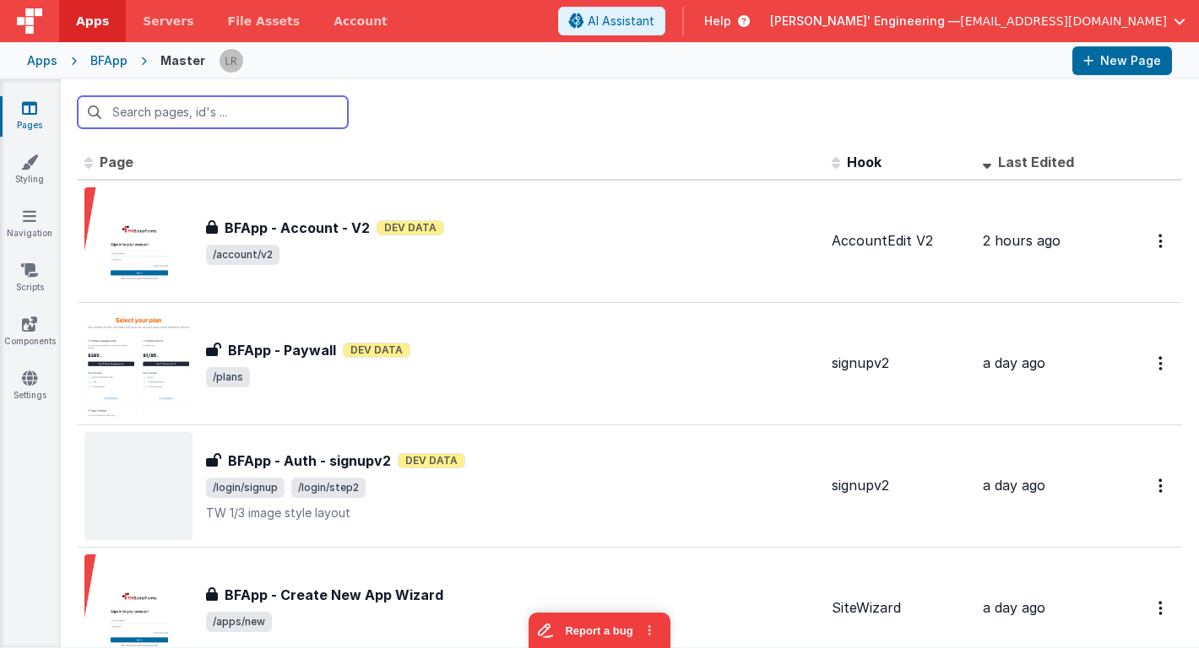
click at [182, 126] on input "text" at bounding box center [213, 112] width 270 height 32
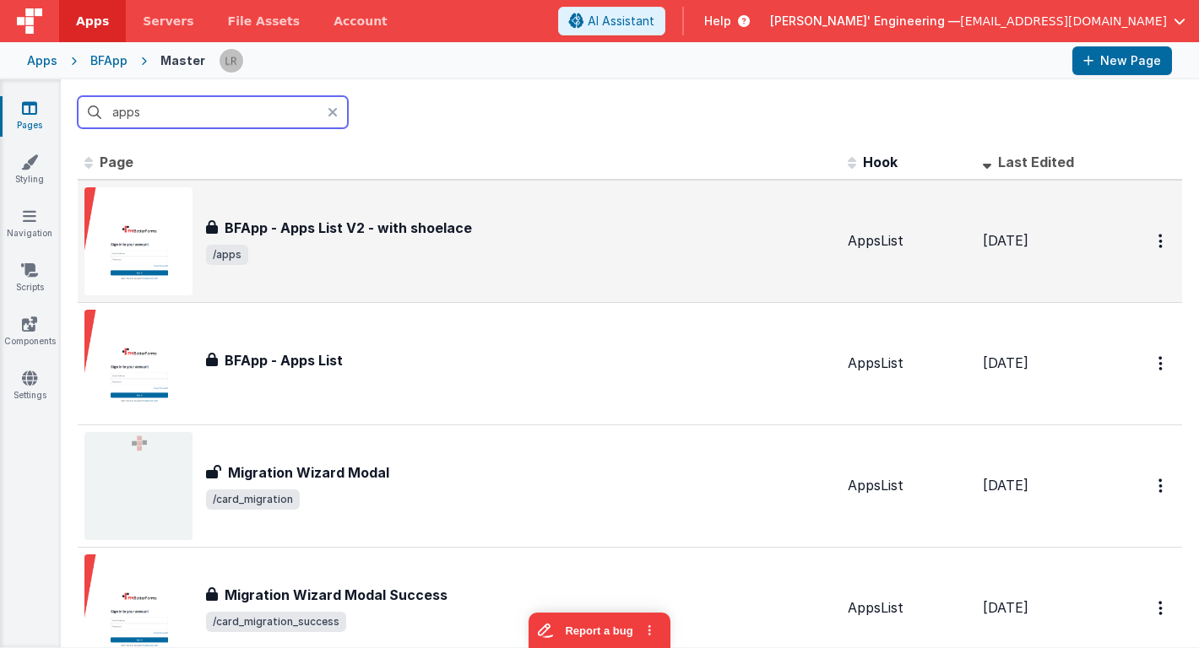
type input "apps"
click at [312, 227] on h3 "BFApp - Apps List V2 - with shoelace" at bounding box center [348, 228] width 247 height 20
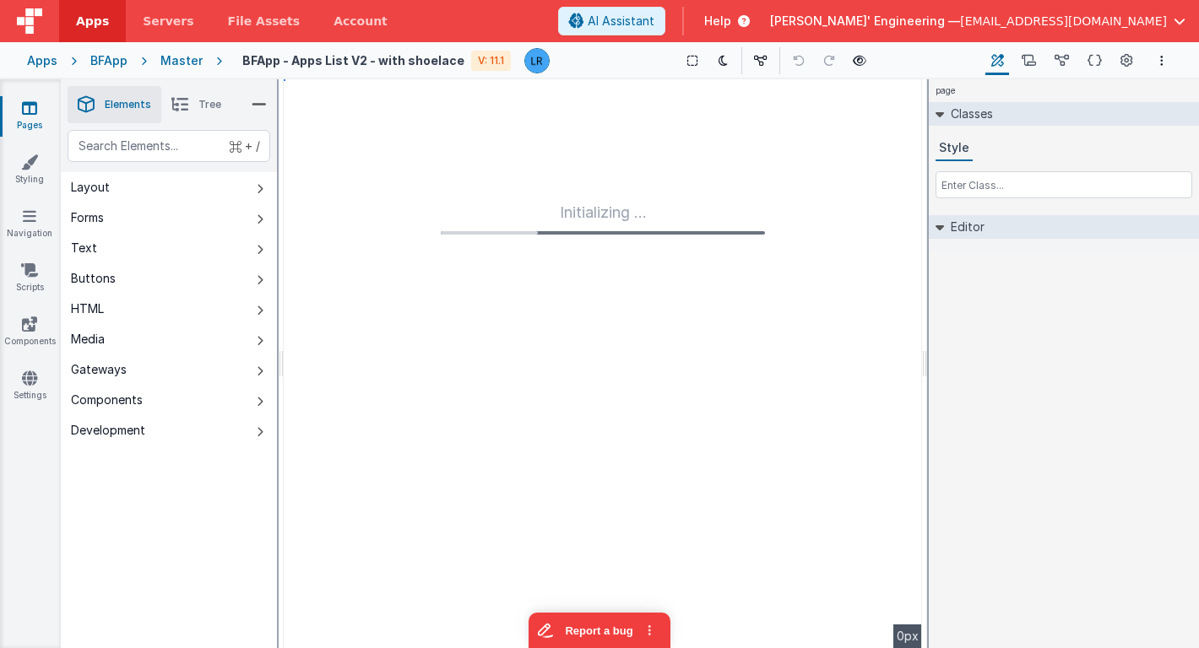
click at [202, 103] on span "Tree" at bounding box center [209, 105] width 23 height 14
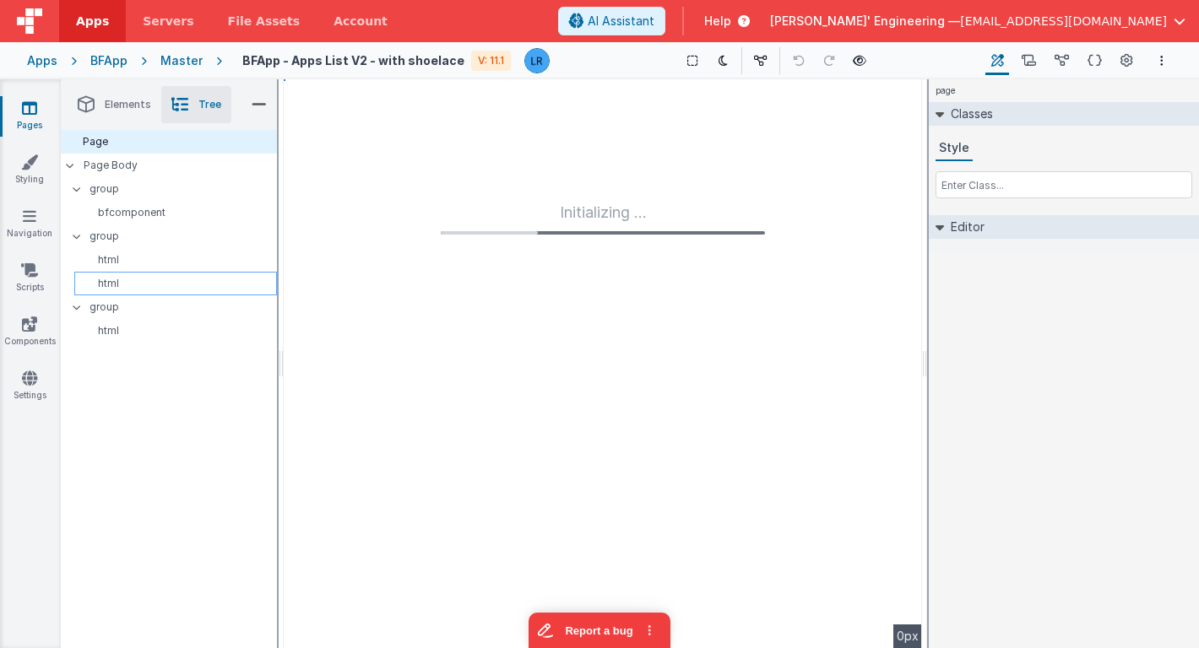
click at [135, 272] on div "html" at bounding box center [175, 284] width 203 height 24
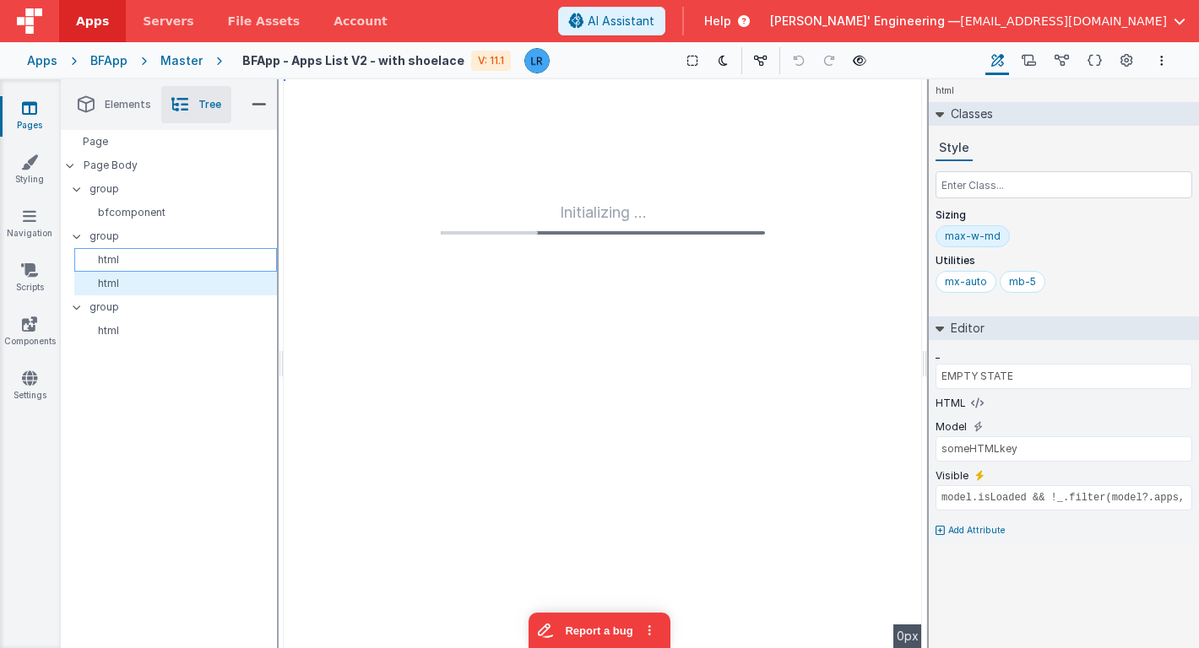
click at [140, 255] on p "html" at bounding box center [178, 260] width 195 height 14
type input "INITIALIZING SKELETON"
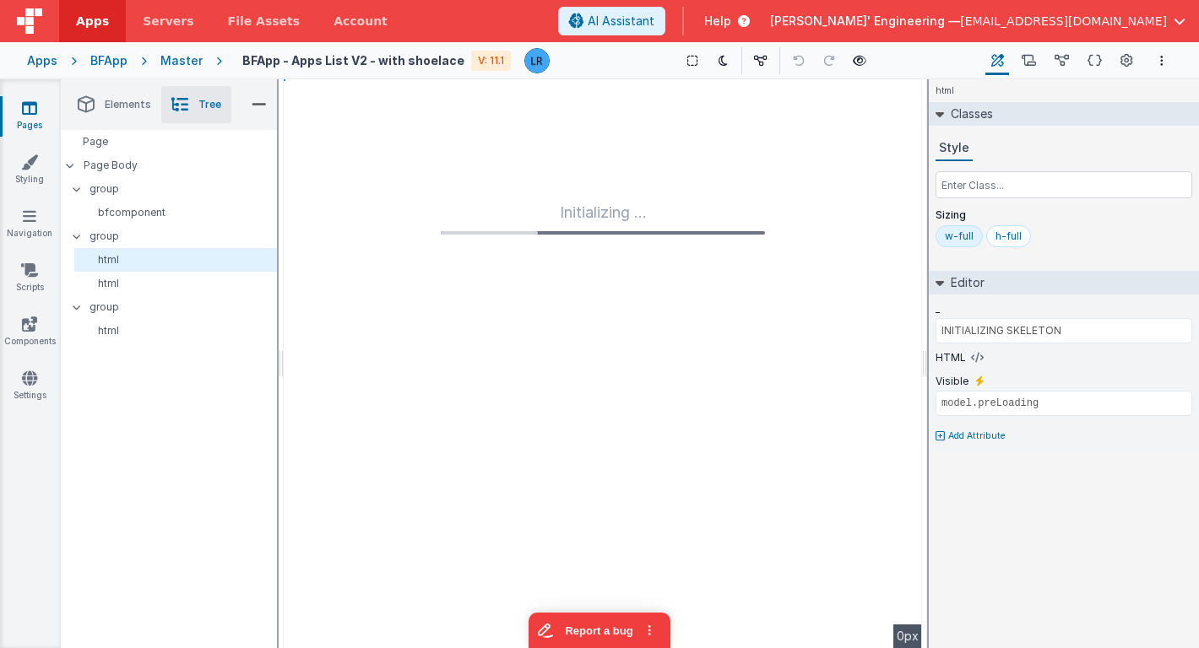
click at [179, 63] on div "Master" at bounding box center [181, 60] width 42 height 17
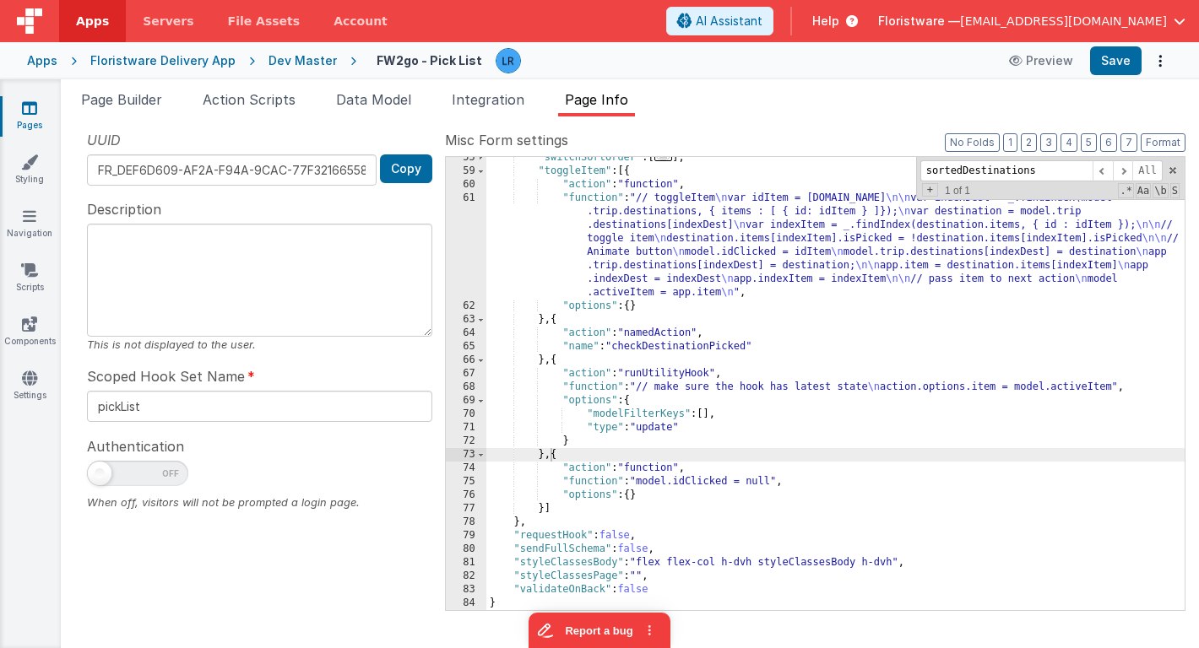
scroll to position [506, 0]
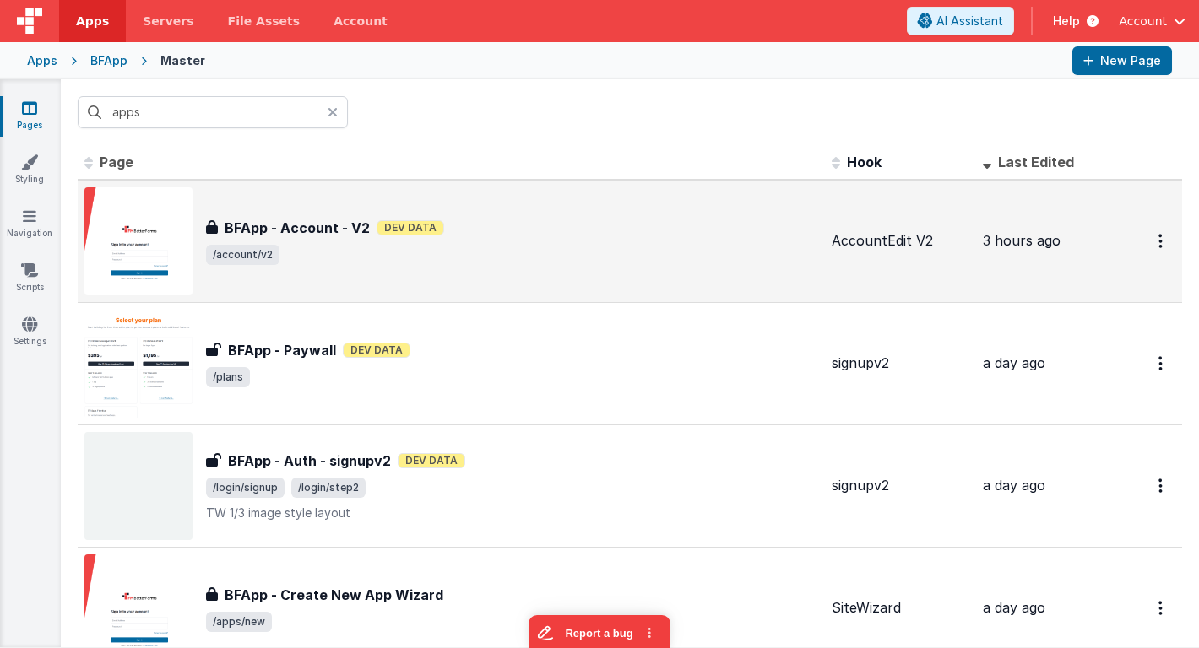
click at [424, 258] on span "/account/v2" at bounding box center [512, 255] width 612 height 20
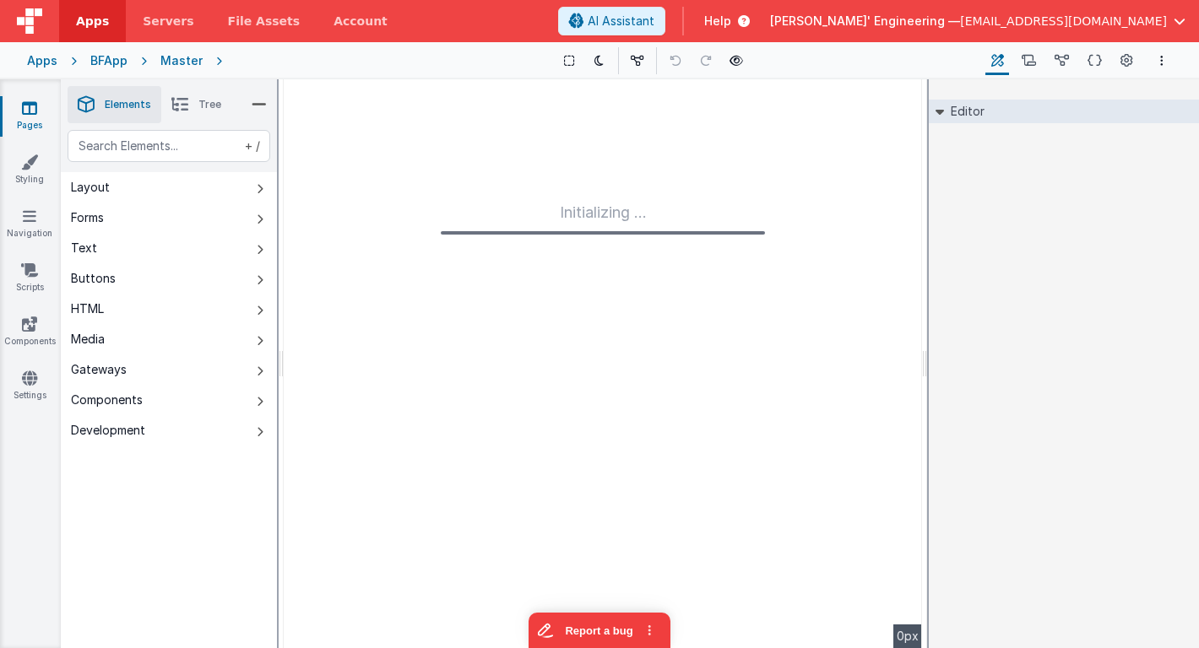
click at [23, 113] on icon at bounding box center [29, 108] width 15 height 17
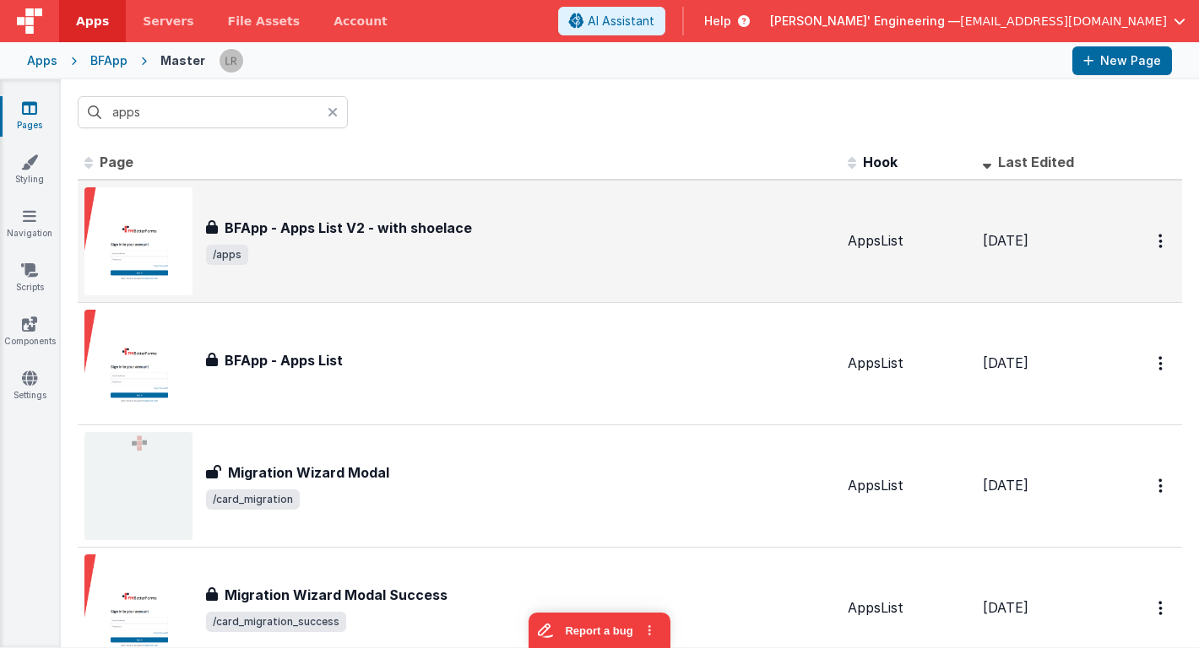
click at [285, 238] on div "BFApp - Apps List V2 - with shoelace BFApp - Apps List V2 - with shoelace /apps" at bounding box center [520, 241] width 628 height 47
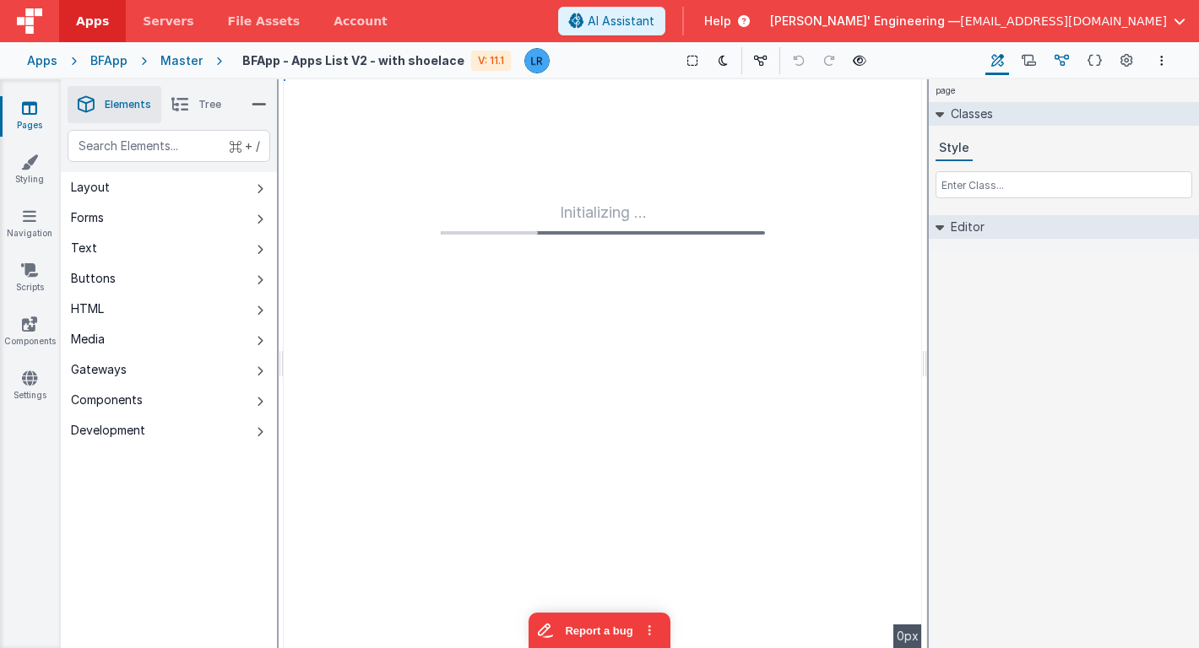
click at [1065, 57] on icon at bounding box center [1062, 61] width 14 height 18
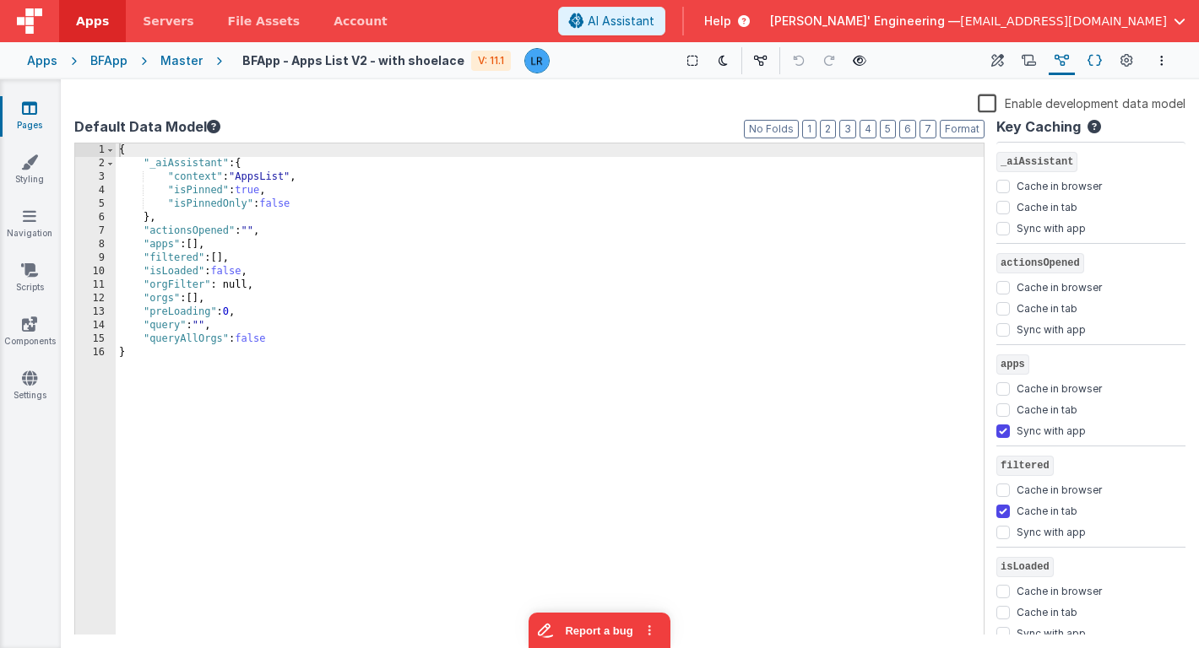
click at [1097, 58] on icon at bounding box center [1094, 61] width 14 height 18
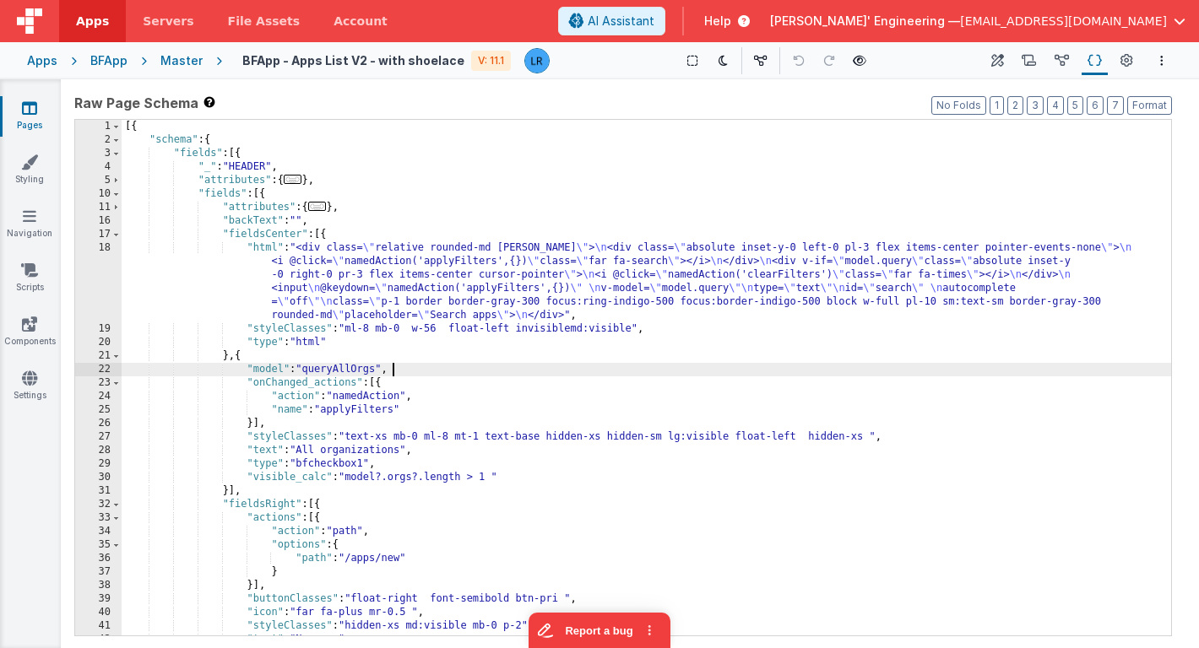
click at [604, 373] on div "[{ "schema" : { "fields" : [{ "_" : "HEADER" , "attributes" : { ... } , "fields…" at bounding box center [646, 391] width 1049 height 543
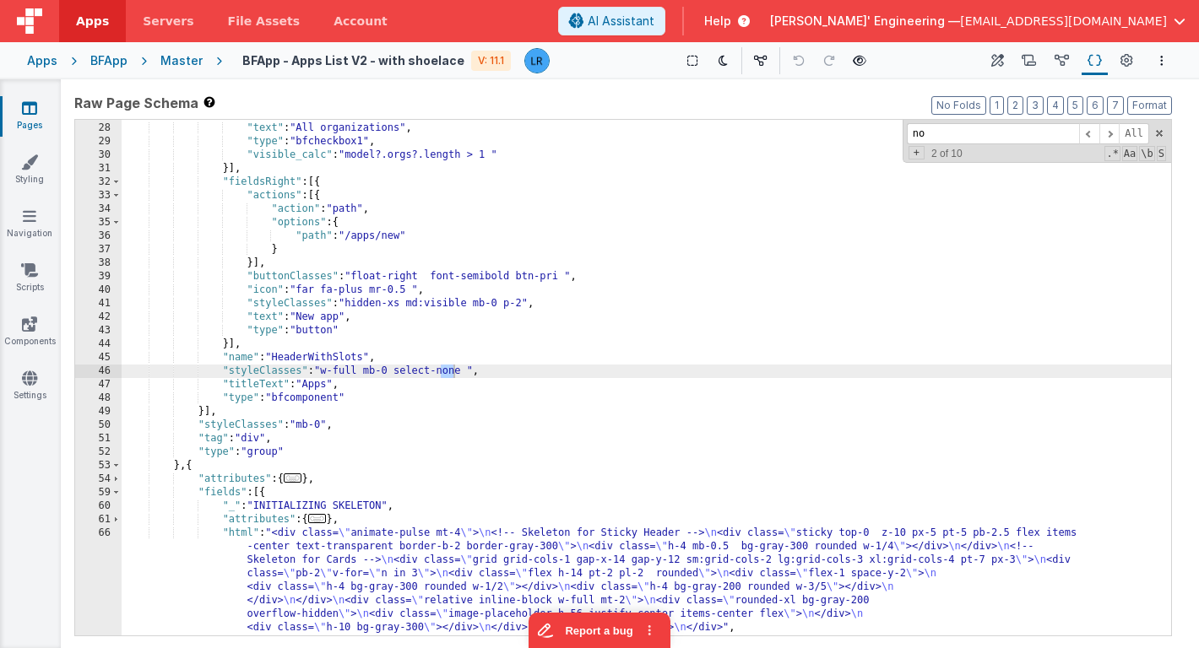
scroll to position [930, 0]
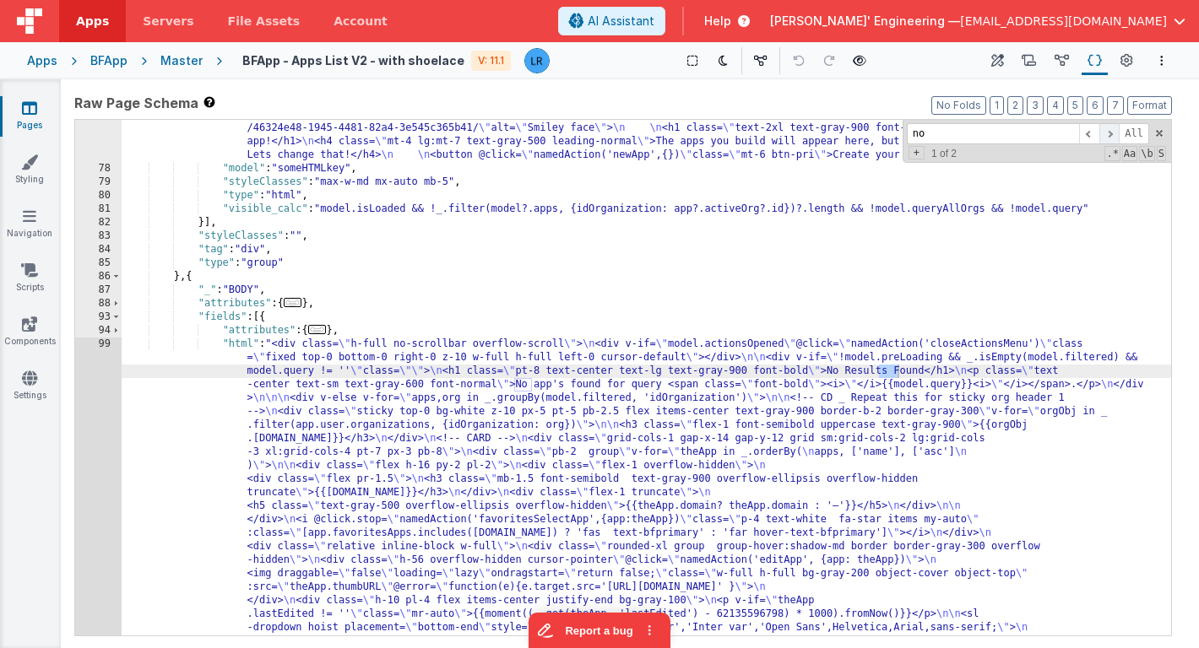
type input "no"
click at [1114, 132] on span at bounding box center [1109, 133] width 20 height 21
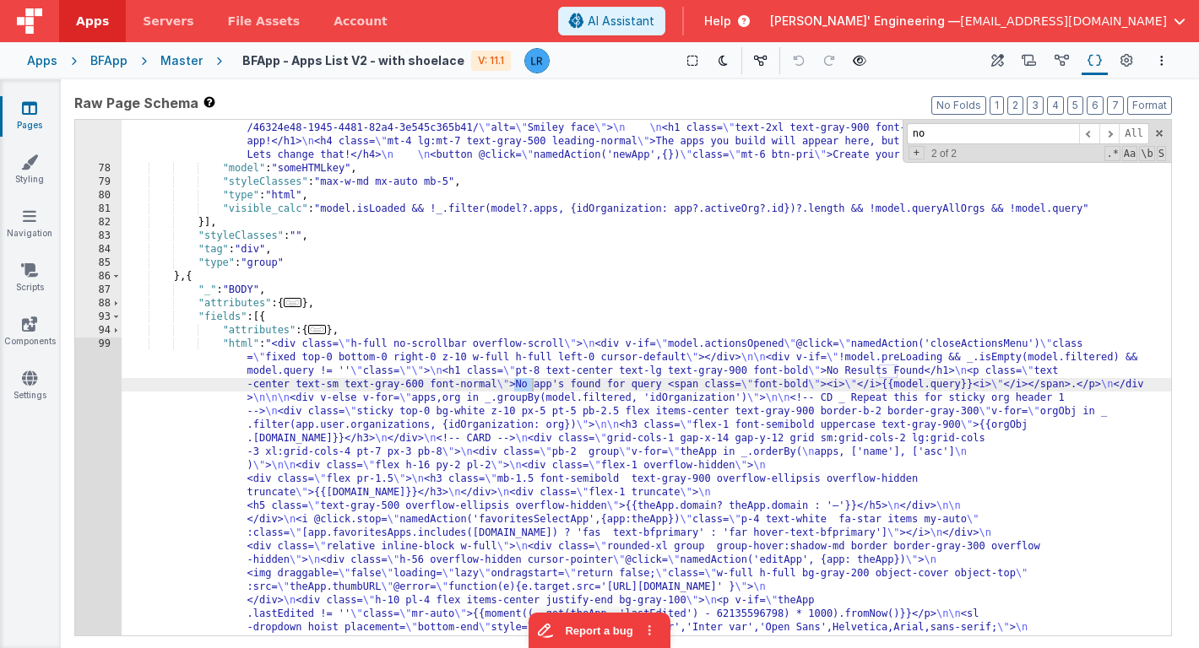
click at [95, 423] on div "99" at bounding box center [98, 588] width 46 height 500
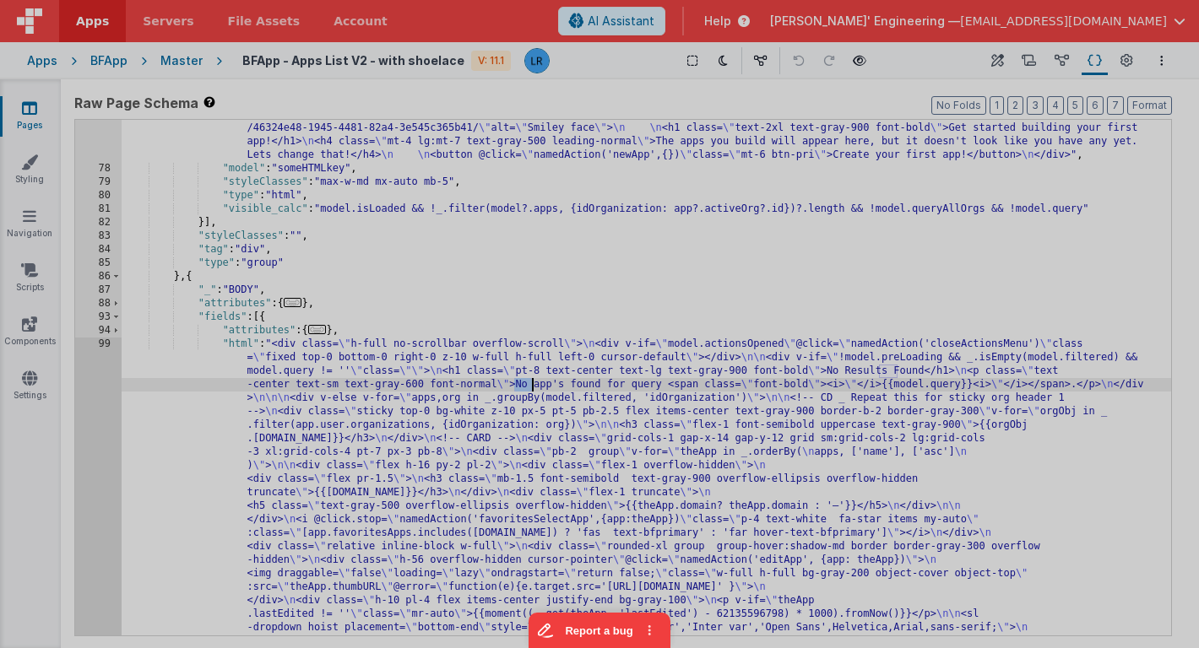
click at [95, 423] on div at bounding box center [599, 324] width 1199 height 648
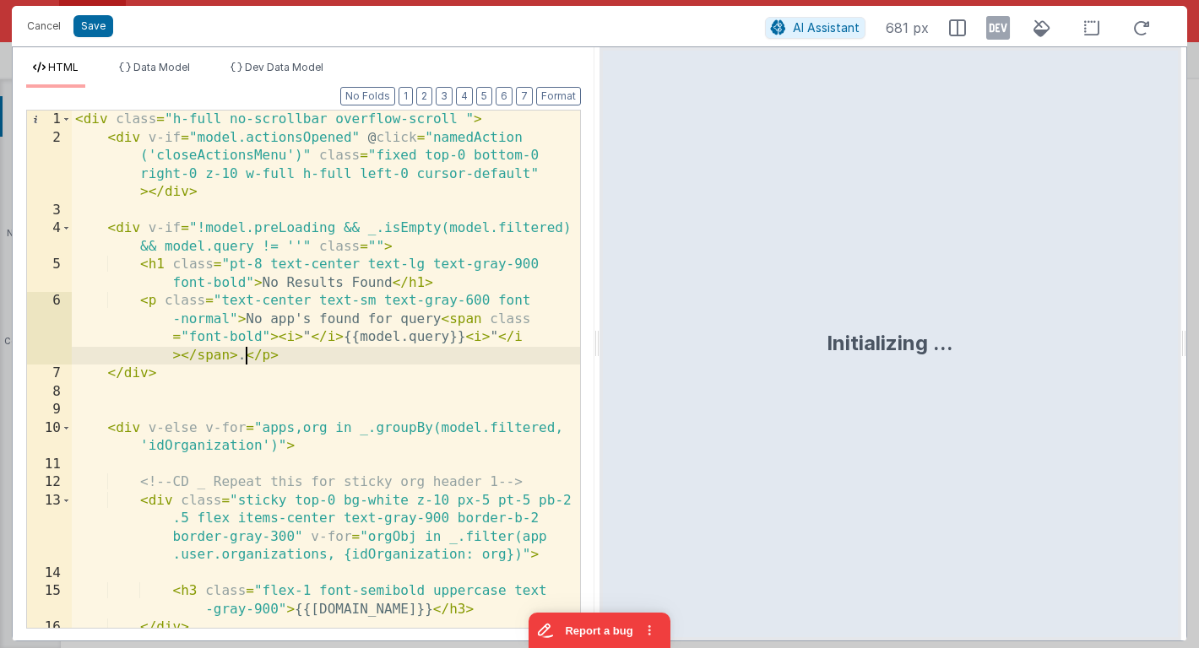
click at [245, 361] on div "< div class = "h-full no-scrollbar overflow-scroll " > < div v-if = "model.acti…" at bounding box center [326, 388] width 508 height 554
paste textarea
click at [424, 357] on div "< div class = "h-full no-scrollbar overflow-scroll " > < div v-if = "model.acti…" at bounding box center [326, 388] width 508 height 554
click at [91, 19] on button "Save" at bounding box center [93, 26] width 40 height 22
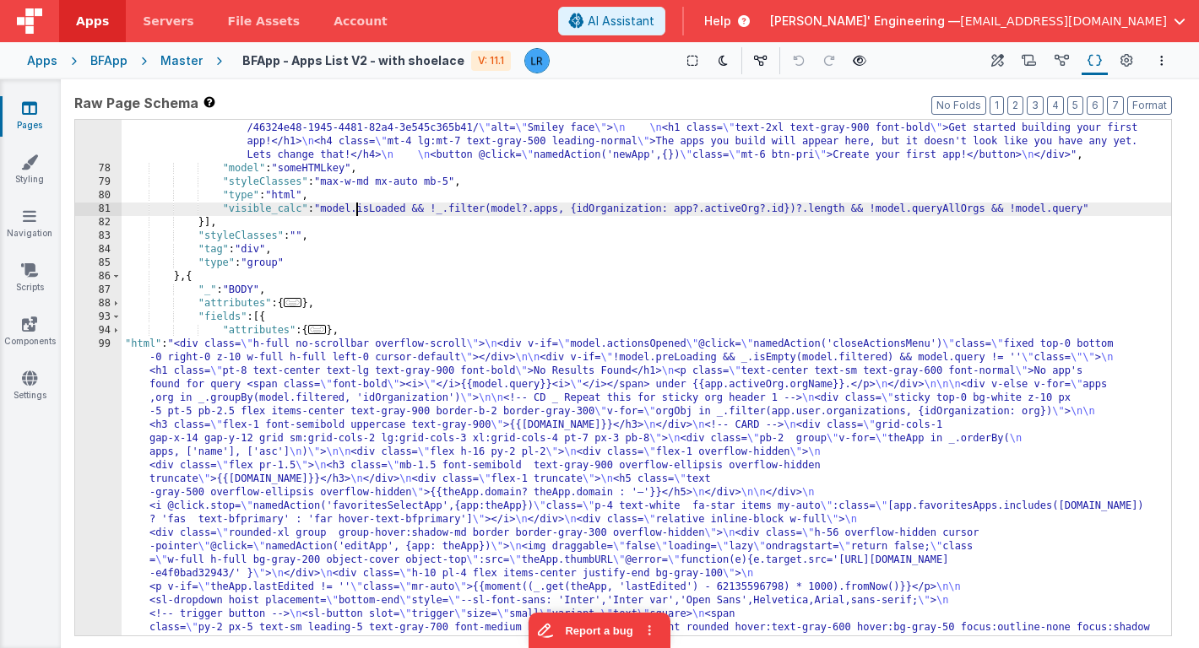
click at [358, 207] on div ""html" : "<div class= \" text-center mt-8 lg:mt-20 w-full px-4 max-w-lg \" > \n…" at bounding box center [646, 616] width 1049 height 1016
click at [12, 106] on link "Pages" at bounding box center [29, 117] width 61 height 34
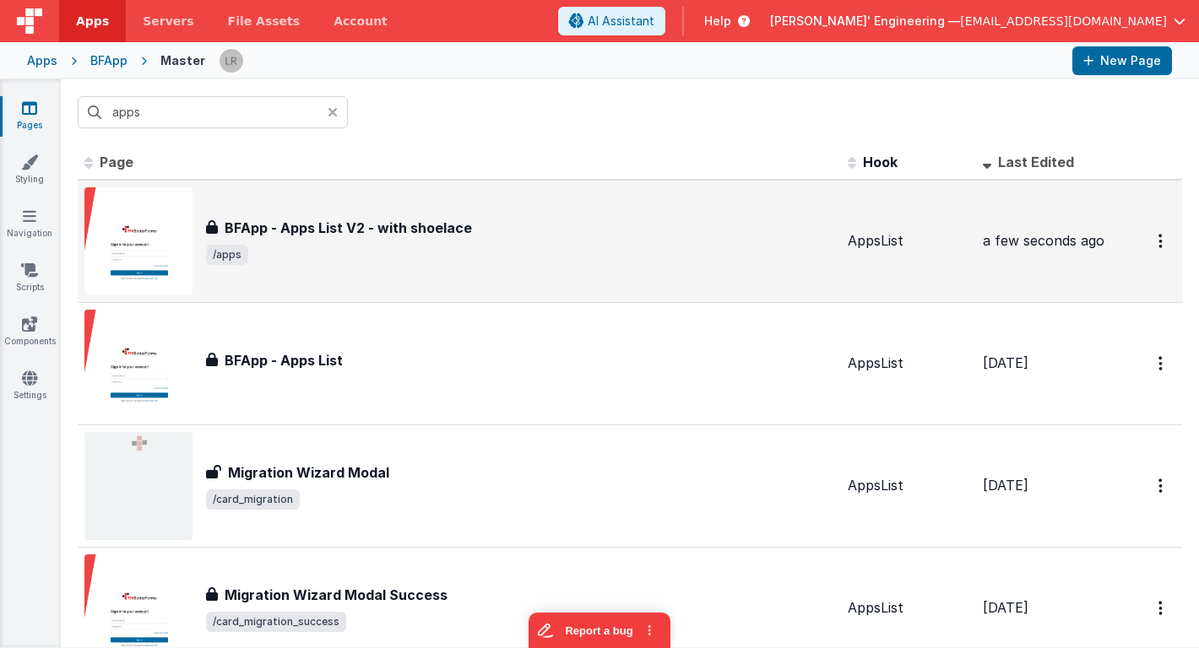
click at [436, 260] on span "/apps" at bounding box center [520, 255] width 628 height 20
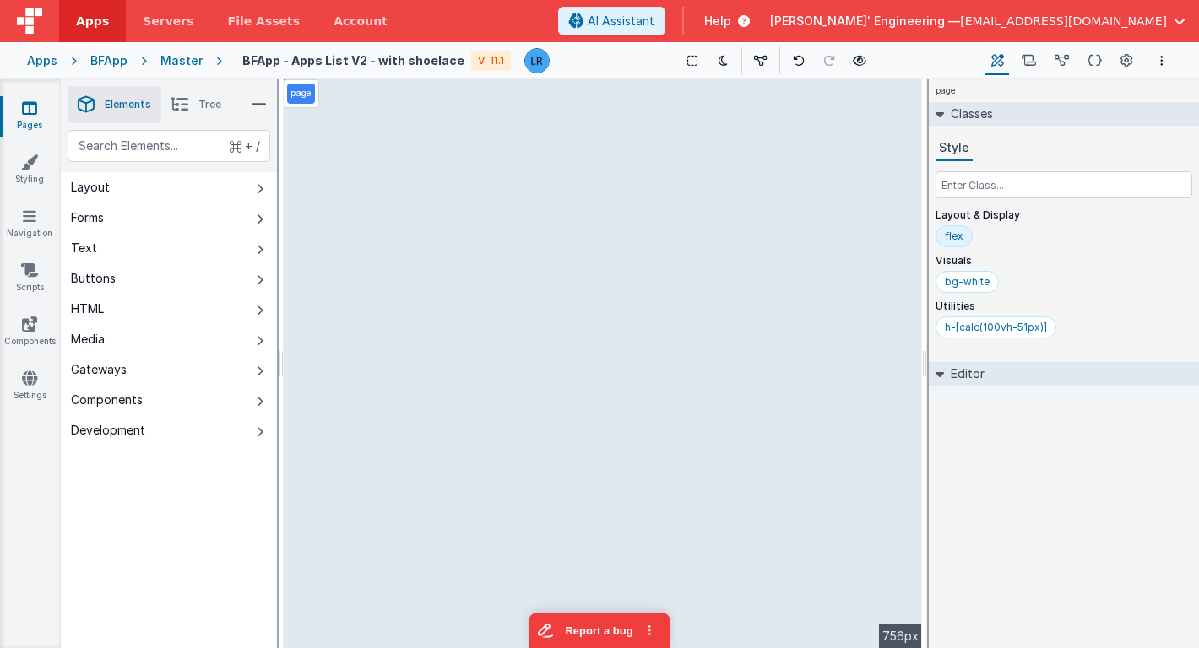
click at [207, 112] on li "Tree" at bounding box center [196, 104] width 70 height 37
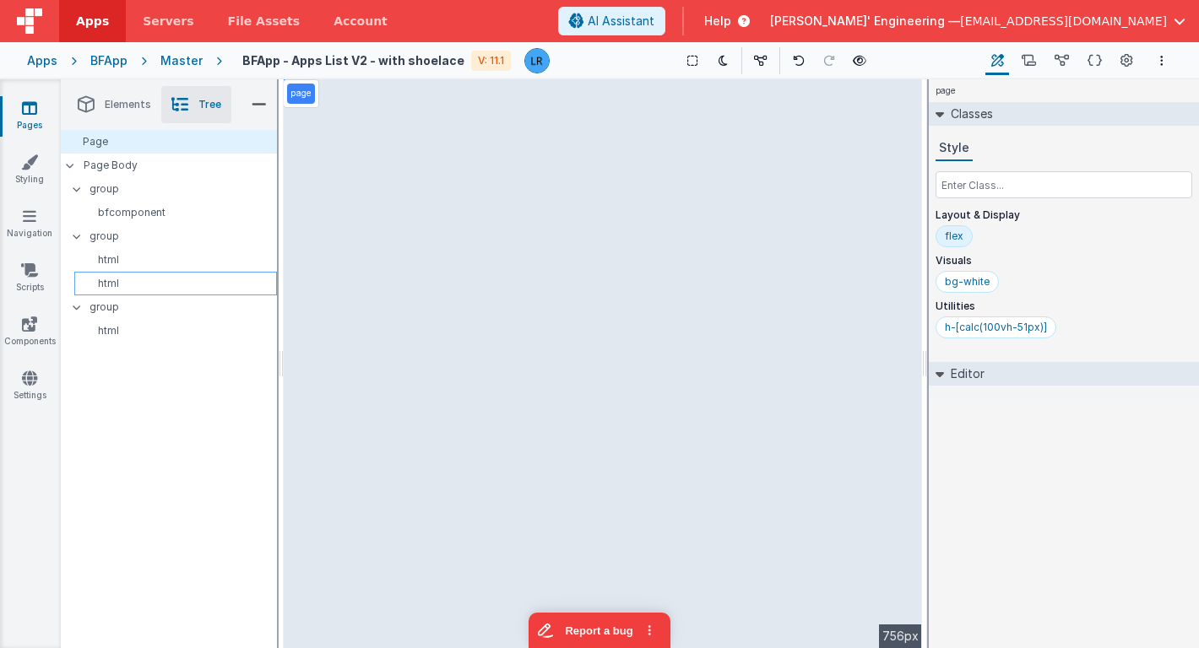
click at [168, 290] on p "html" at bounding box center [178, 284] width 195 height 14
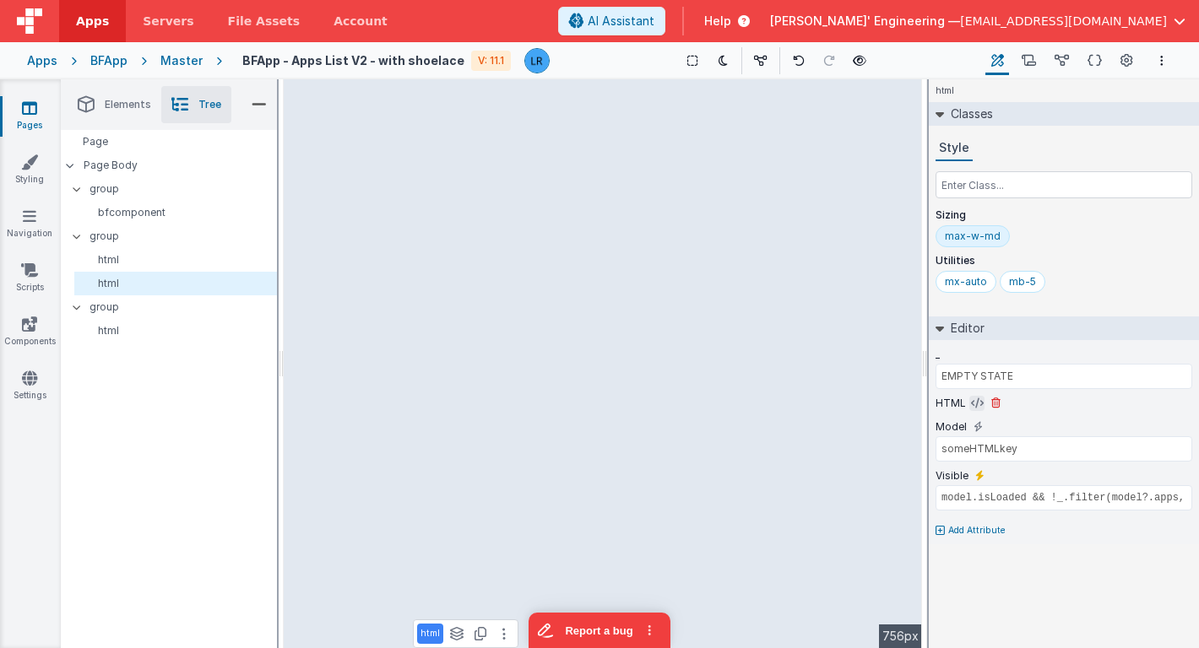
click at [977, 402] on icon at bounding box center [977, 404] width 13 height 14
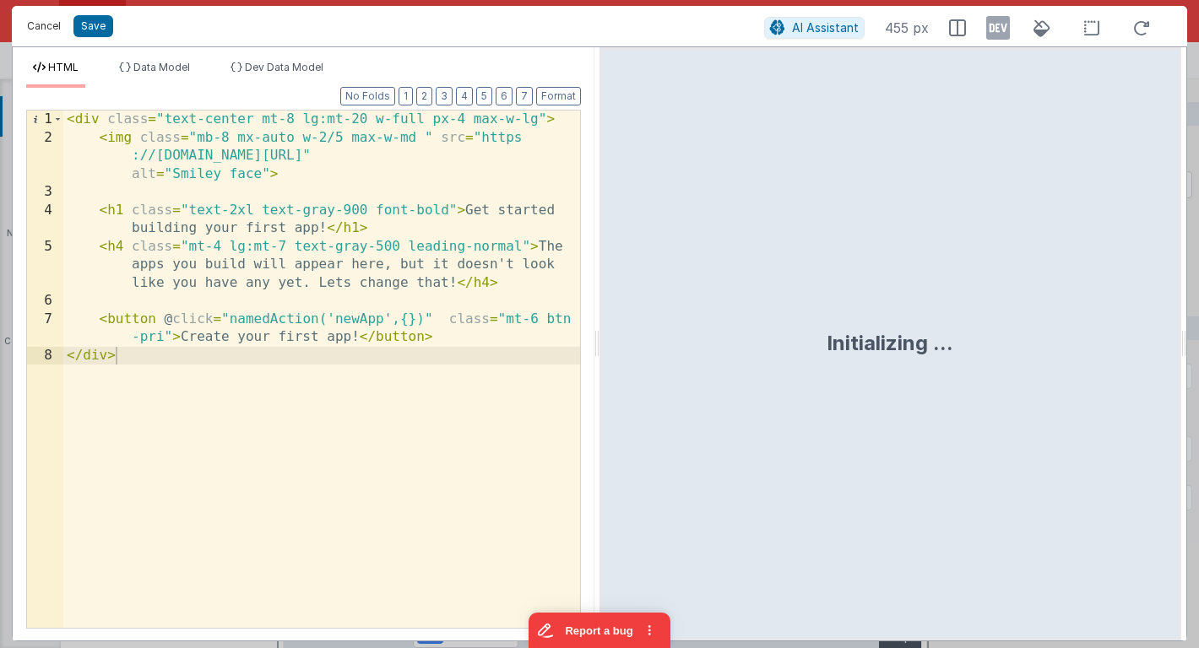
click at [47, 31] on button "Cancel" at bounding box center [44, 26] width 51 height 24
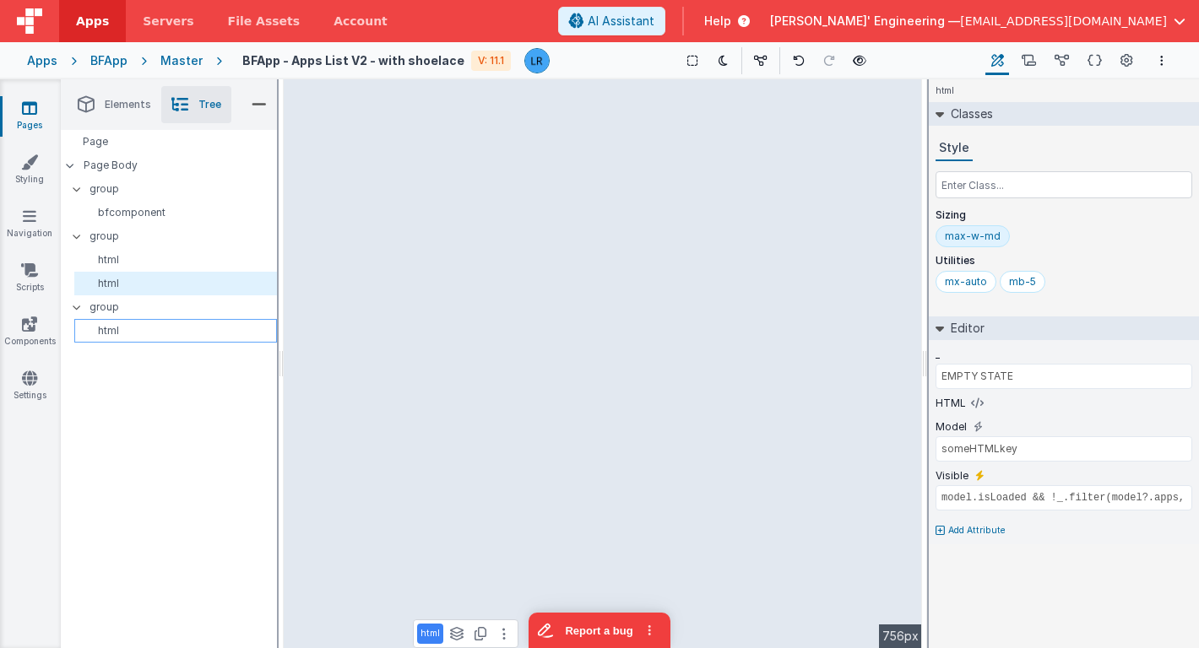
click at [134, 327] on p "html" at bounding box center [178, 331] width 195 height 14
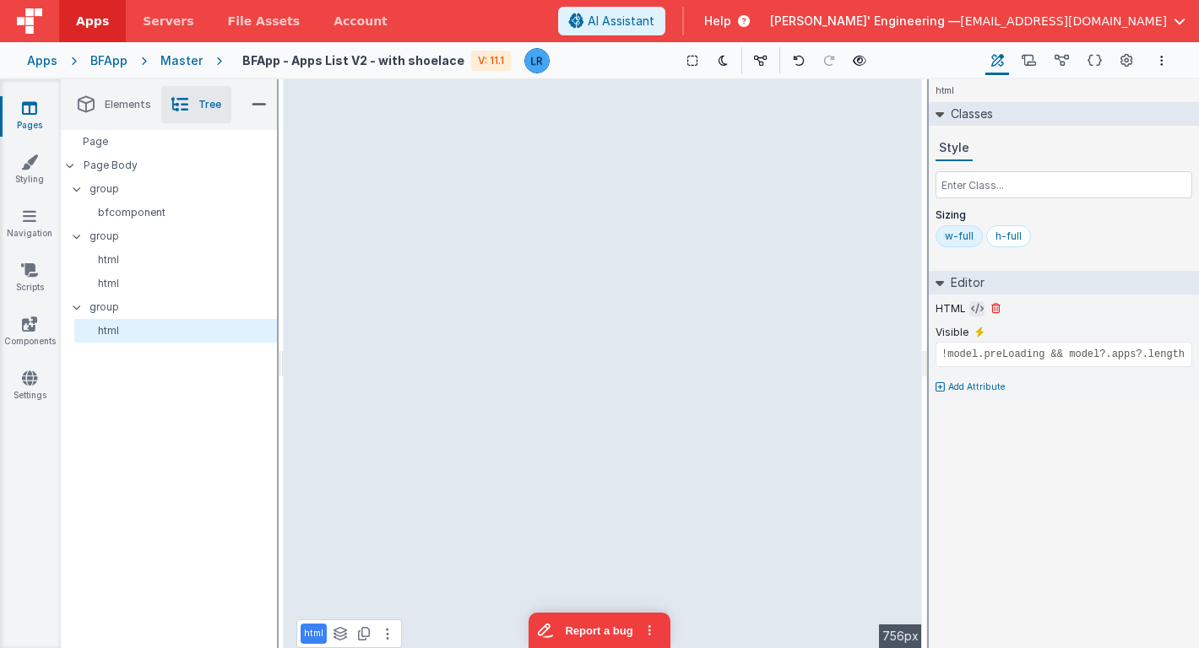
click at [977, 308] on icon at bounding box center [977, 309] width 13 height 14
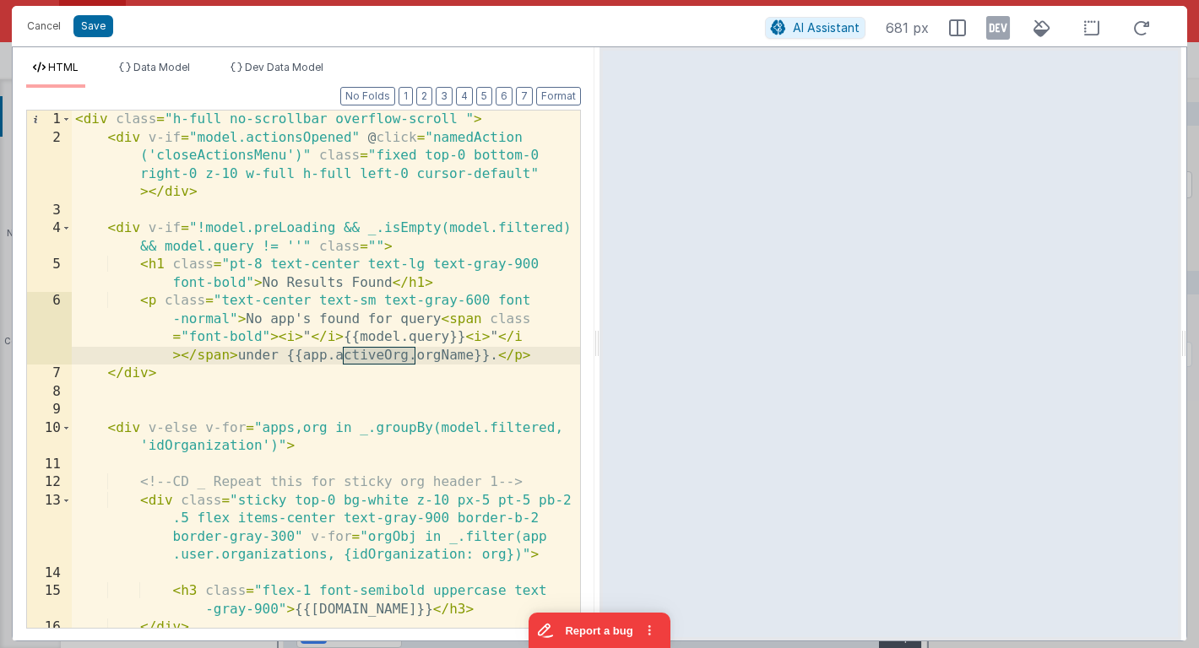
drag, startPoint x: 344, startPoint y: 354, endPoint x: 417, endPoint y: 355, distance: 72.6
click at [417, 355] on div "< div class = "h-full no-scrollbar overflow-scroll " > < div v-if = "model.acti…" at bounding box center [326, 388] width 508 height 554
drag, startPoint x: 424, startPoint y: 357, endPoint x: 484, endPoint y: 356, distance: 60.0
click at [484, 356] on div "< div class = "h-full no-scrollbar overflow-scroll " > < div v-if = "model.acti…" at bounding box center [326, 388] width 508 height 554
click at [98, 30] on button "Save" at bounding box center [93, 26] width 40 height 22
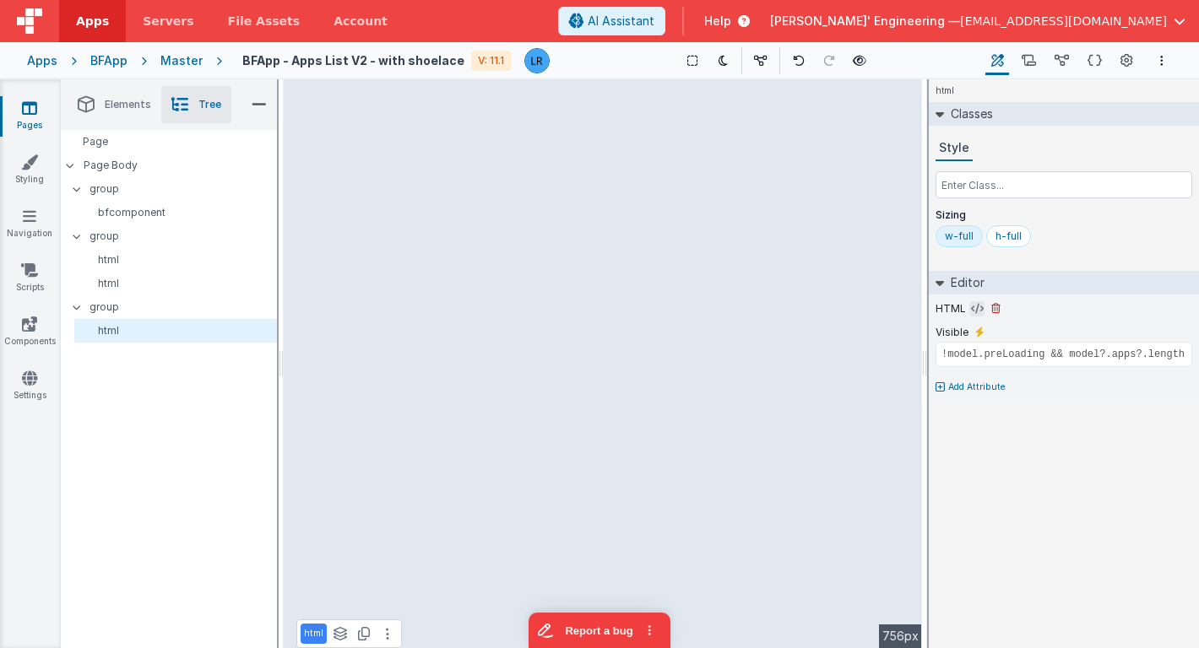
click at [974, 309] on icon at bounding box center [977, 309] width 13 height 14
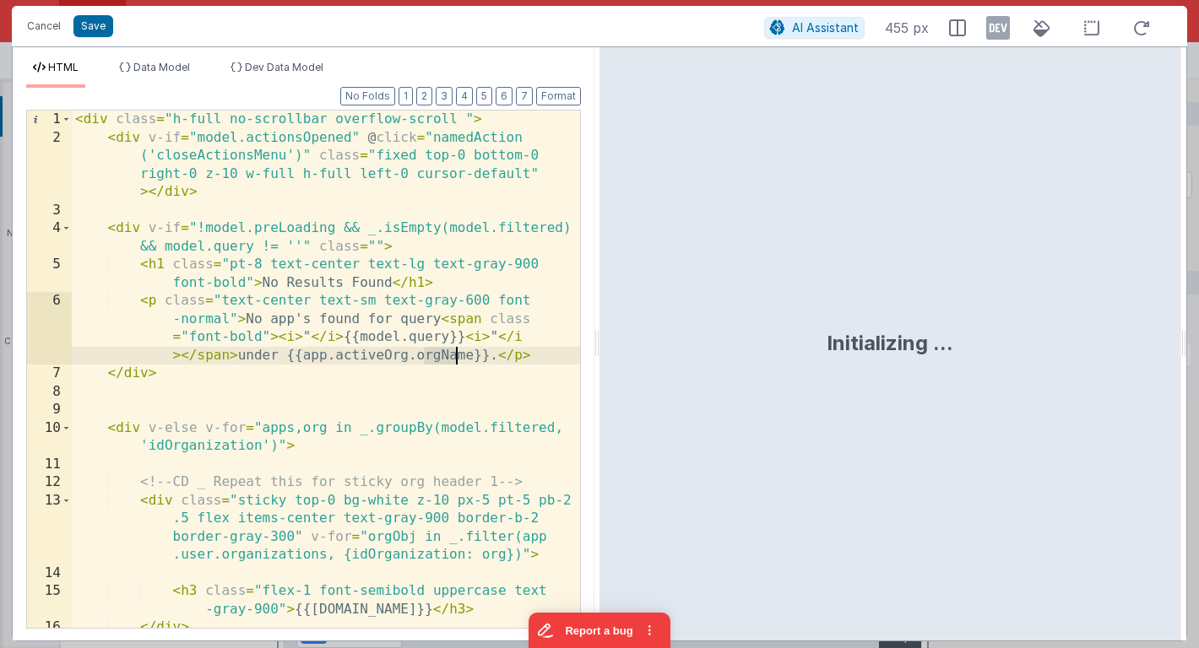
drag, startPoint x: 422, startPoint y: 359, endPoint x: 456, endPoint y: 359, distance: 33.8
click at [456, 359] on div "< div class = "h-full no-scrollbar overflow-scroll " > < div v-if = "model.acti…" at bounding box center [326, 388] width 508 height 554
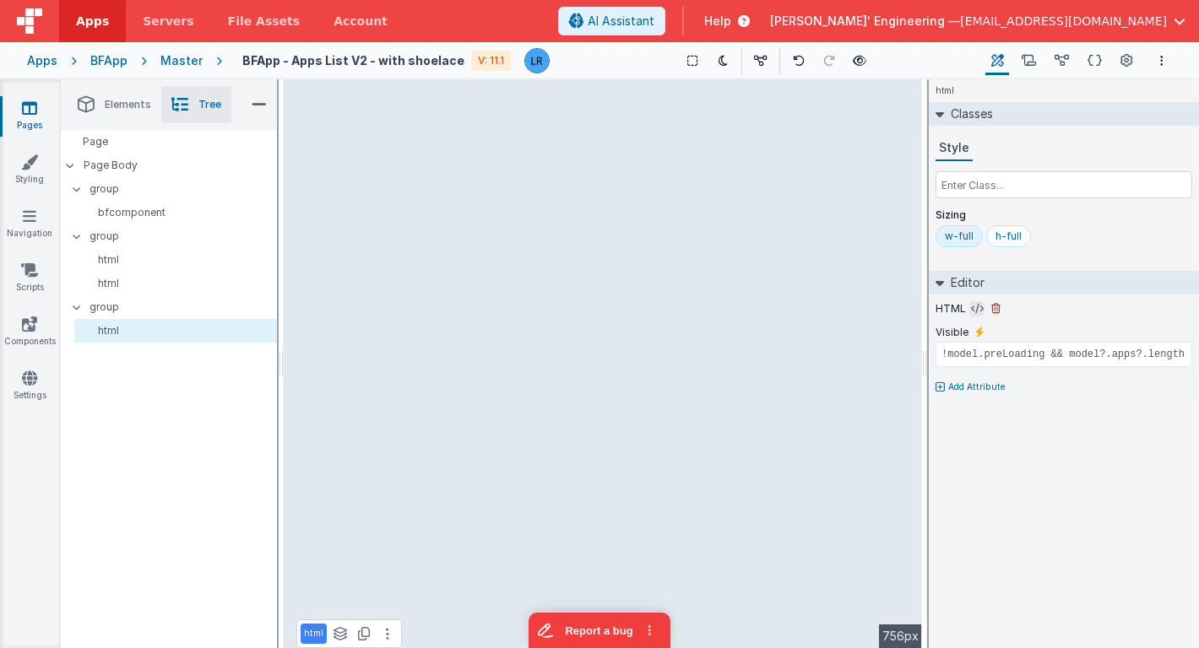
click at [974, 309] on icon at bounding box center [977, 309] width 13 height 14
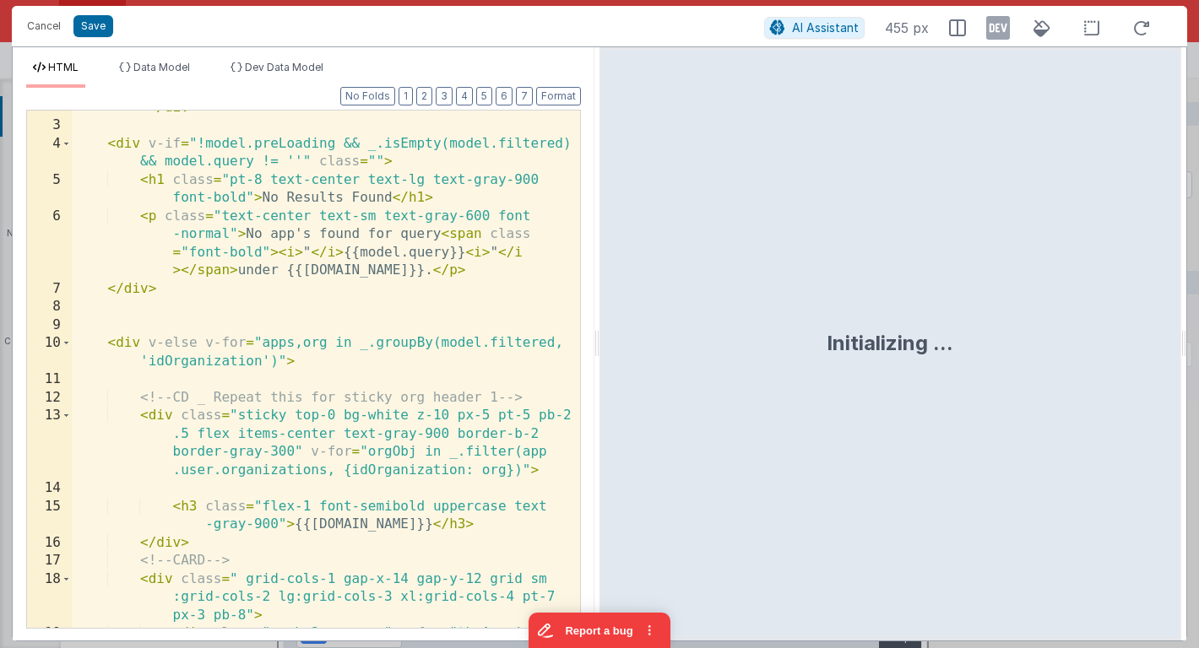
scroll to position [84, 0]
click at [245, 274] on div "< div v-if = "model.actionsOpened" @ click = "namedAction ('closeActionsMenu')"…" at bounding box center [326, 357] width 508 height 626
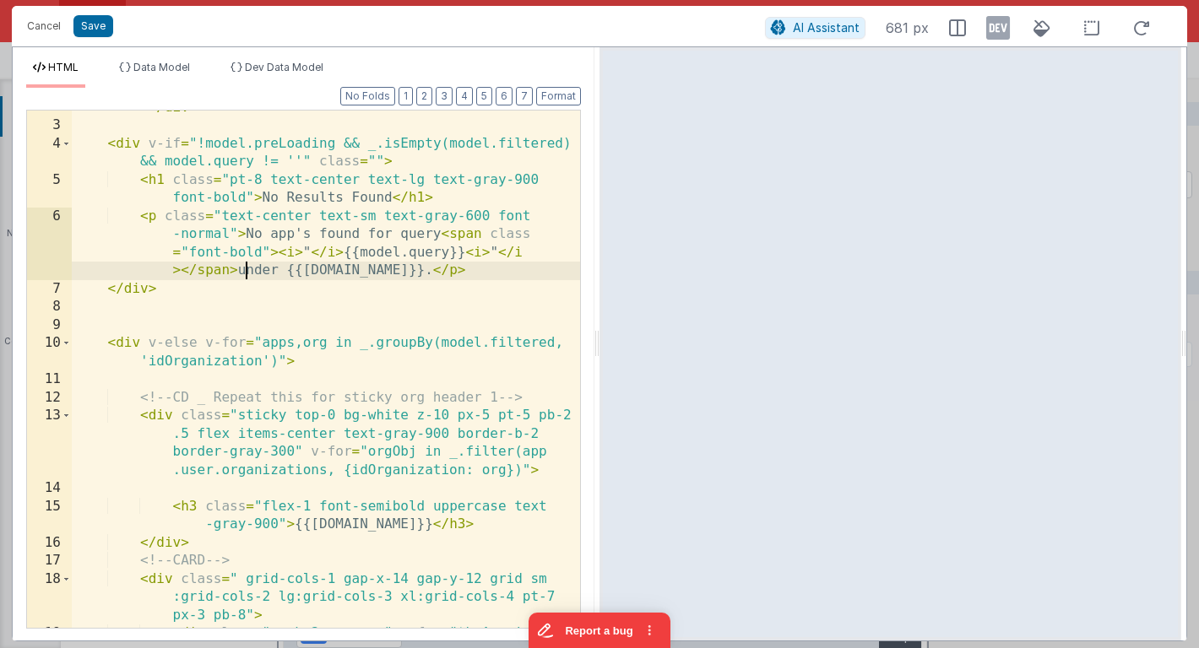
scroll to position [0, 0]
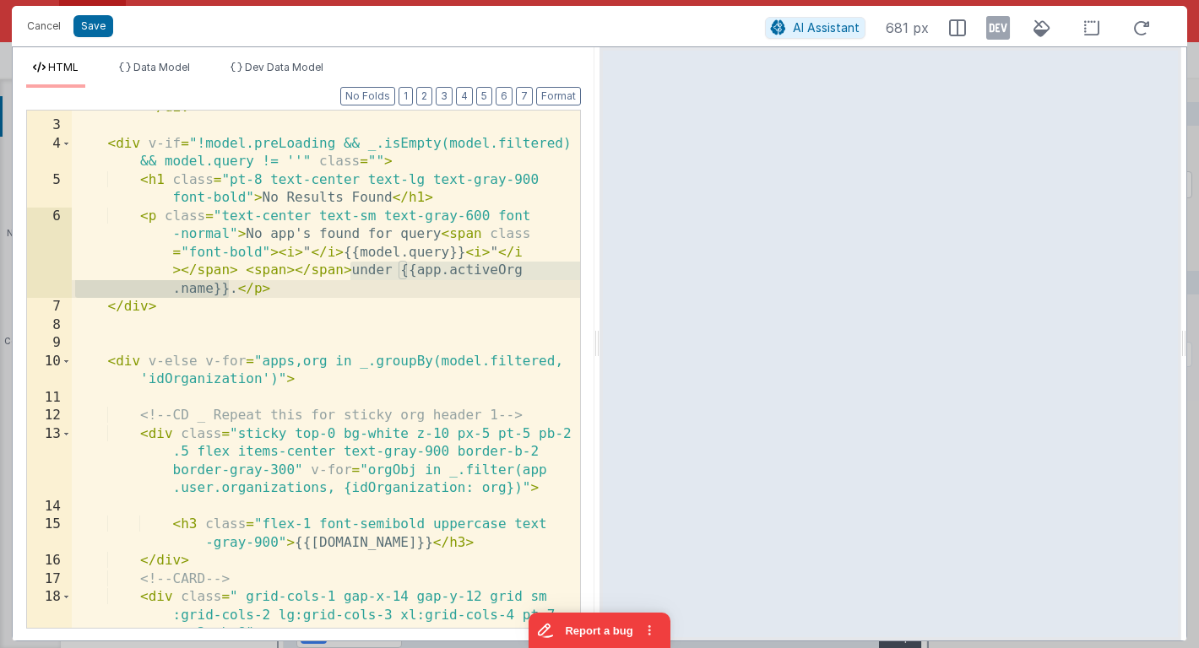
drag, startPoint x: 351, startPoint y: 269, endPoint x: 230, endPoint y: 285, distance: 122.6
click at [230, 285] on div "< div v-if = "model.actionsOpened" @ click = "namedAction ('closeActionsMenu')"…" at bounding box center [326, 366] width 508 height 645
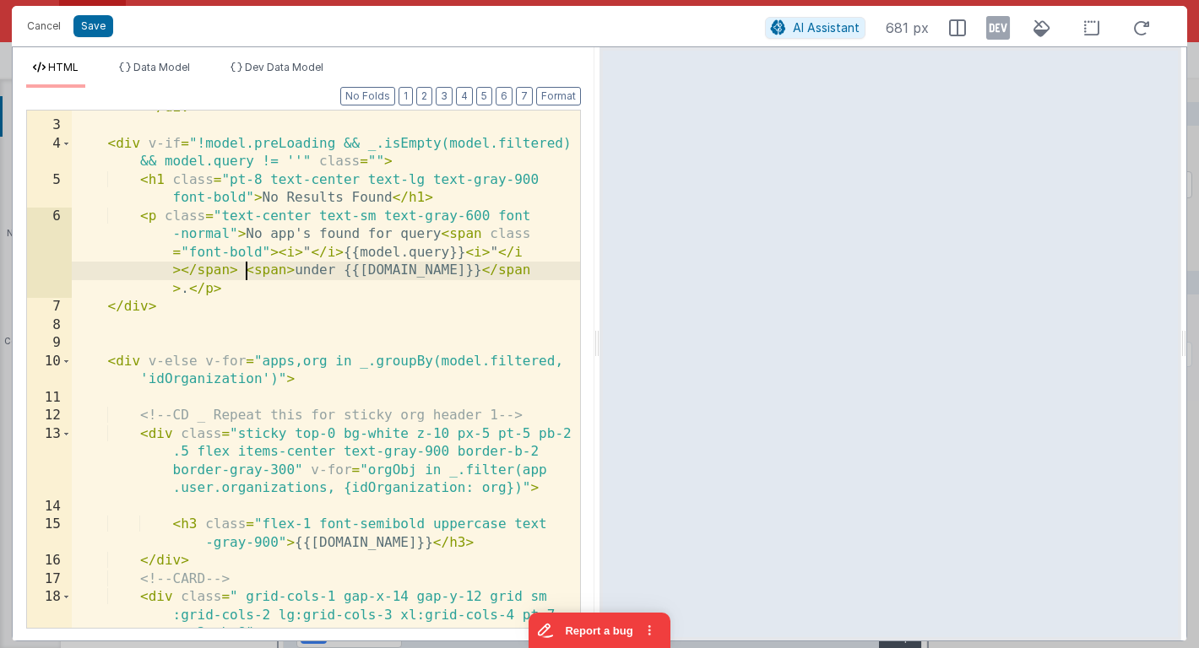
click at [247, 269] on div "< div v-if = "model.actionsOpened" @ click = "namedAction ('closeActionsMenu')"…" at bounding box center [326, 366] width 508 height 645
click at [287, 270] on div "< div v-if = "model.actionsOpened" @ click = "namedAction ('closeActionsMenu')"…" at bounding box center [326, 366] width 508 height 645
click at [279, 273] on div "< div v-if = "model.actionsOpened" @ click = "namedAction ('closeActionsMenu')"…" at bounding box center [326, 366] width 508 height 645
paste textarea
click at [333, 269] on div "< div v-if = "model.actionsOpened" @ click = "namedAction ('closeActionsMenu')"…" at bounding box center [326, 366] width 508 height 645
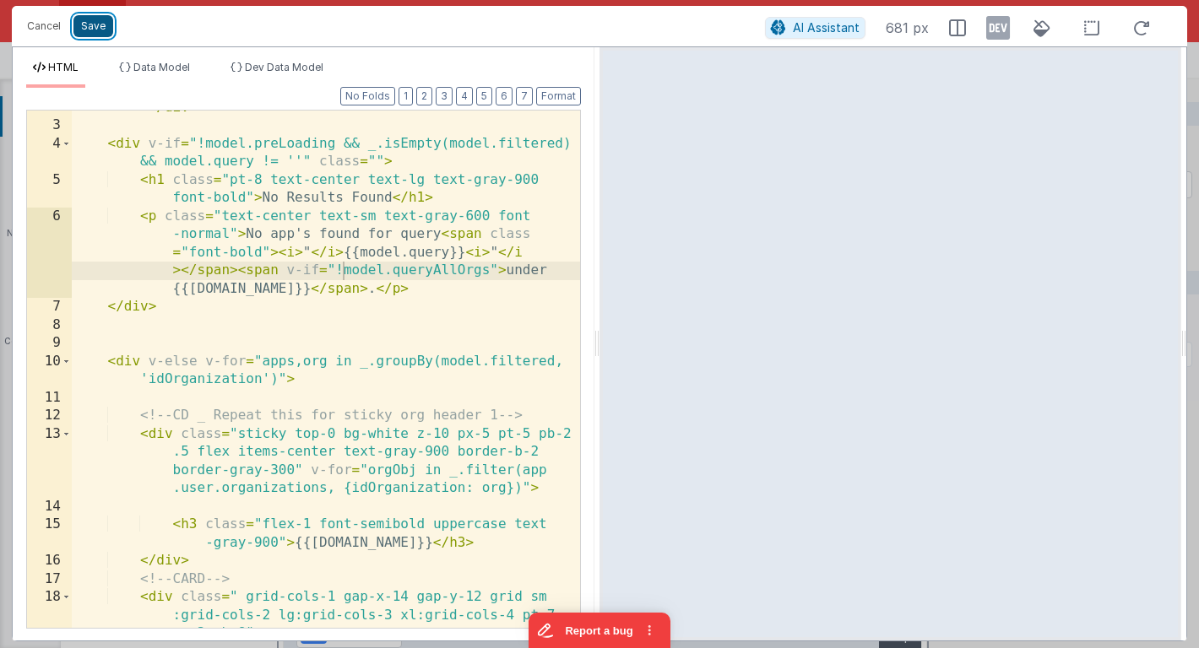
click at [98, 35] on button "Save" at bounding box center [93, 26] width 40 height 22
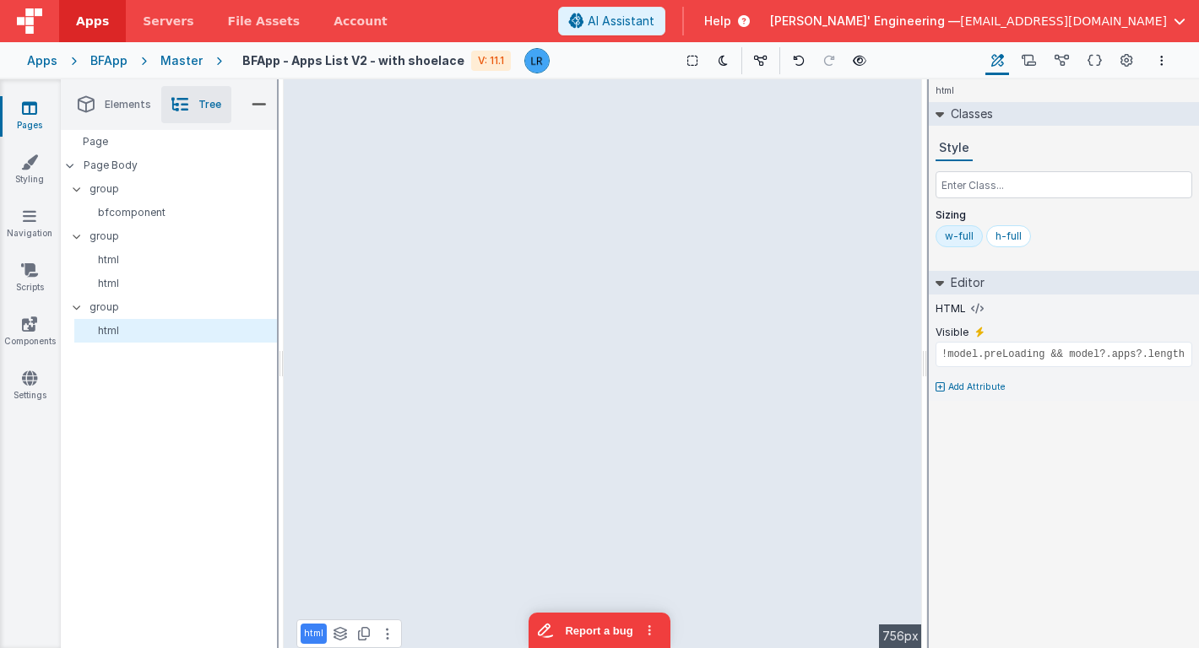
click at [37, 111] on link "Pages" at bounding box center [29, 117] width 61 height 34
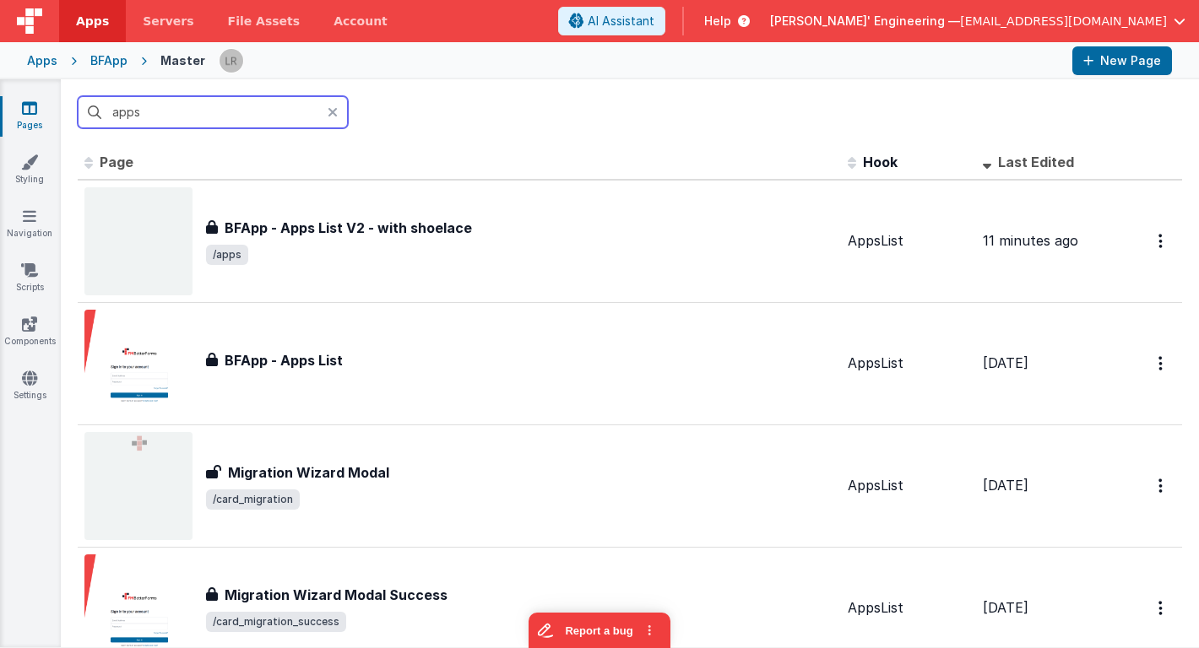
drag, startPoint x: 196, startPoint y: 109, endPoint x: 70, endPoint y: 112, distance: 125.8
click at [70, 112] on div "apps" at bounding box center [630, 112] width 1138 height 66
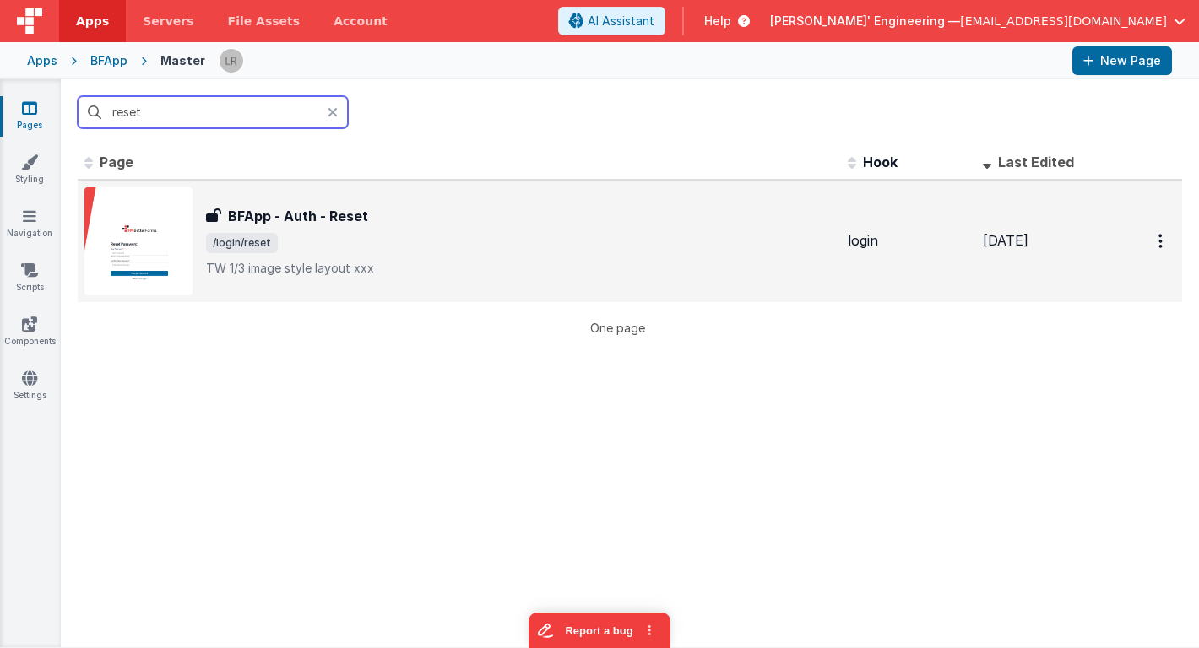
type input "reset"
click at [355, 247] on span "/login/reset" at bounding box center [520, 243] width 628 height 20
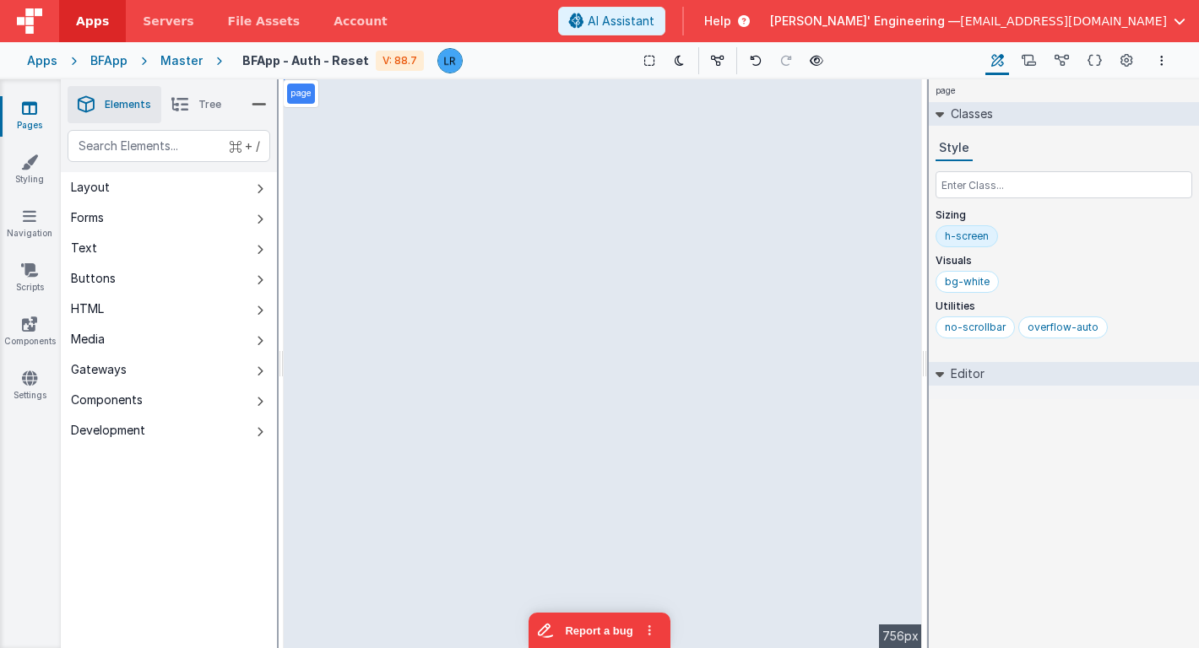
click at [26, 116] on link "Pages" at bounding box center [29, 117] width 61 height 34
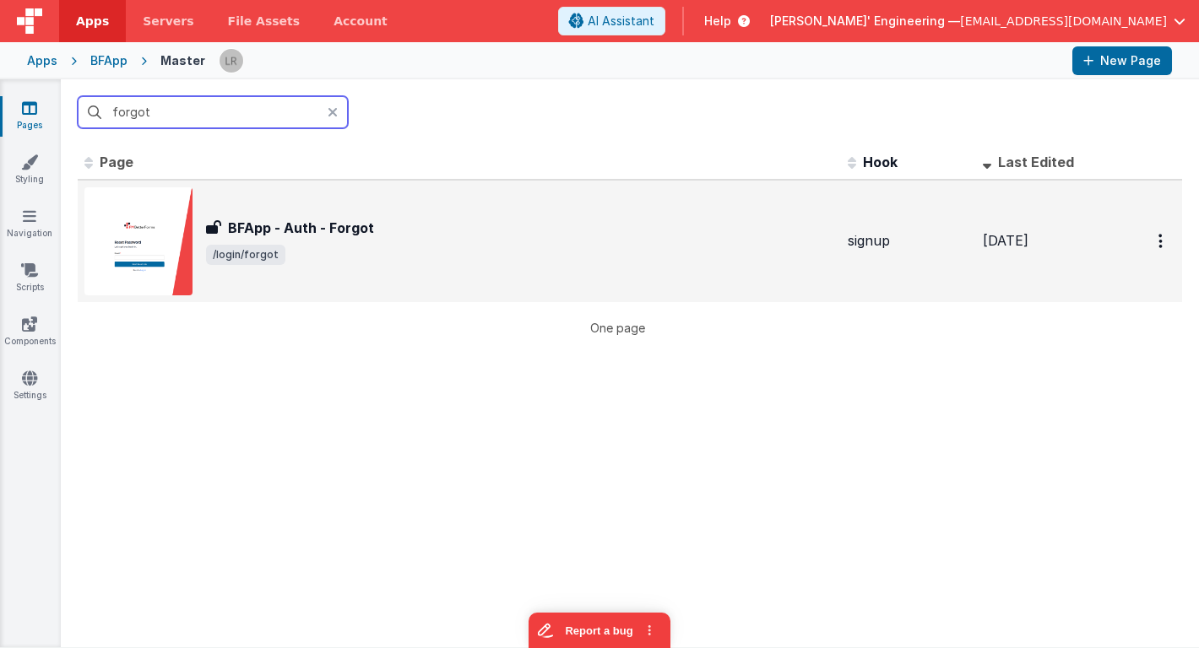
type input "forgot"
click at [469, 236] on div "BFApp - Auth - Forgot" at bounding box center [520, 228] width 628 height 20
